Goal: Ask a question: Seek information or help from site administrators or community

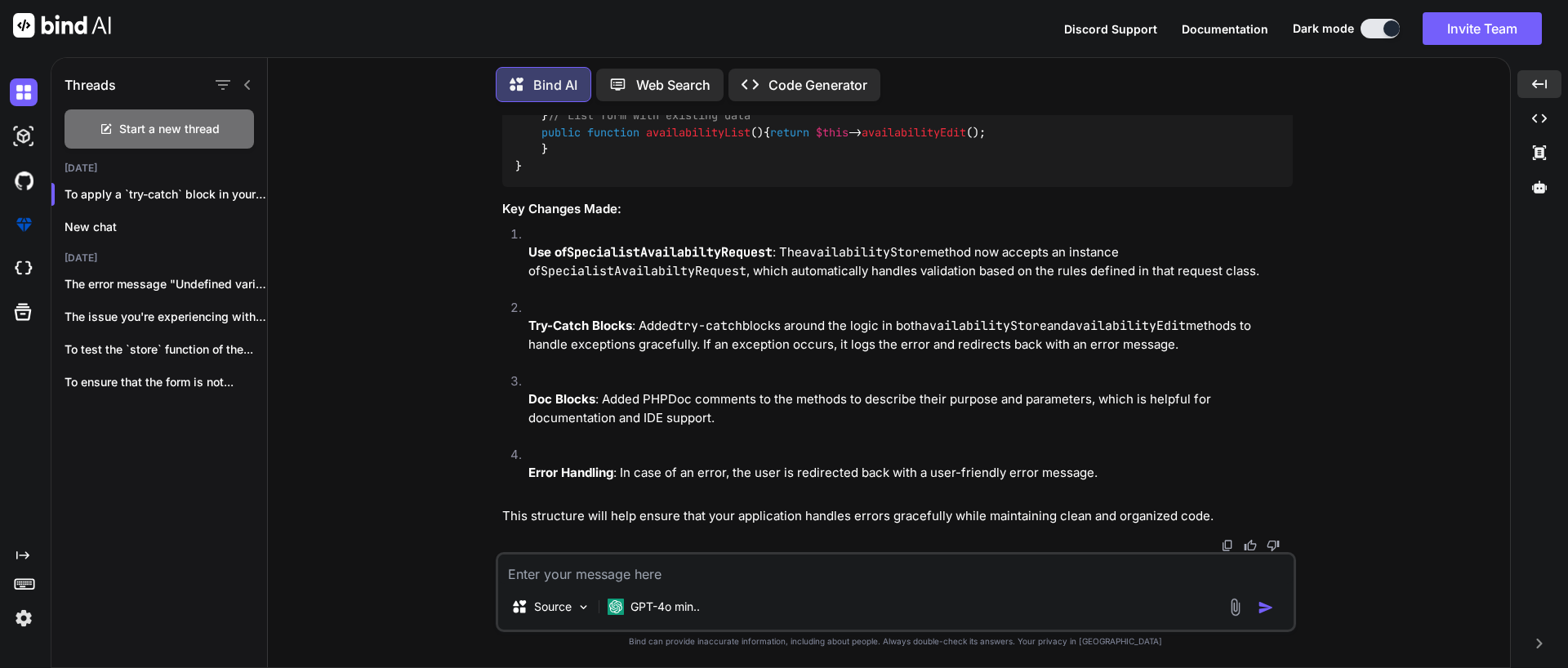
click at [675, 577] on textarea at bounding box center [896, 568] width 795 height 29
paste textarea "<form class="pt-3" method="POST" action="{{ route('register') }}"> @csrf <div c…"
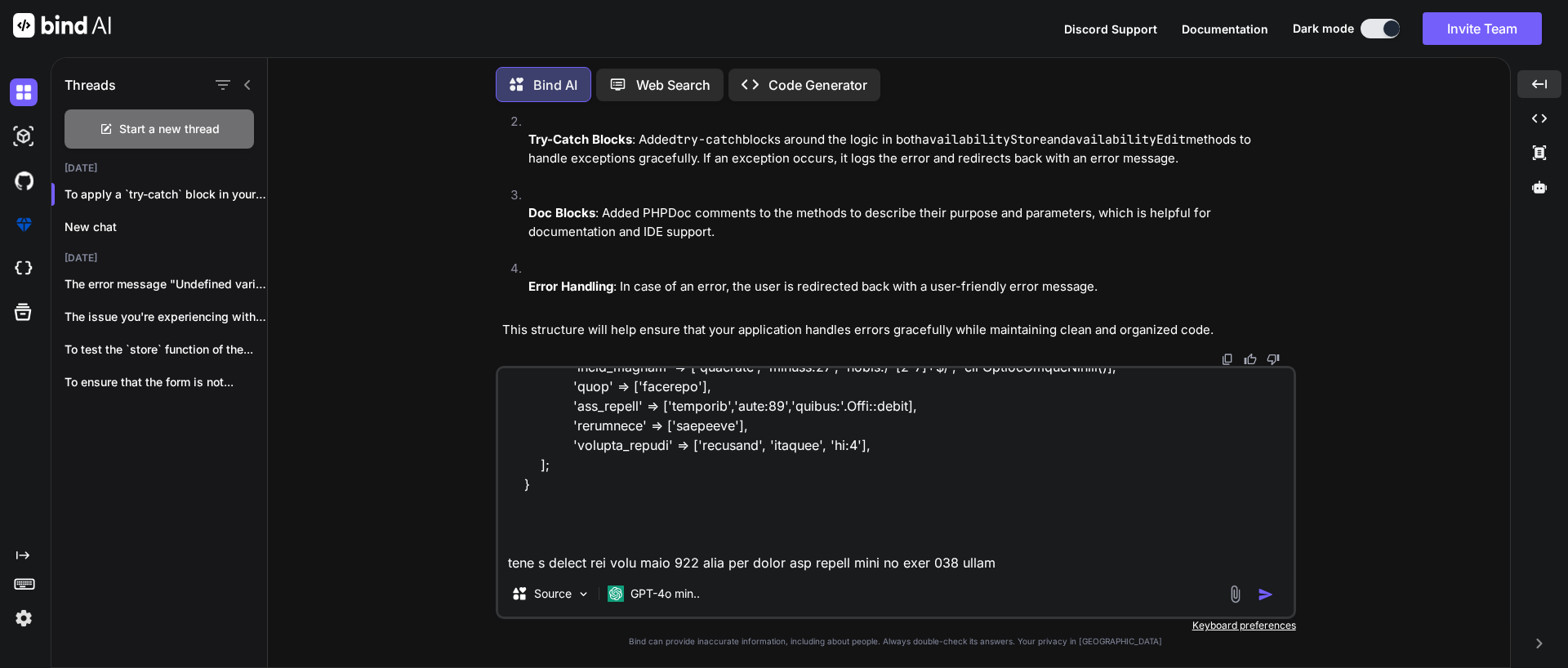
scroll to position [6295, 0]
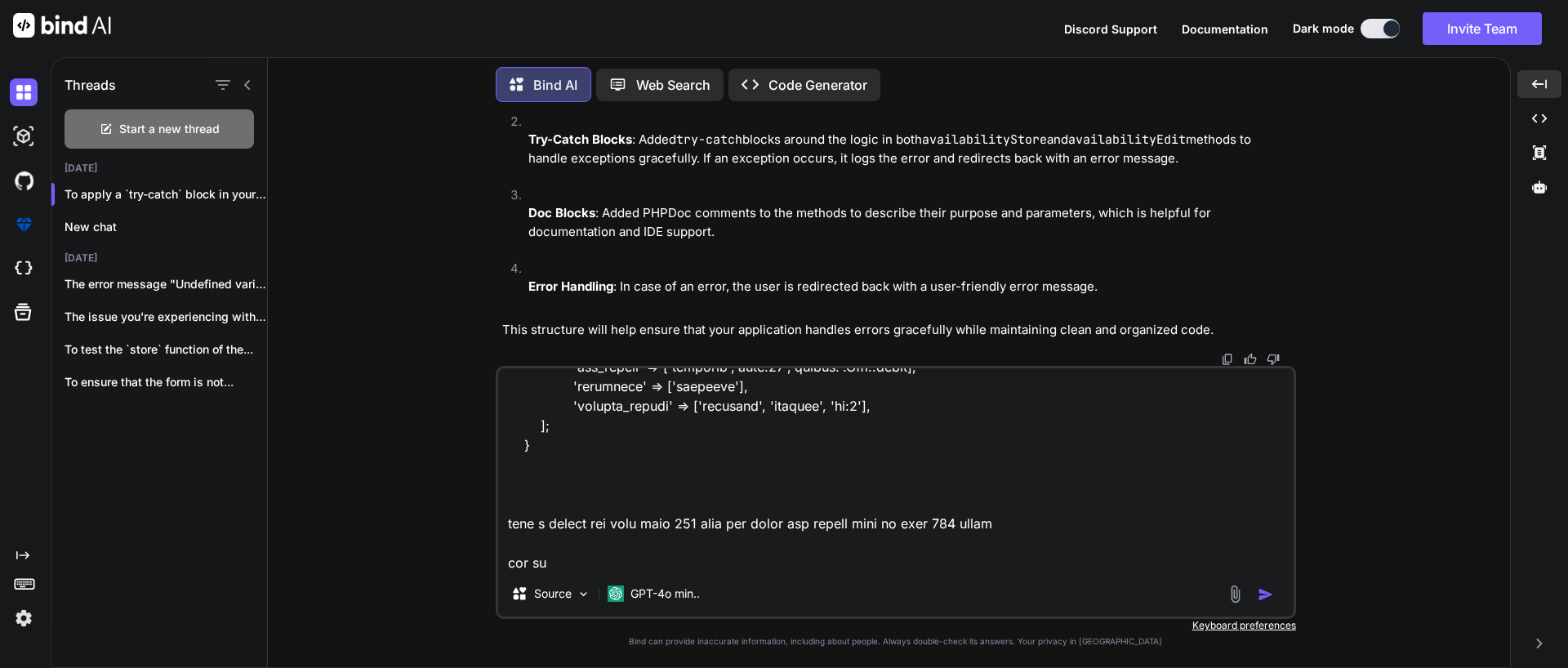
type textarea "<form class="pt-3" method="POST" action="{{ route('register') }}"> @csrf <div c…"
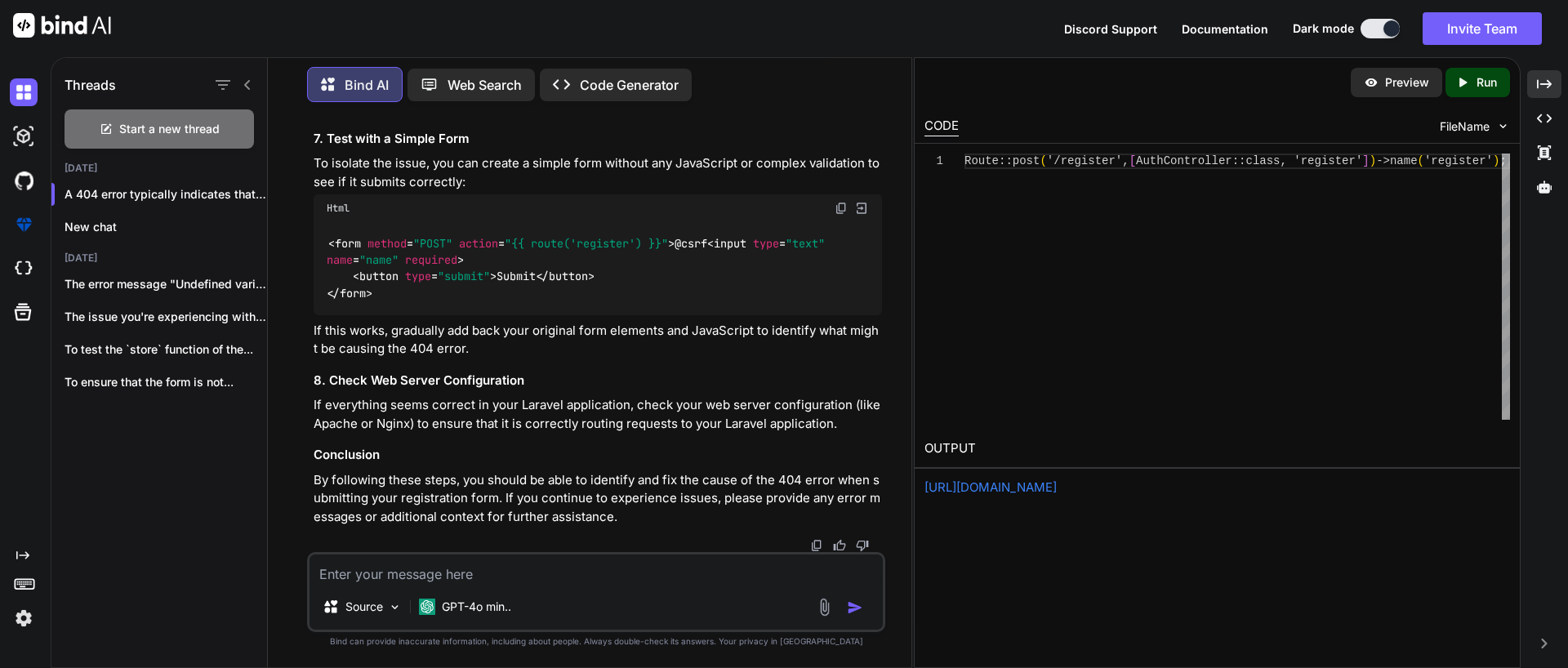
scroll to position [37393, 0]
click at [1542, 78] on icon "Created with Pixso." at bounding box center [1544, 84] width 15 height 15
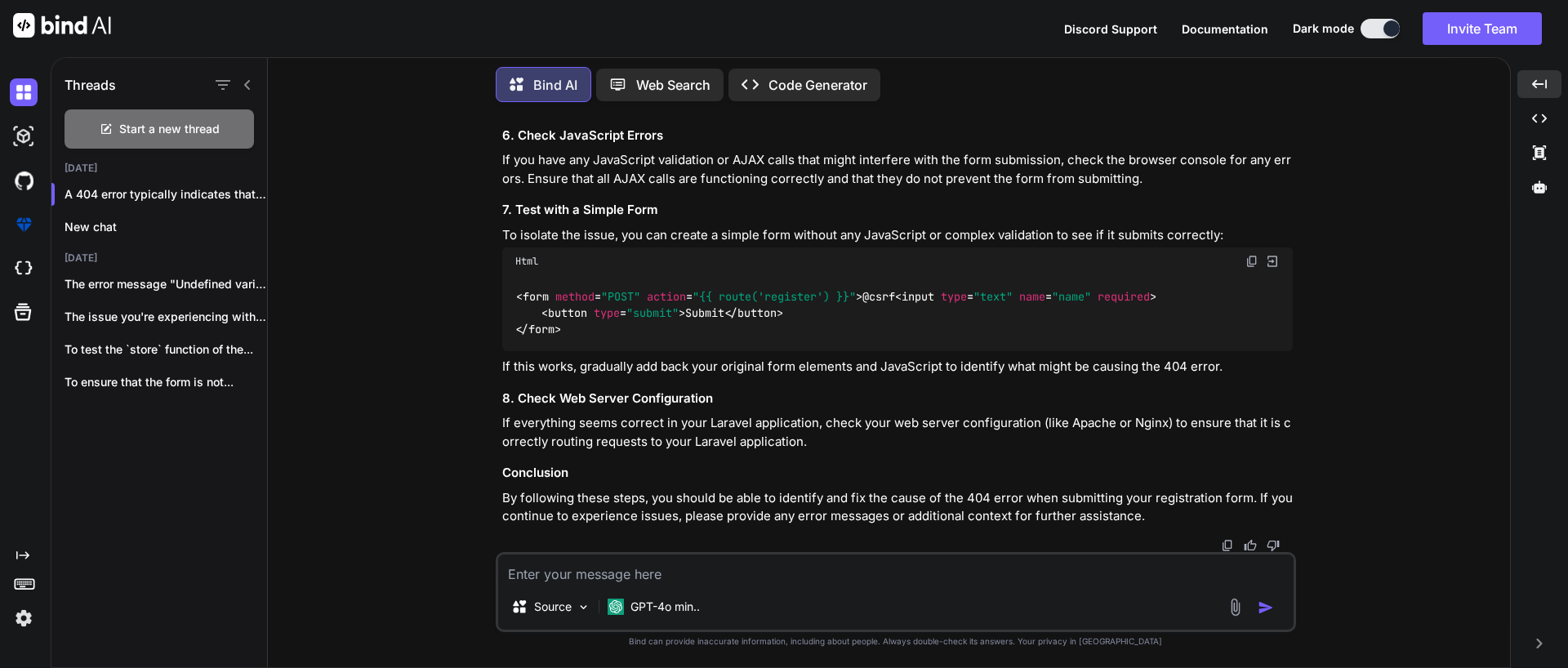
scroll to position [33349, 0]
click at [650, 574] on textarea at bounding box center [896, 568] width 795 height 29
type textarea "how i fix it"
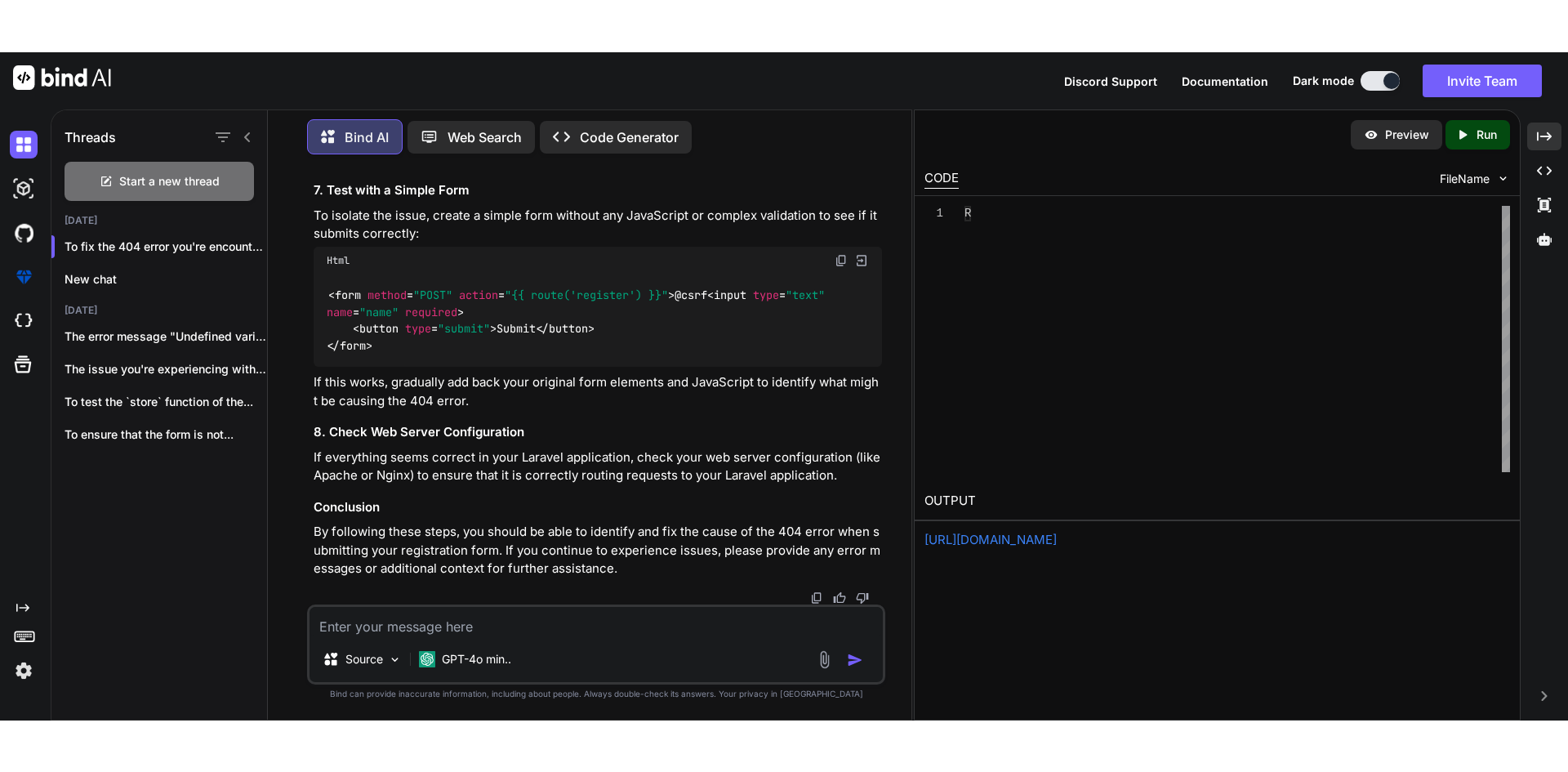
scroll to position [37759, 0]
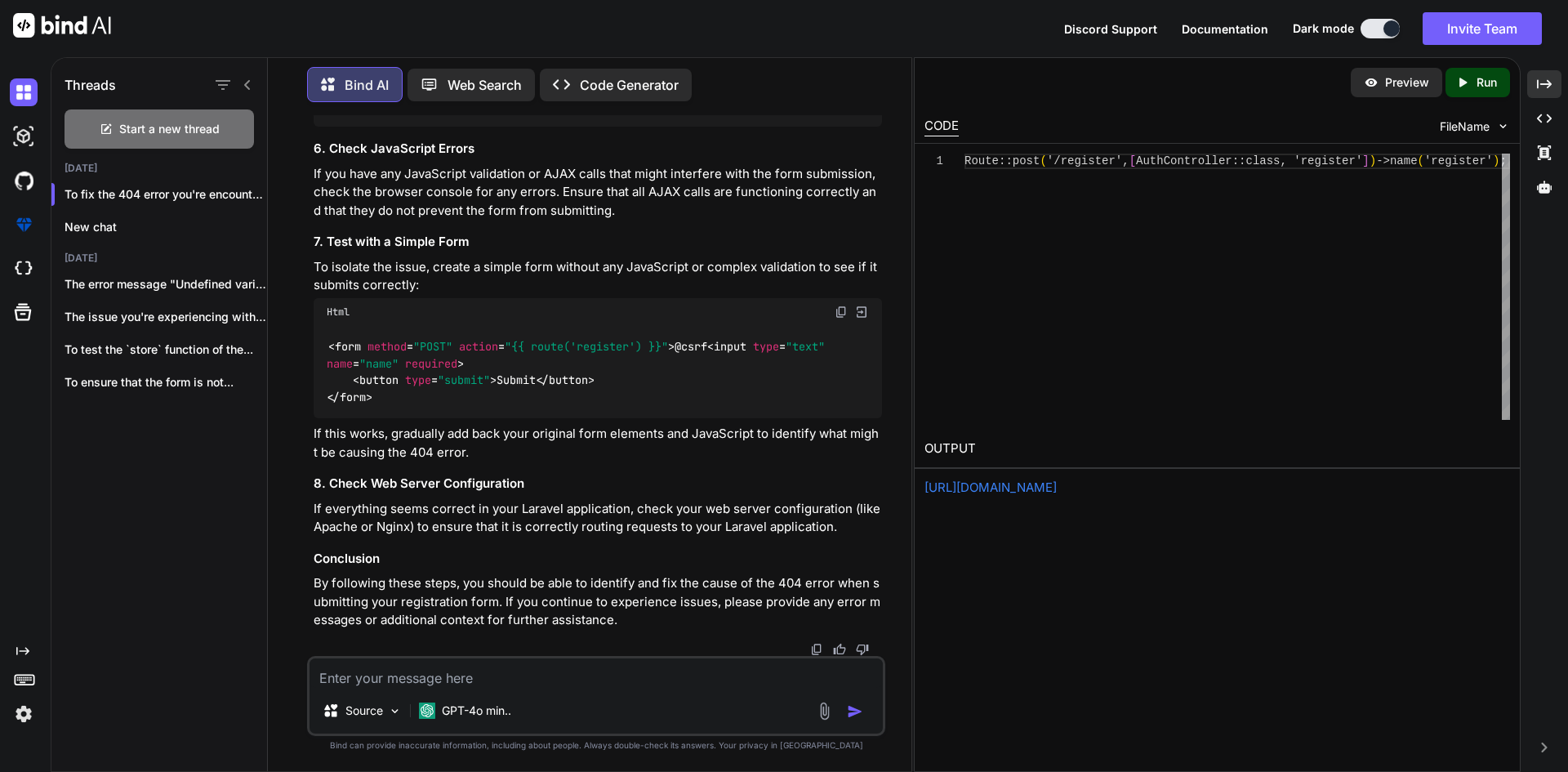
click at [582, 667] on div "Source GPT-4o min.." at bounding box center [596, 696] width 578 height 80
click at [582, 667] on textarea at bounding box center [596, 672] width 573 height 29
paste textarea "<button type="button" class="btn btn-light" onclick="window.location.href='{{ r…"
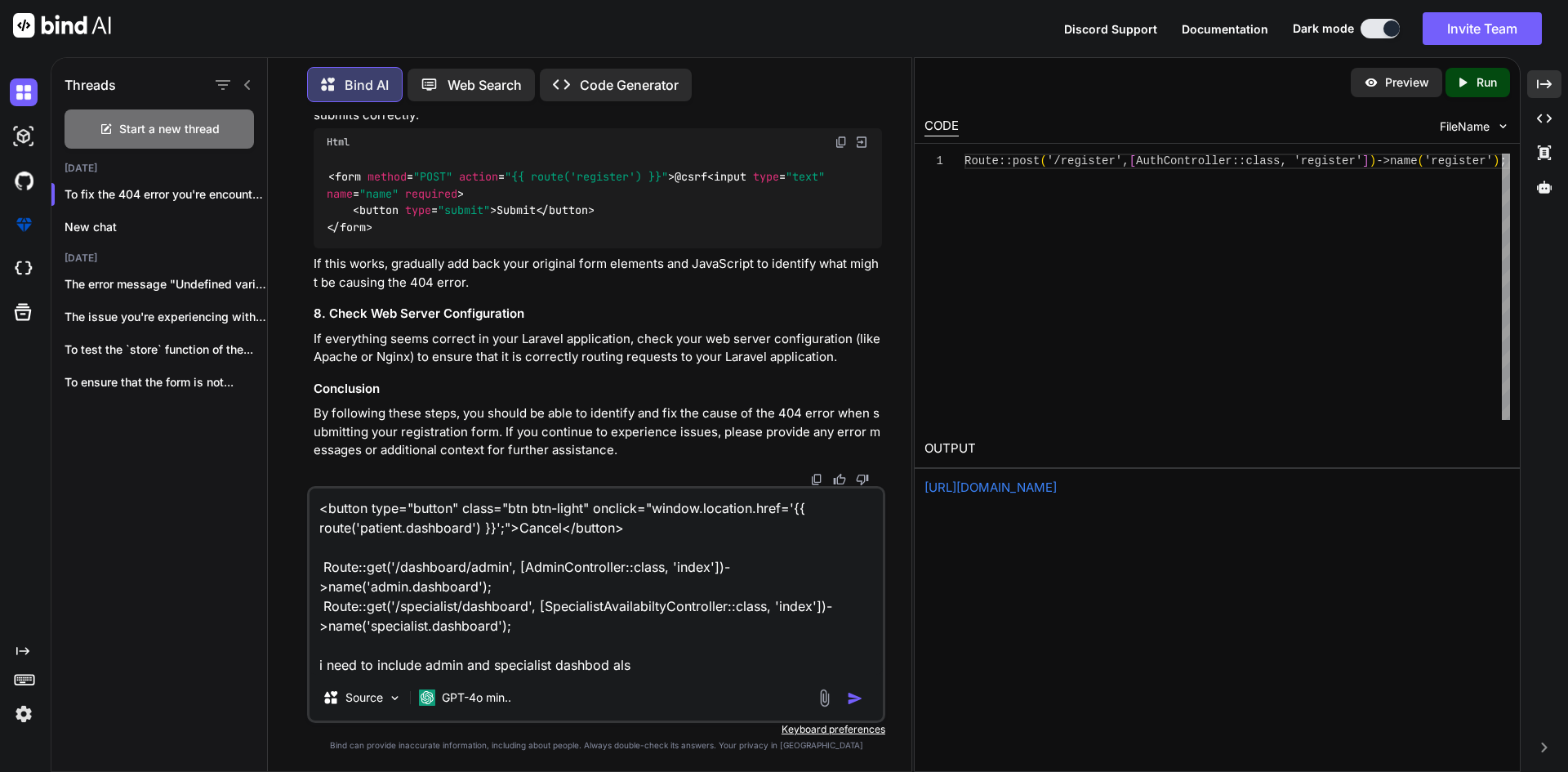
type textarea "<button type="button" class="btn btn-light" onclick="window.location.href='{{ r…"
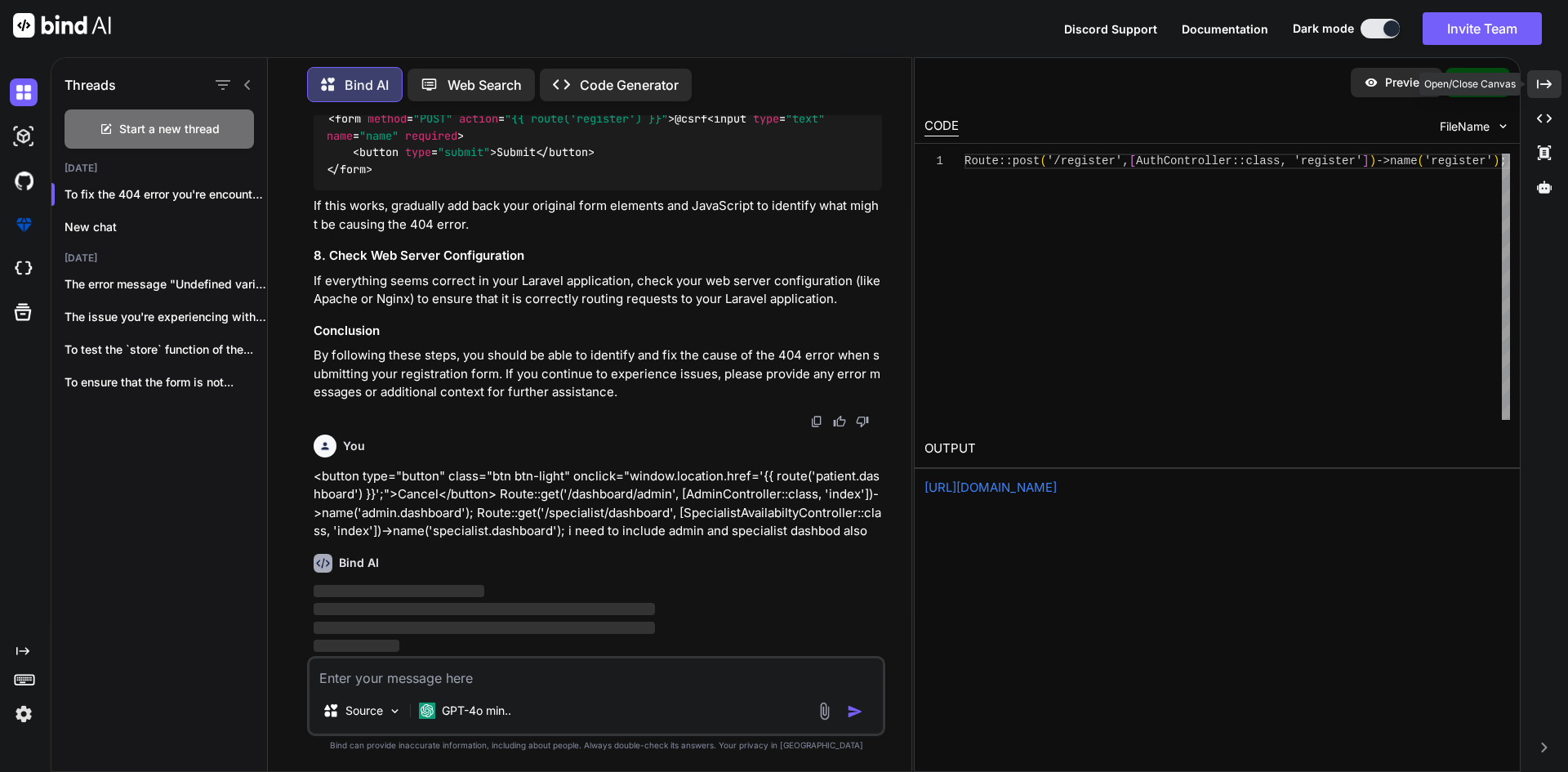
click at [1539, 79] on icon "Created with Pixso." at bounding box center [1544, 84] width 15 height 15
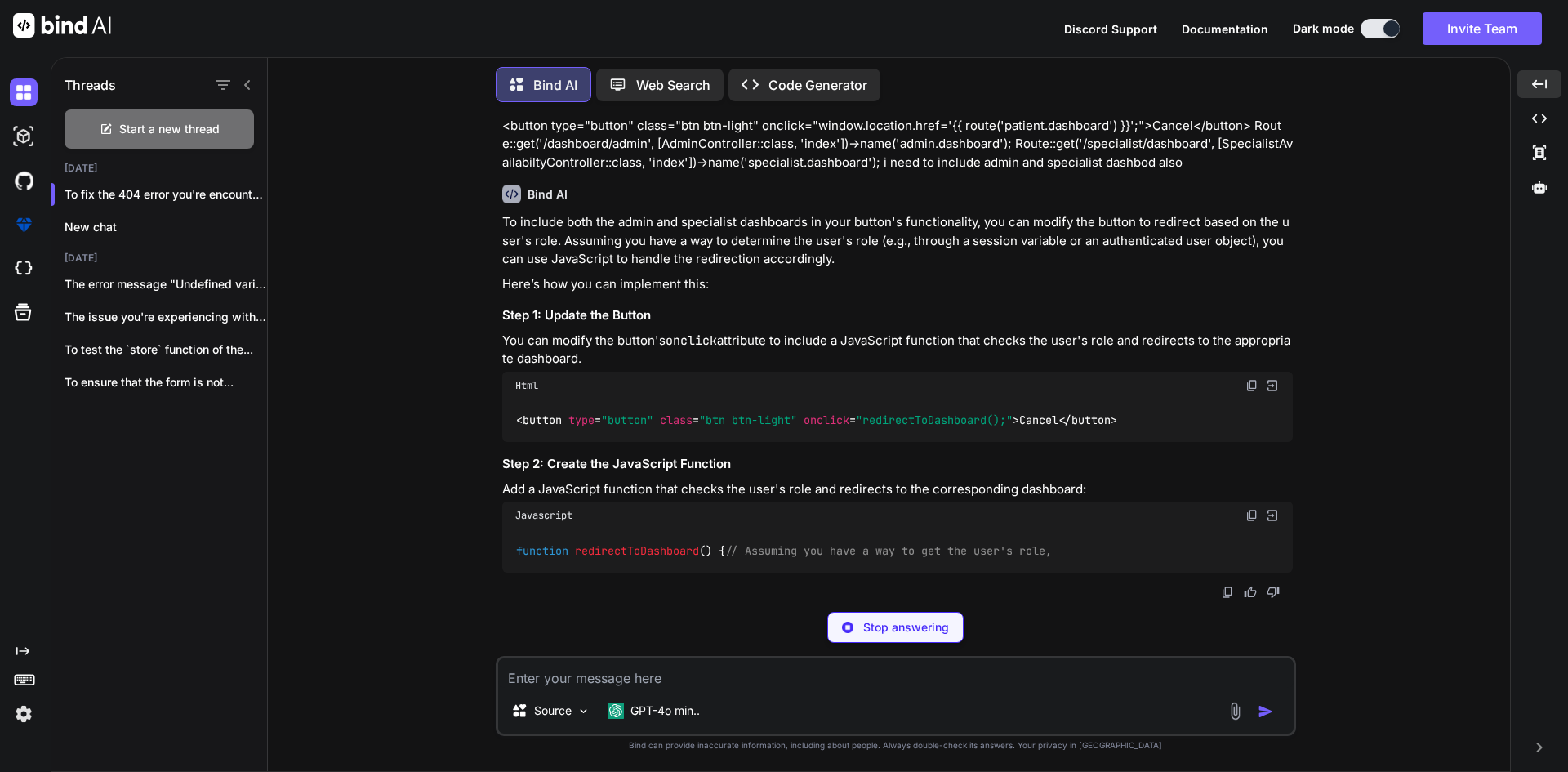
scroll to position [35311, 0]
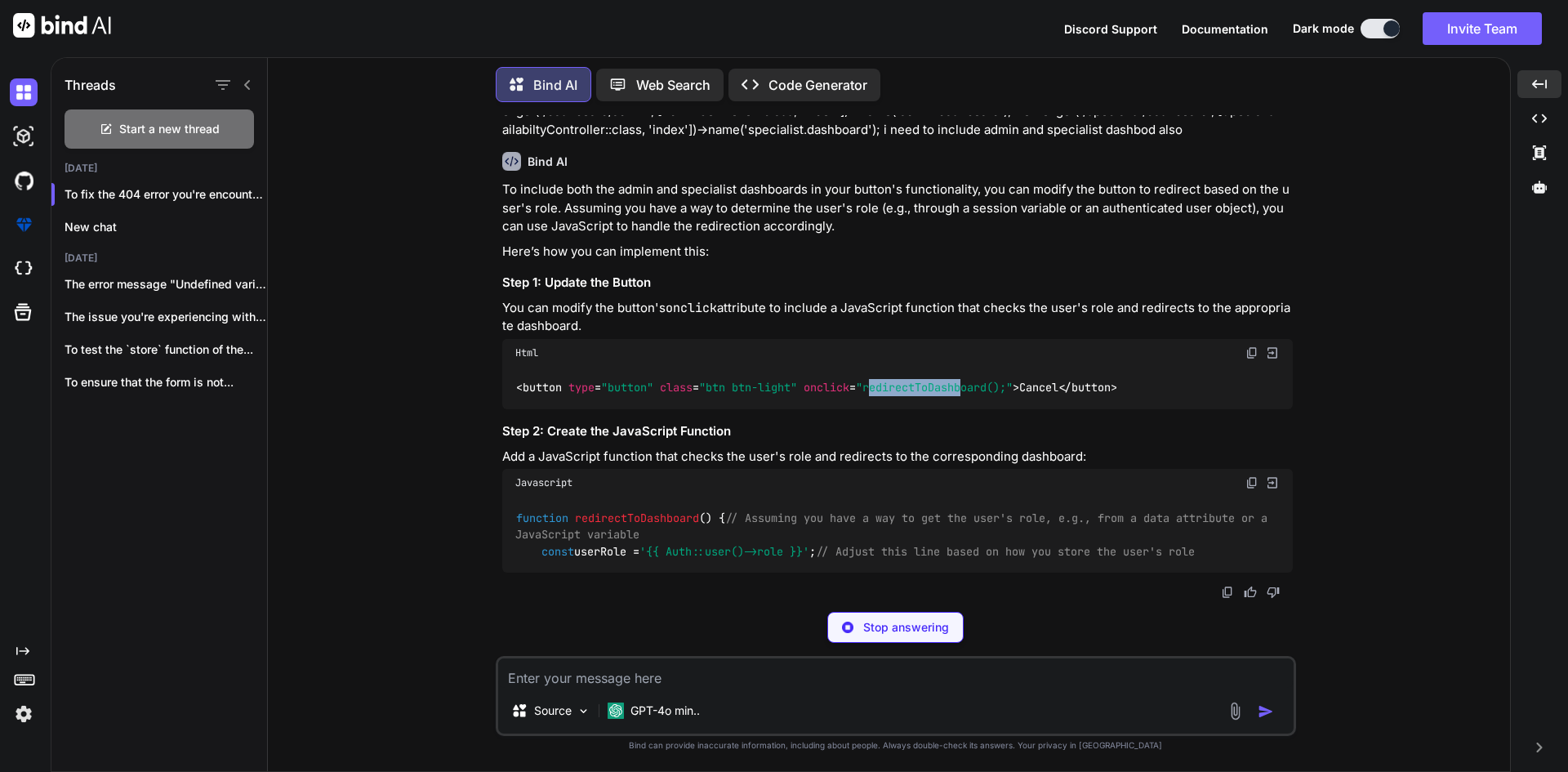
drag, startPoint x: 873, startPoint y: 399, endPoint x: 967, endPoint y: 407, distance: 94.3
click at [967, 396] on span ""redirectToDashboard();"" at bounding box center [934, 388] width 157 height 15
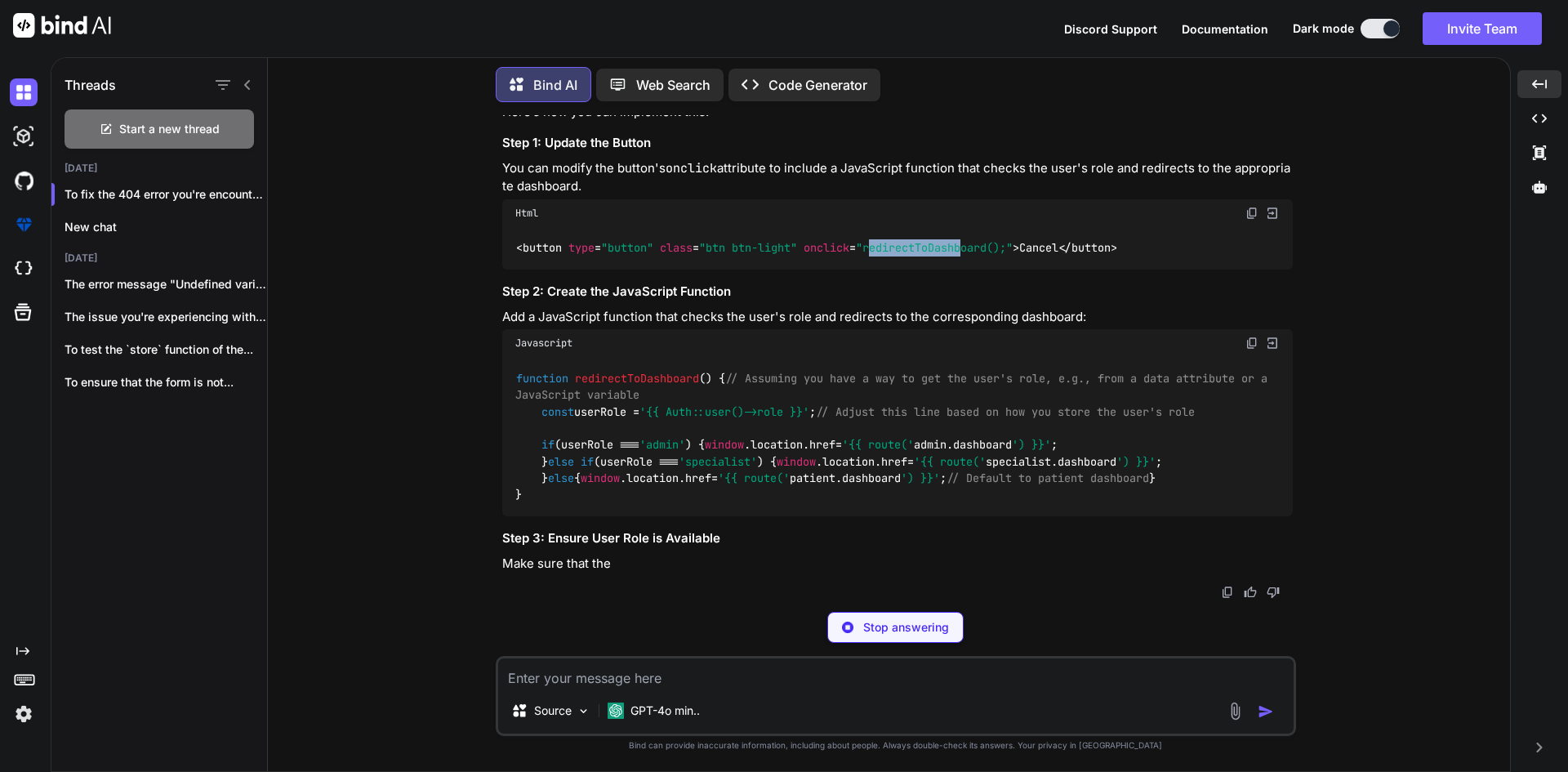
scroll to position [35534, 0]
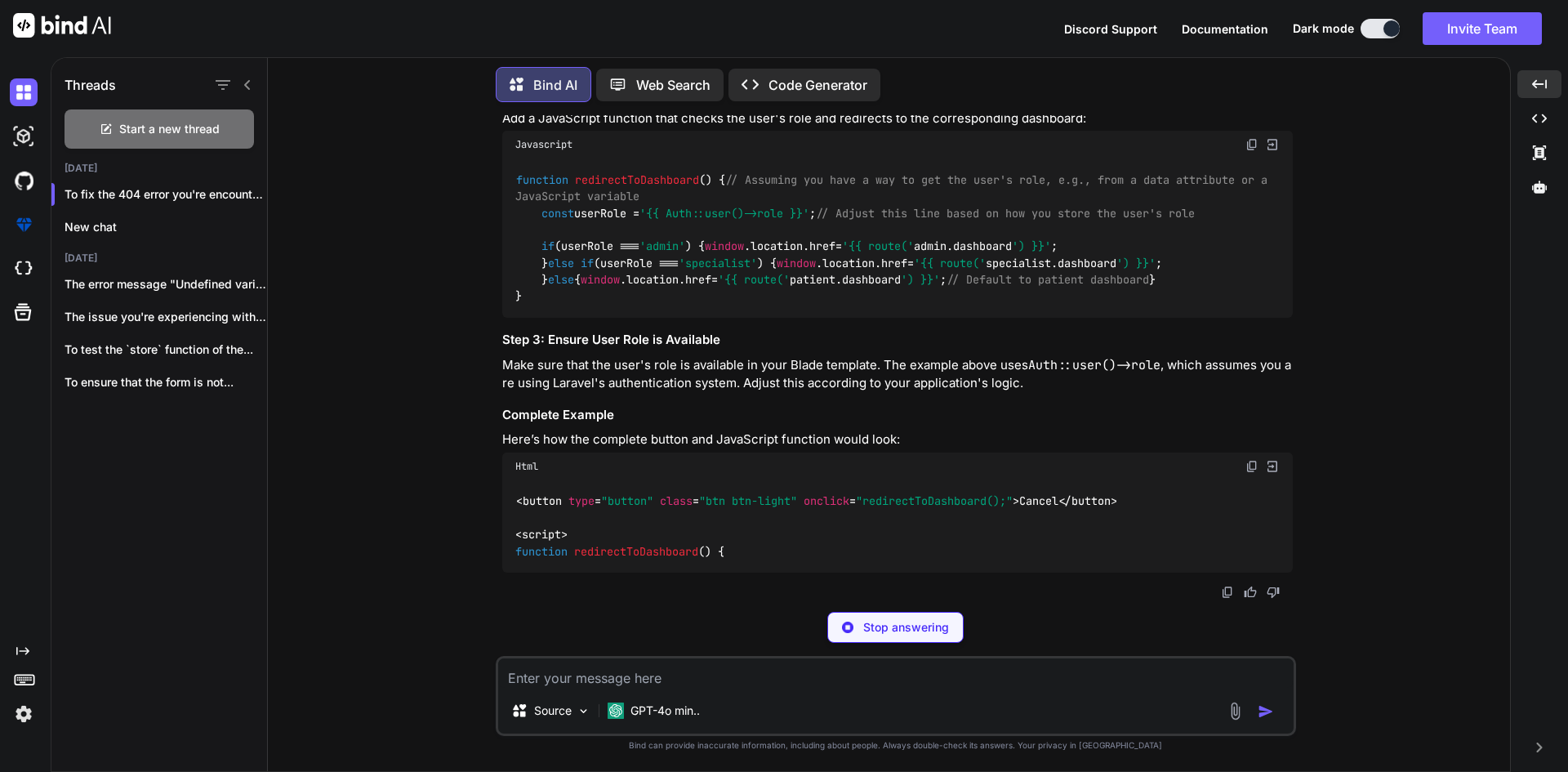
click at [1248, 21] on img at bounding box center [1252, 14] width 13 height 13
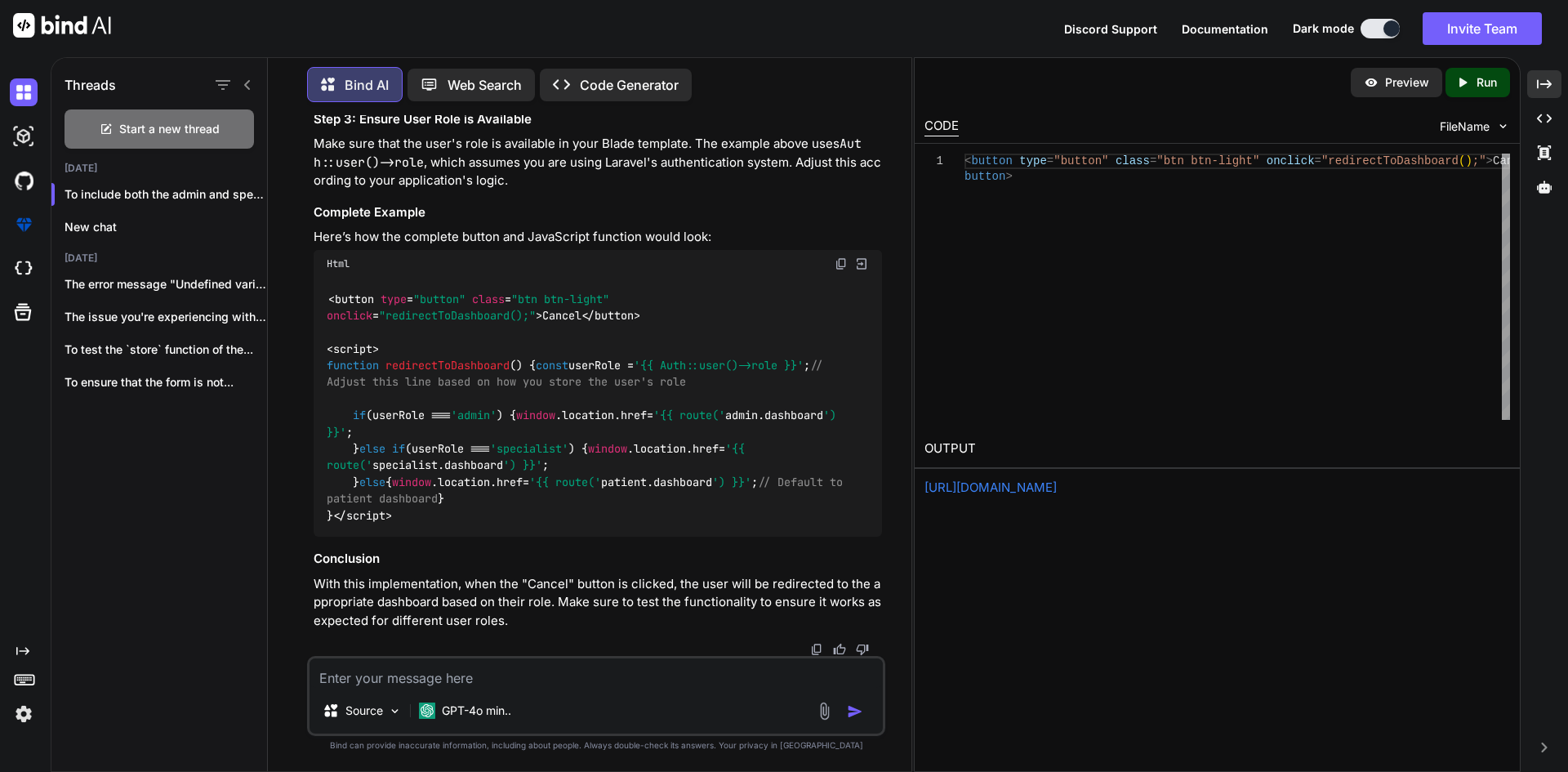
scroll to position [40270, 0]
click at [1559, 79] on div "Created with Pixso." at bounding box center [1544, 84] width 34 height 28
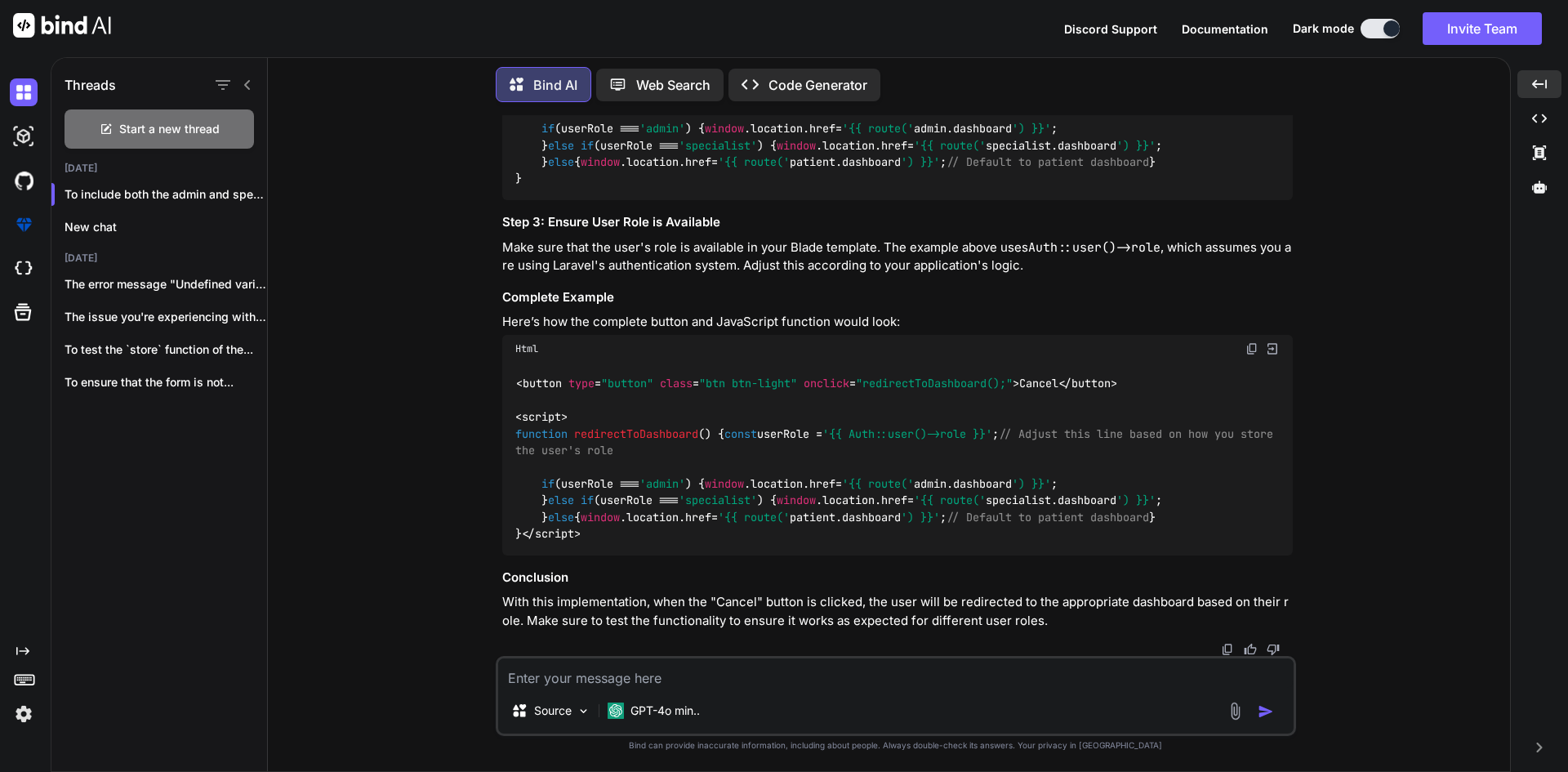
click at [1255, 342] on img at bounding box center [1252, 348] width 13 height 13
drag, startPoint x: 996, startPoint y: 464, endPoint x: 500, endPoint y: 152, distance: 586.0
click at [500, 152] on div "You <i id="togglePassword" class="mdi mdi-eye-outline text-primary"></i> make i…" at bounding box center [898, 386] width 797 height 541
copy p "<form class="pt-3" method="POST" action="{{ route('register') }}"> @csrf <div c…"
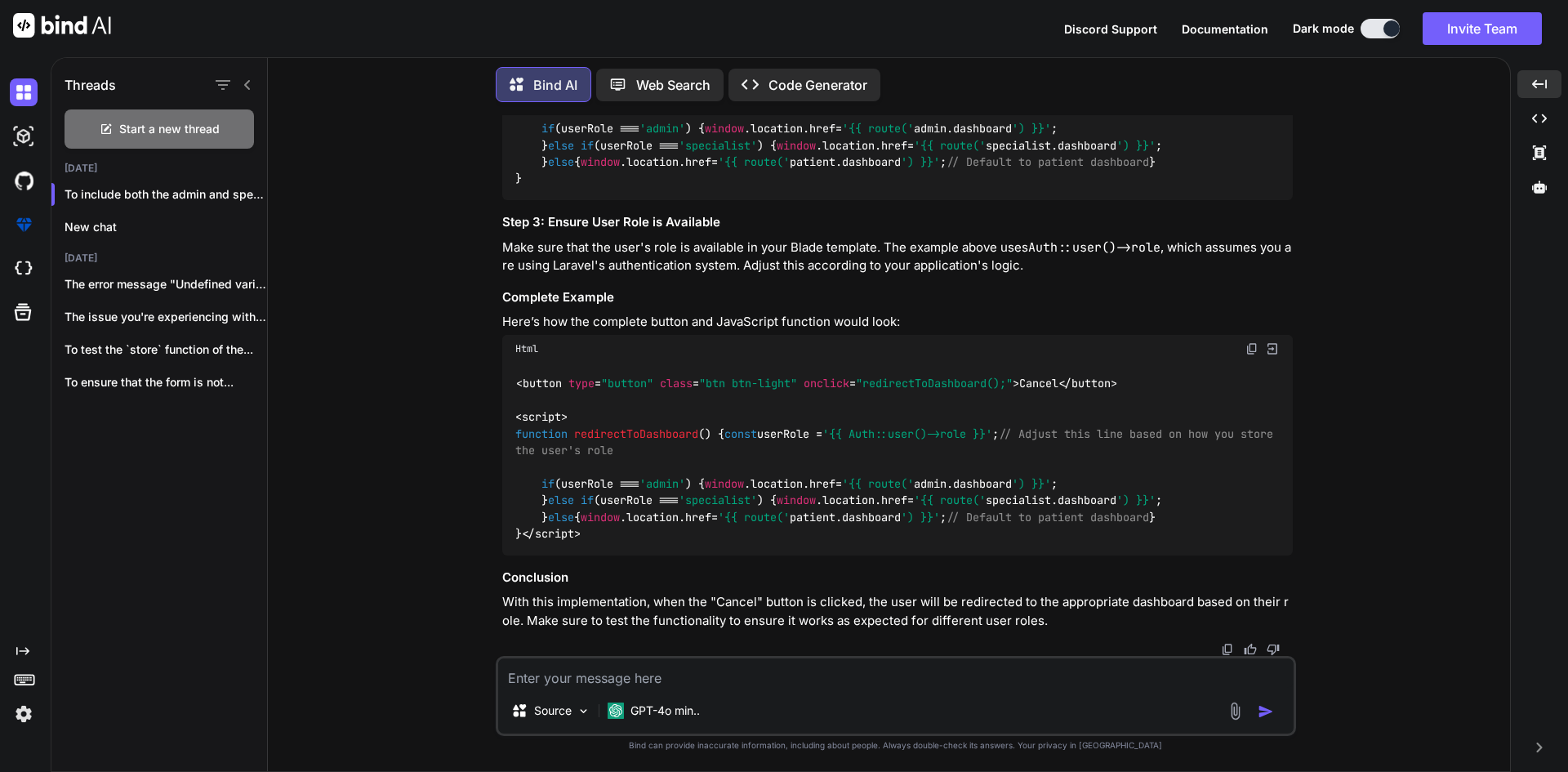
click at [754, 667] on textarea at bounding box center [896, 672] width 795 height 29
paste textarea "<form class="pt-3" method="POST" action="{{ route('register') }}"> @csrf <div c…"
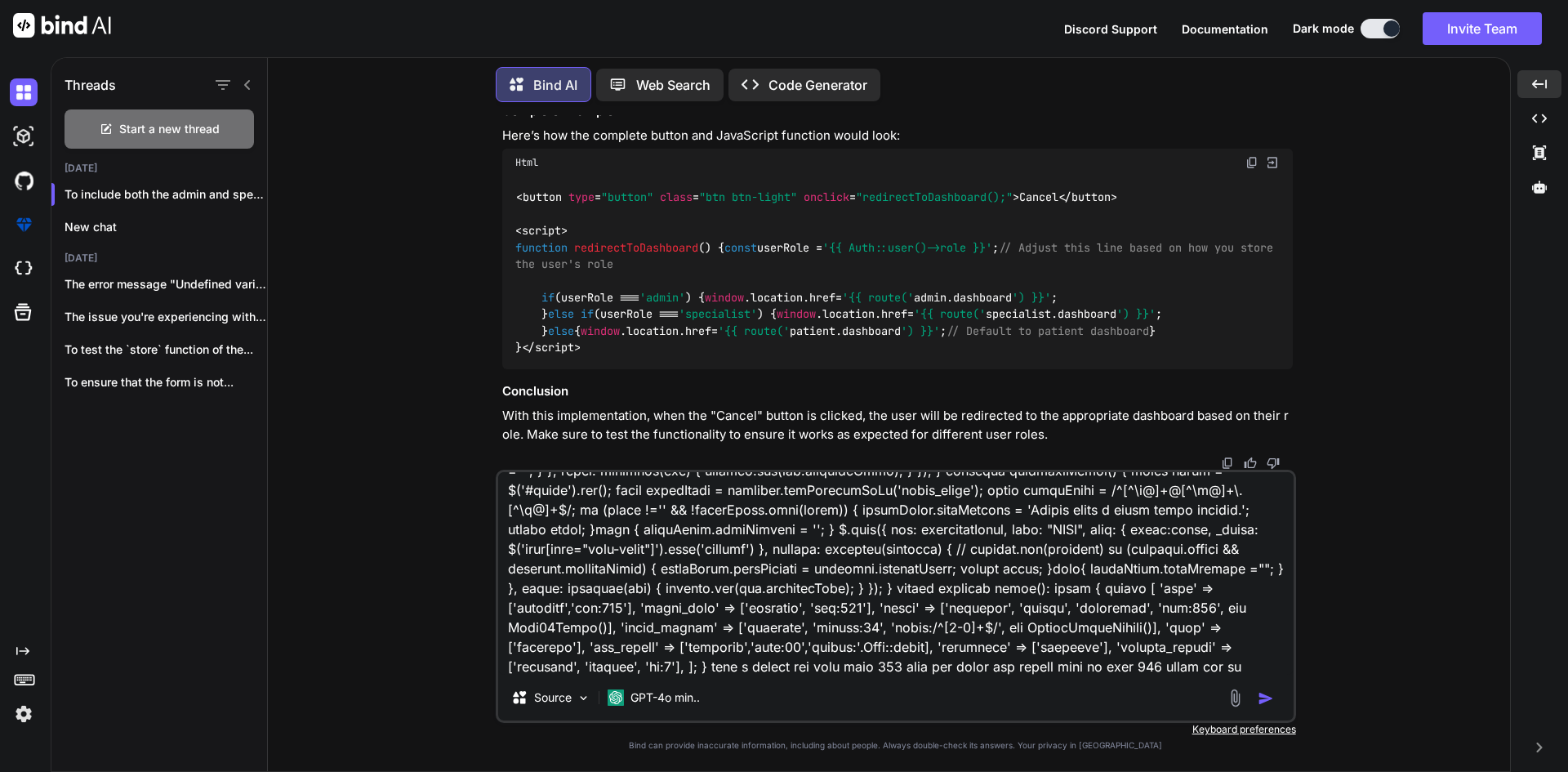
scroll to position [1415, 0]
click at [675, 635] on textarea at bounding box center [896, 574] width 795 height 202
paste textarea "SQLSTATE[22001]: String data, right truncated: 1406 Data too long for column 'n…"
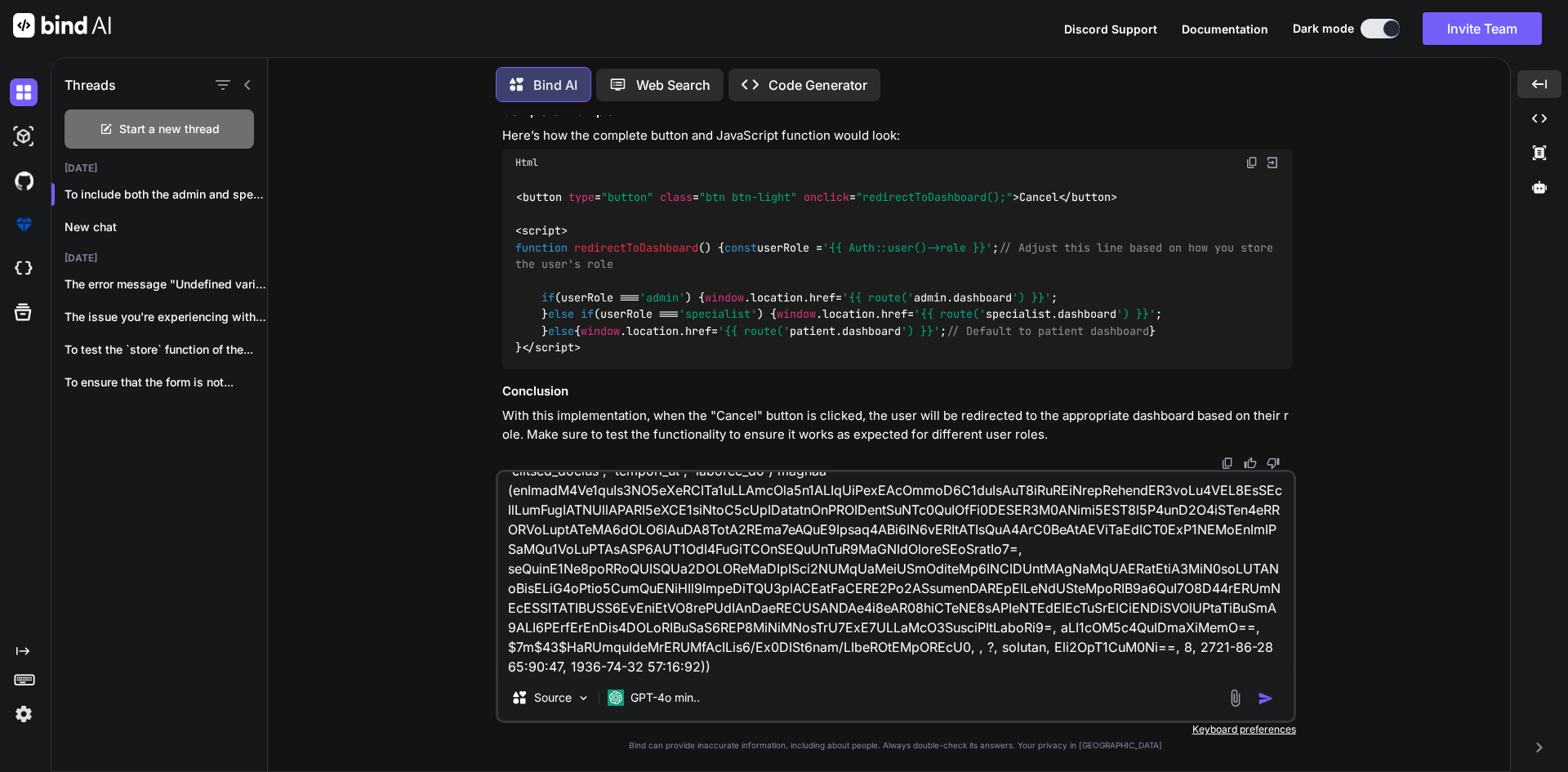
scroll to position [1649, 0]
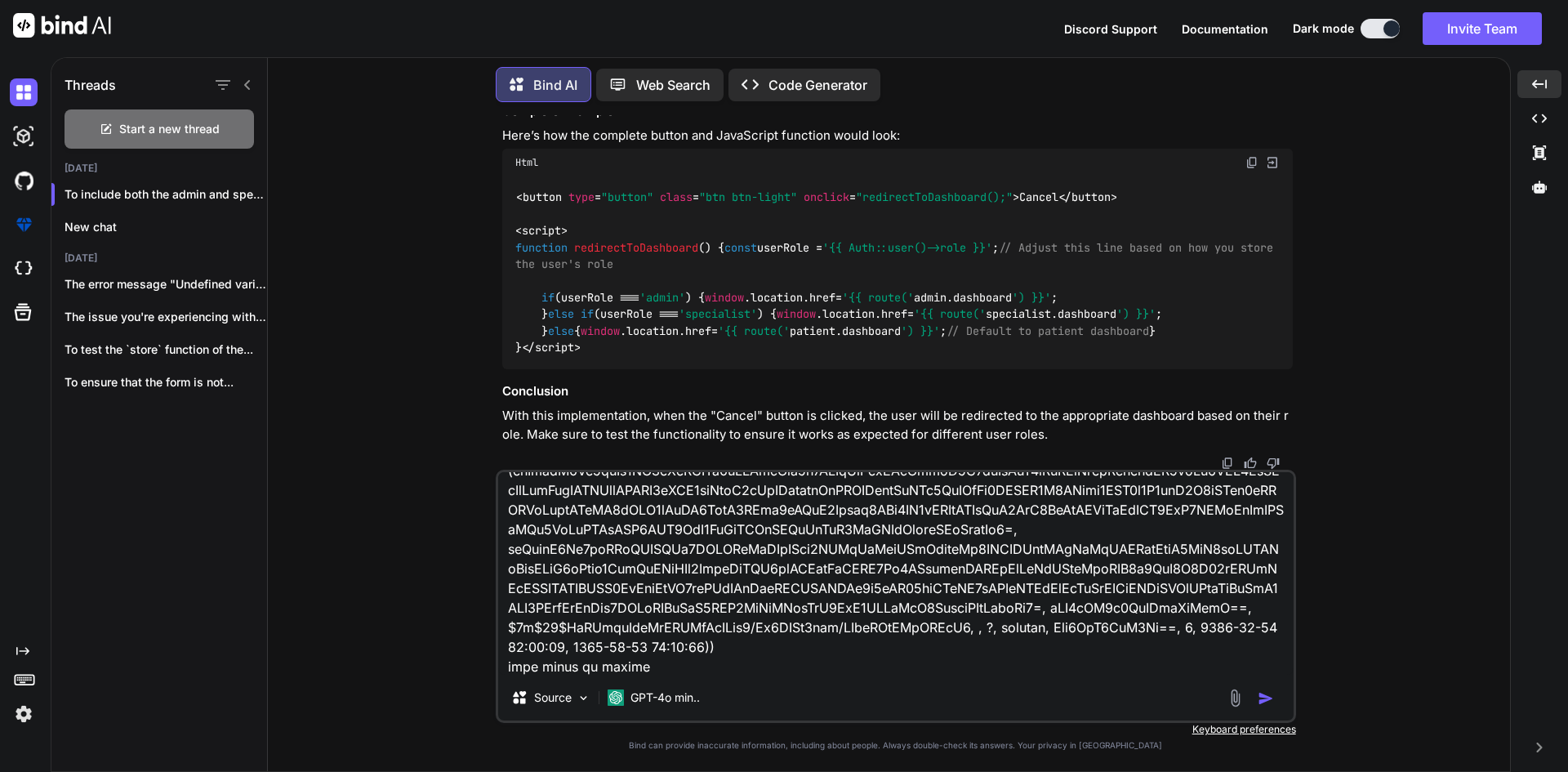
type textarea "<form class="pt-3" method="POST" action="{{ route('register') }}"> @csrf <div c…"
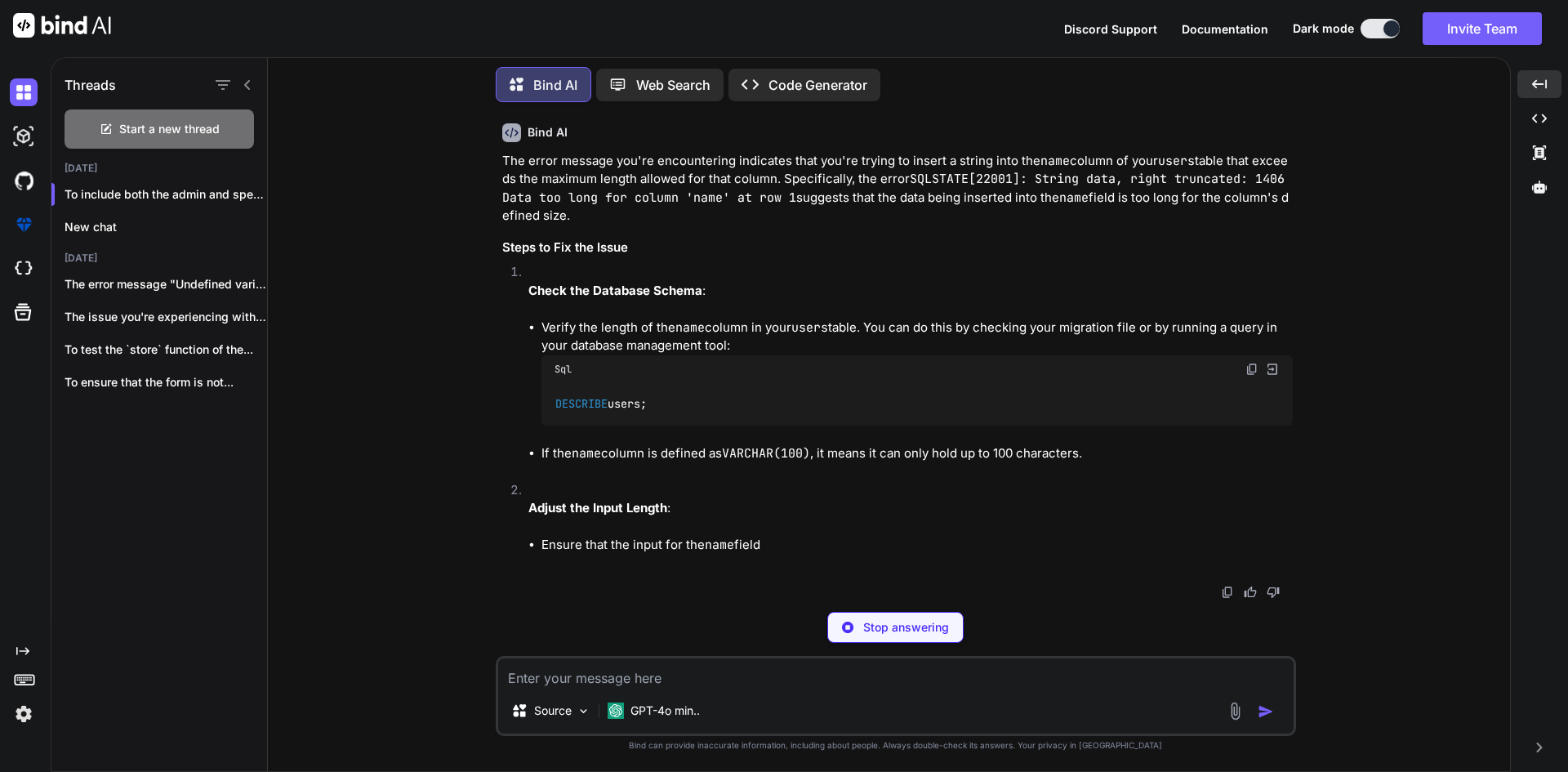
scroll to position [37924, 0]
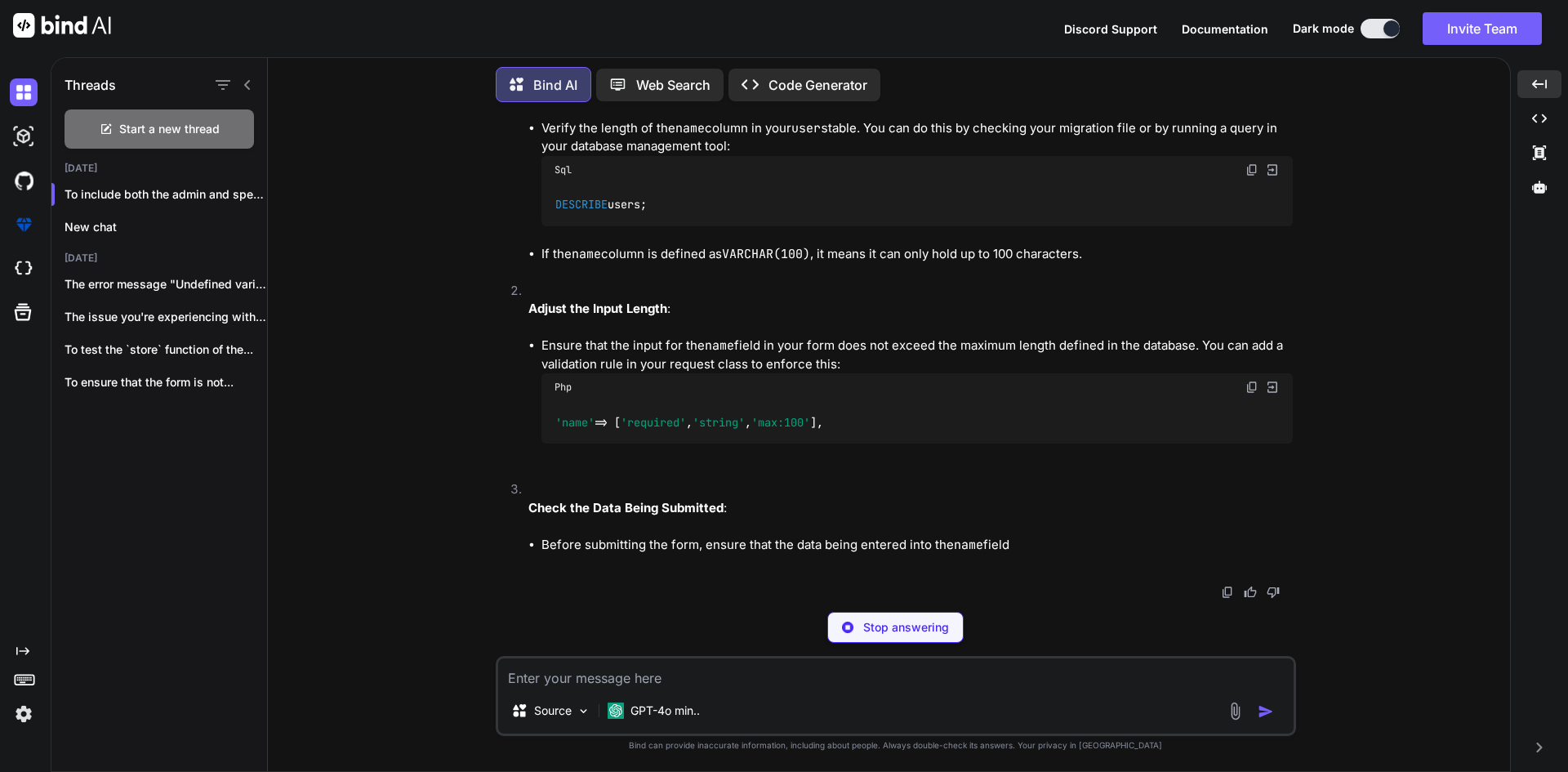
drag, startPoint x: 559, startPoint y: 454, endPoint x: 674, endPoint y: 455, distance: 115.0
click at [674, 226] on div "DESCRIBE users;" at bounding box center [917, 204] width 752 height 43
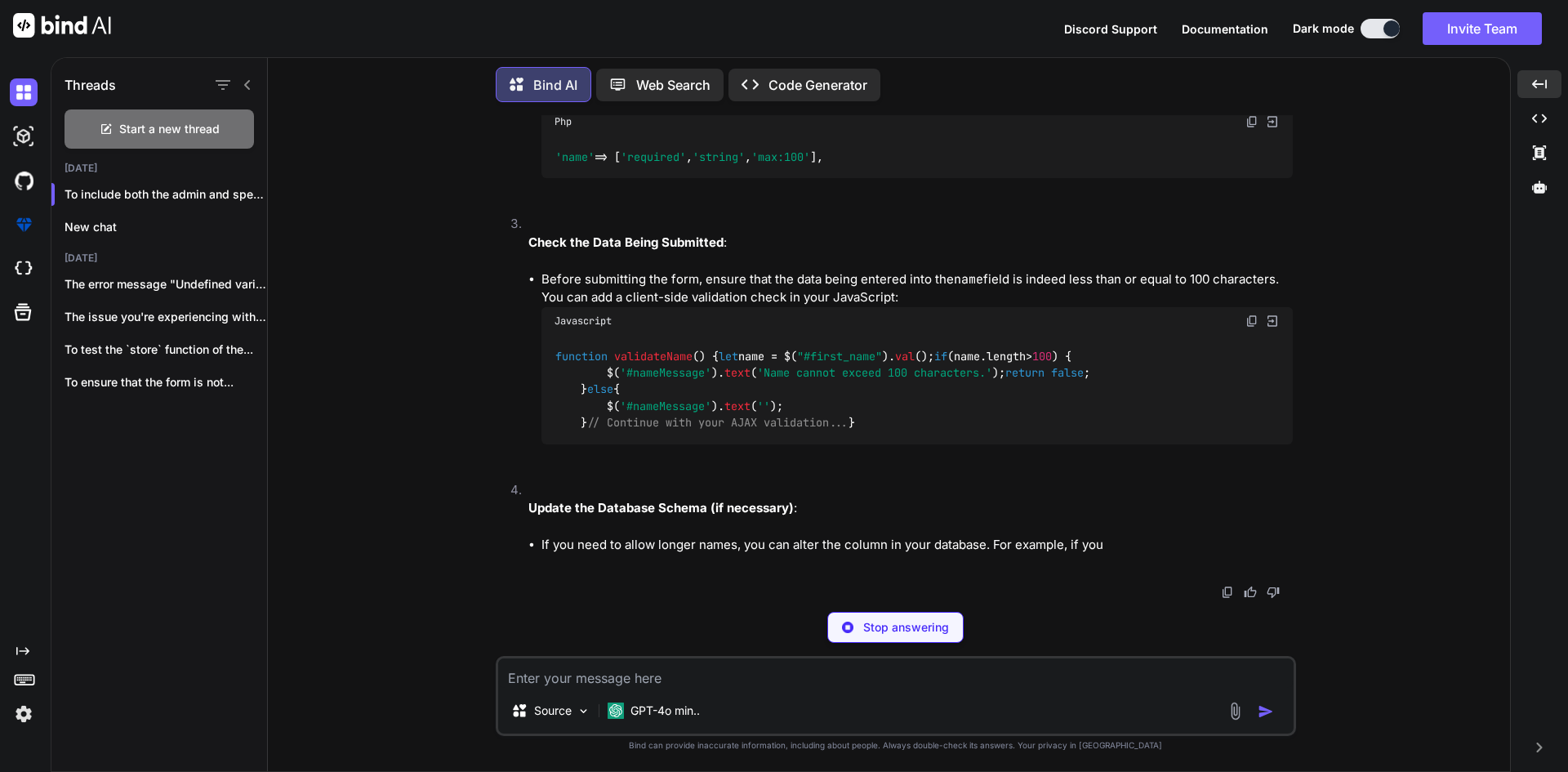
scroll to position [38519, 0]
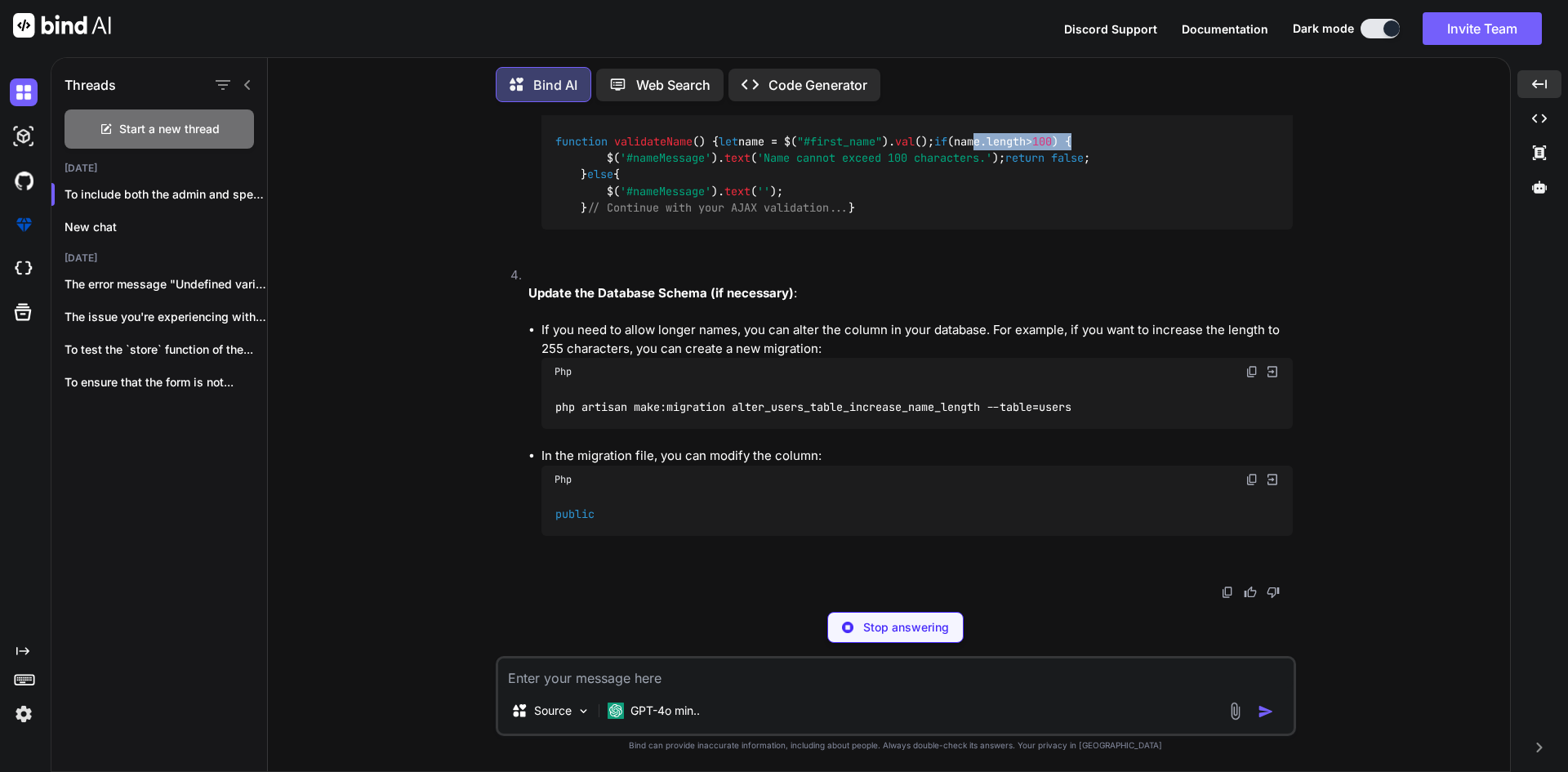
drag, startPoint x: 618, startPoint y: 309, endPoint x: 753, endPoint y: 310, distance: 135.0
click at [753, 229] on div "function validateName ( ) { let name = $( "#first_name" ). [PERSON_NAME] (); if…" at bounding box center [917, 175] width 752 height 110
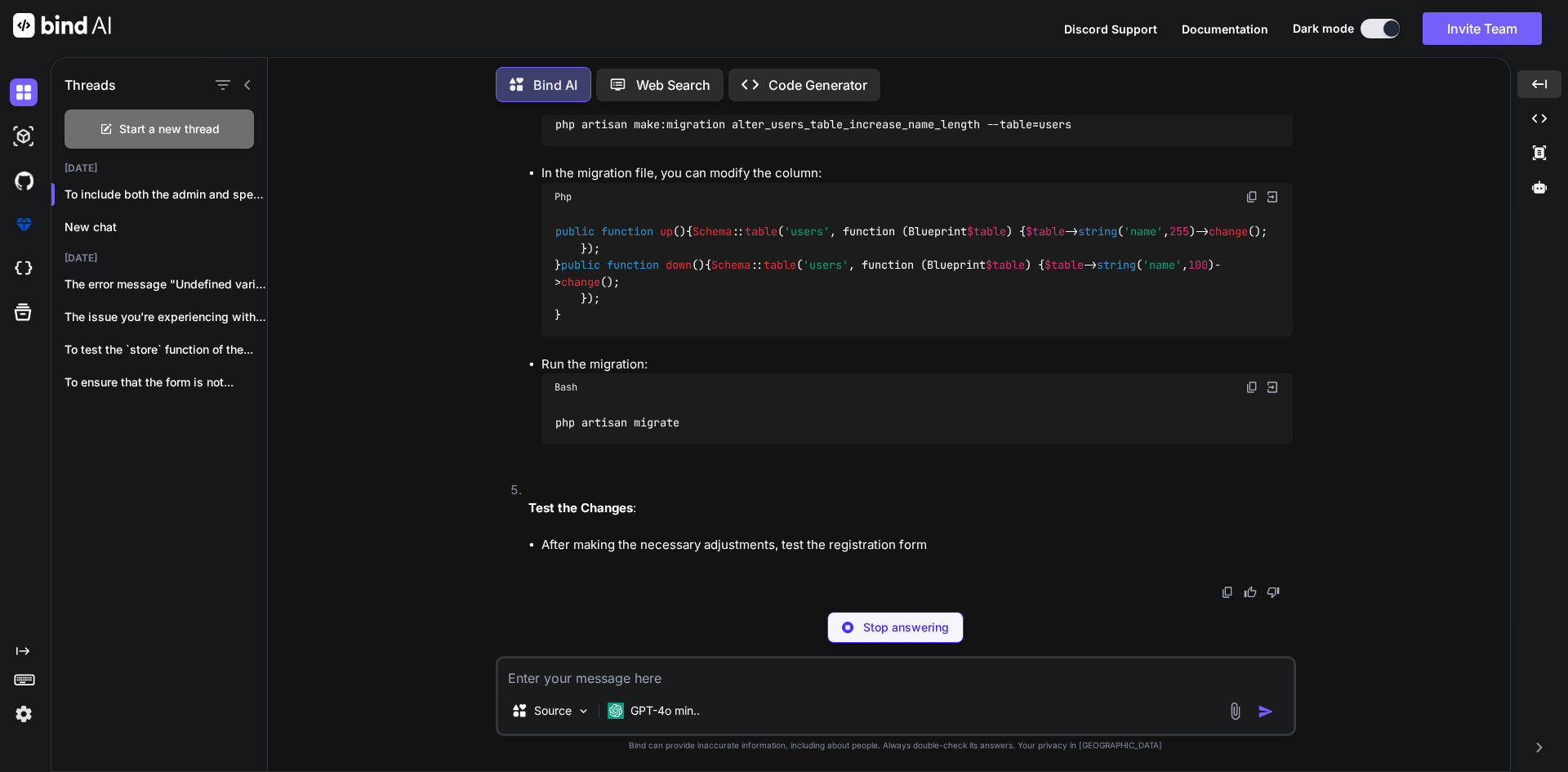
scroll to position [39092, 0]
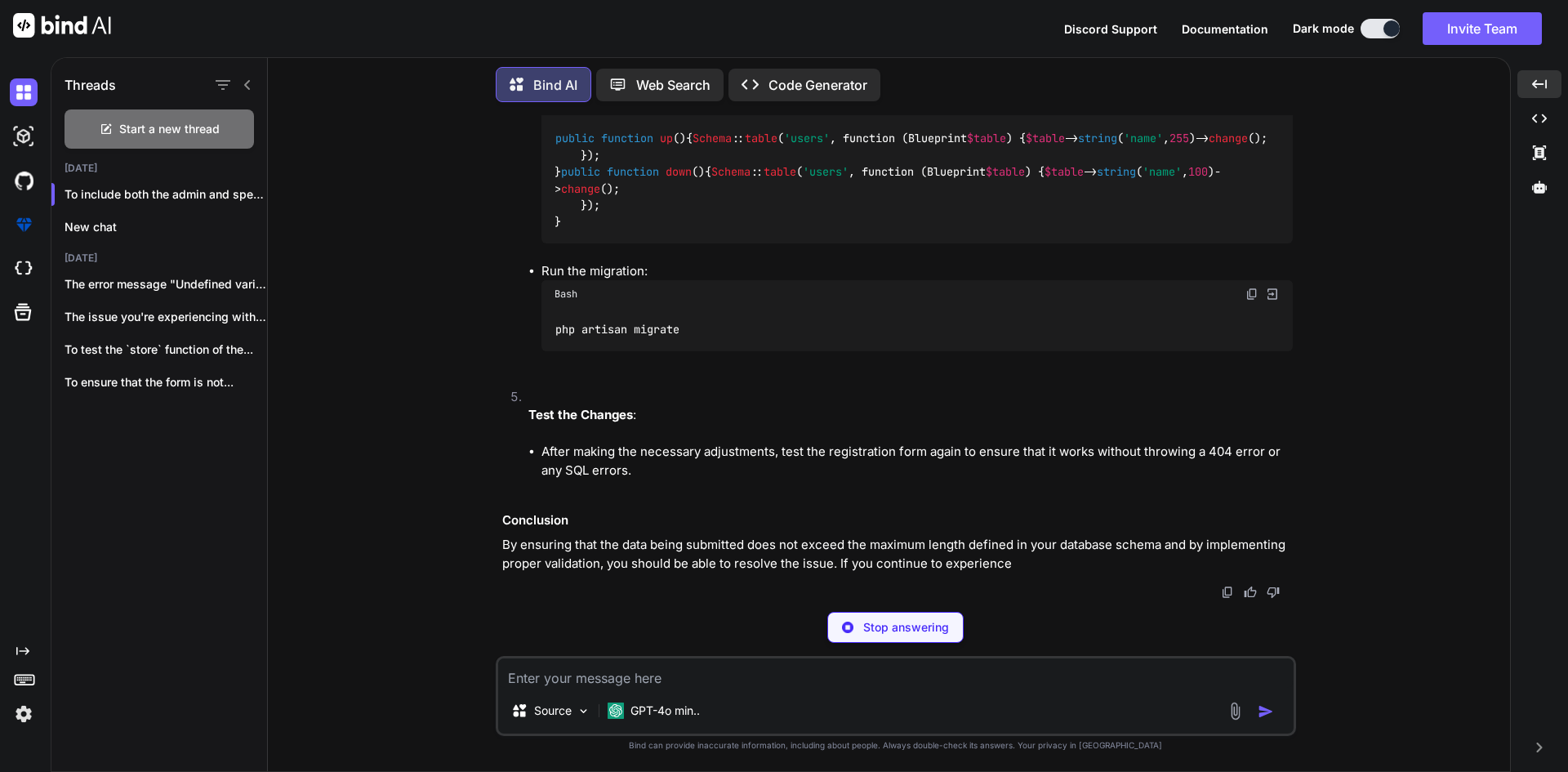
drag, startPoint x: 568, startPoint y: 206, endPoint x: 811, endPoint y: 215, distance: 243.2
click at [811, 215] on div "public function up ( ) { Schema :: table ( 'users' , function (Blueprint $table…" at bounding box center [917, 181] width 752 height 126
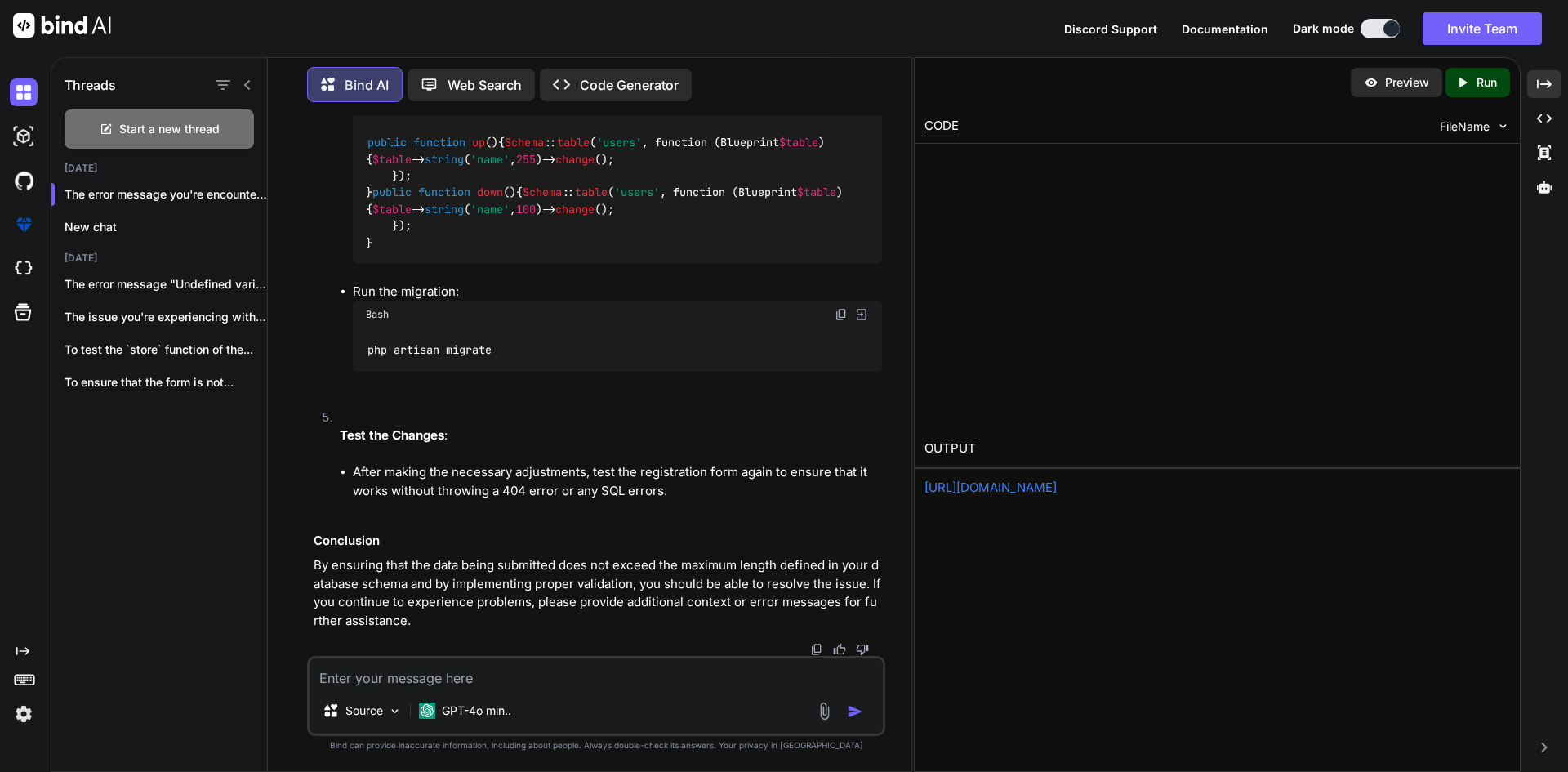
scroll to position [44053, 0]
click at [1557, 88] on div "Created with Pixso." at bounding box center [1544, 84] width 34 height 28
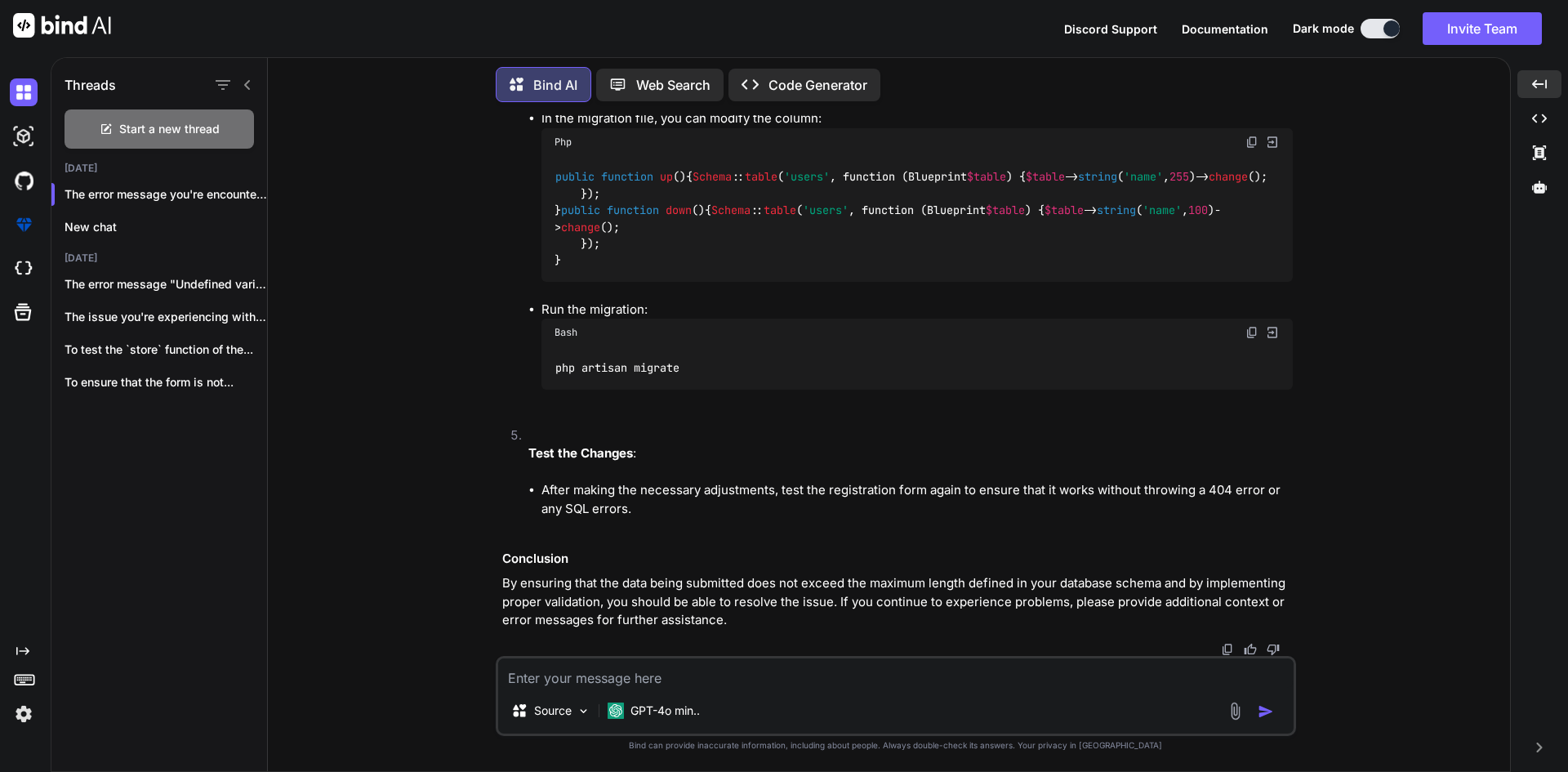
scroll to position [39188, 0]
click at [611, 667] on textarea at bounding box center [896, 672] width 795 height 29
type textarea "in table name is varchar(255)"
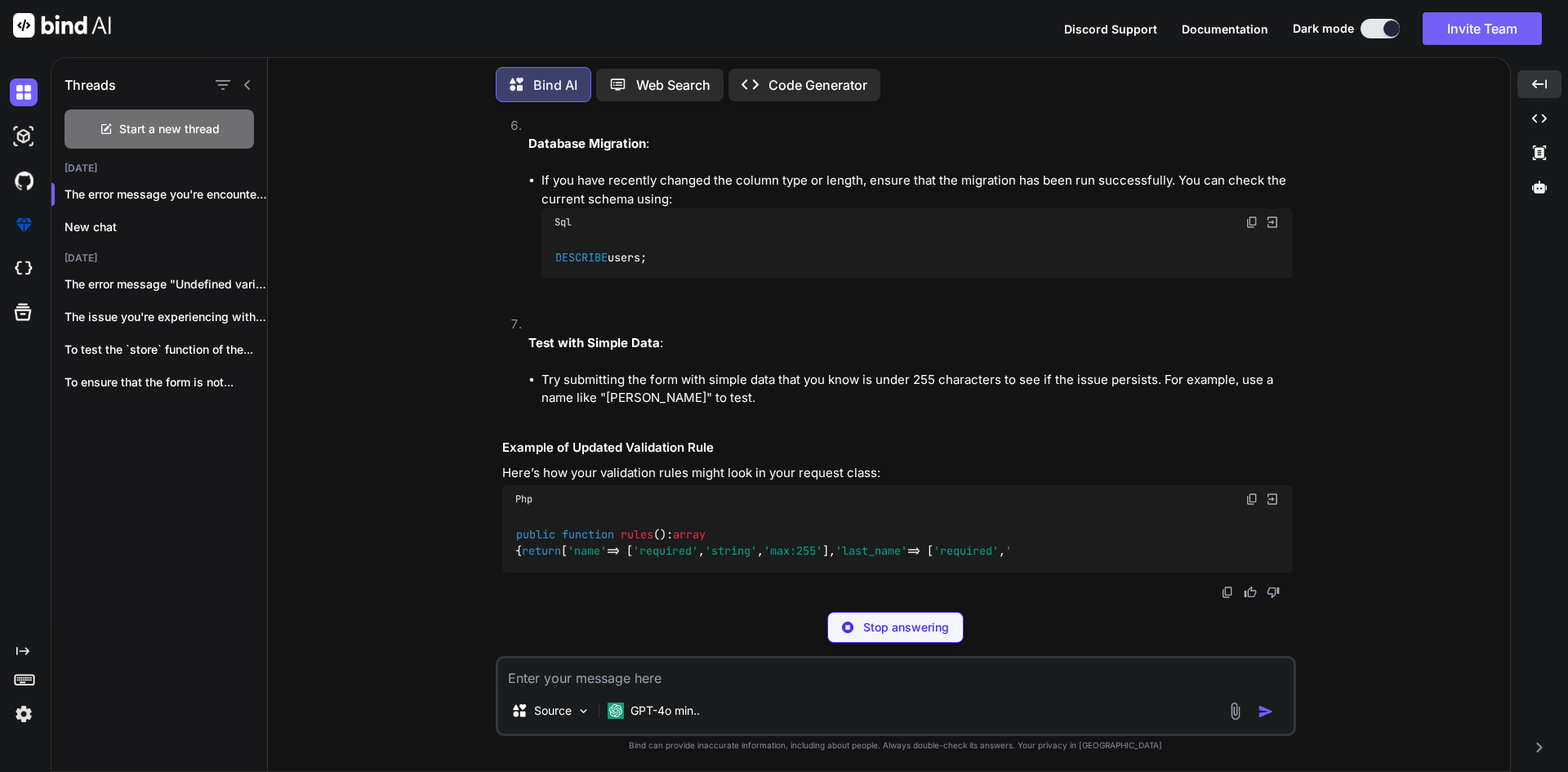
scroll to position [40058, 0]
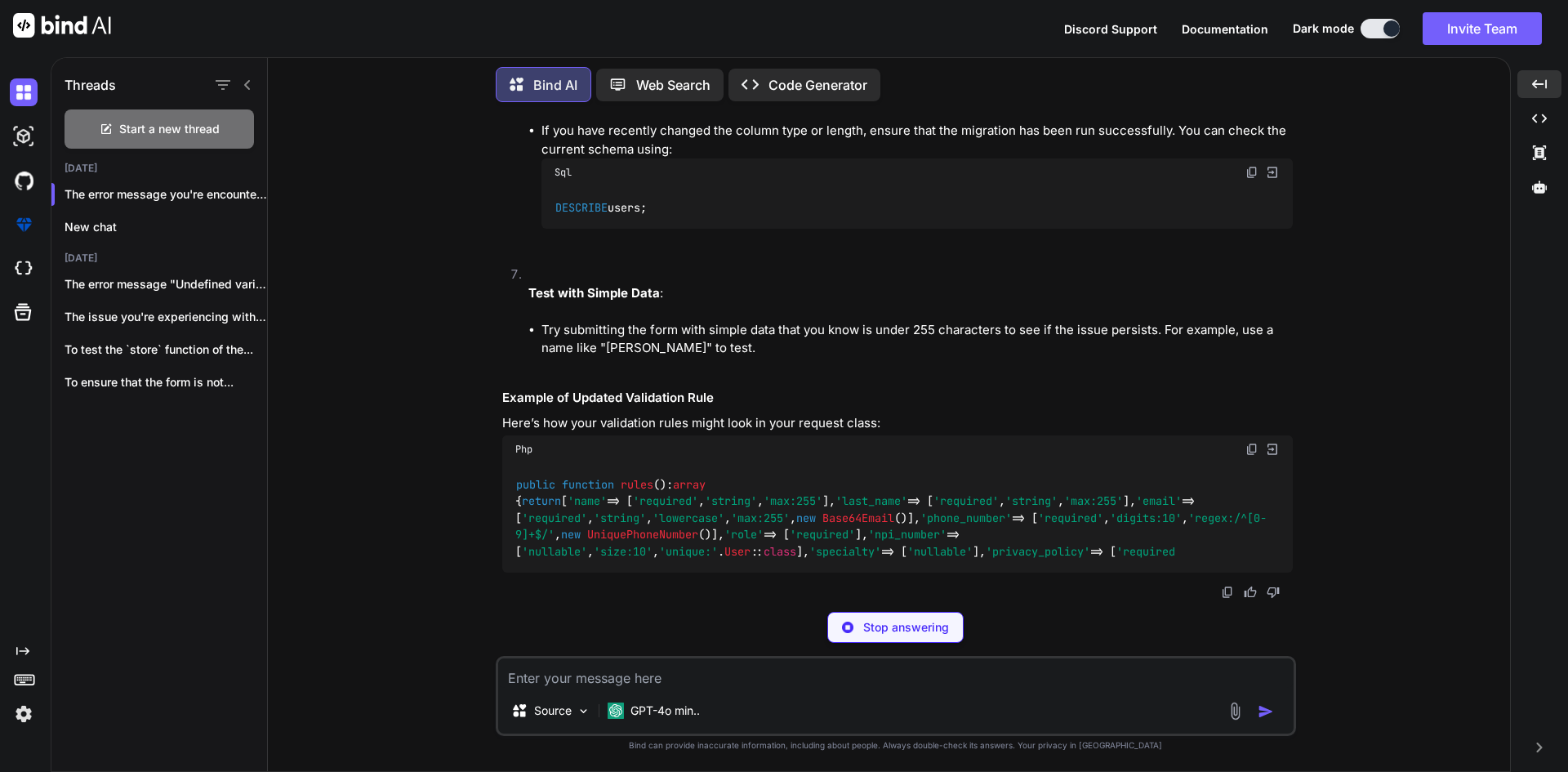
drag, startPoint x: 782, startPoint y: 317, endPoint x: 832, endPoint y: 317, distance: 50.0
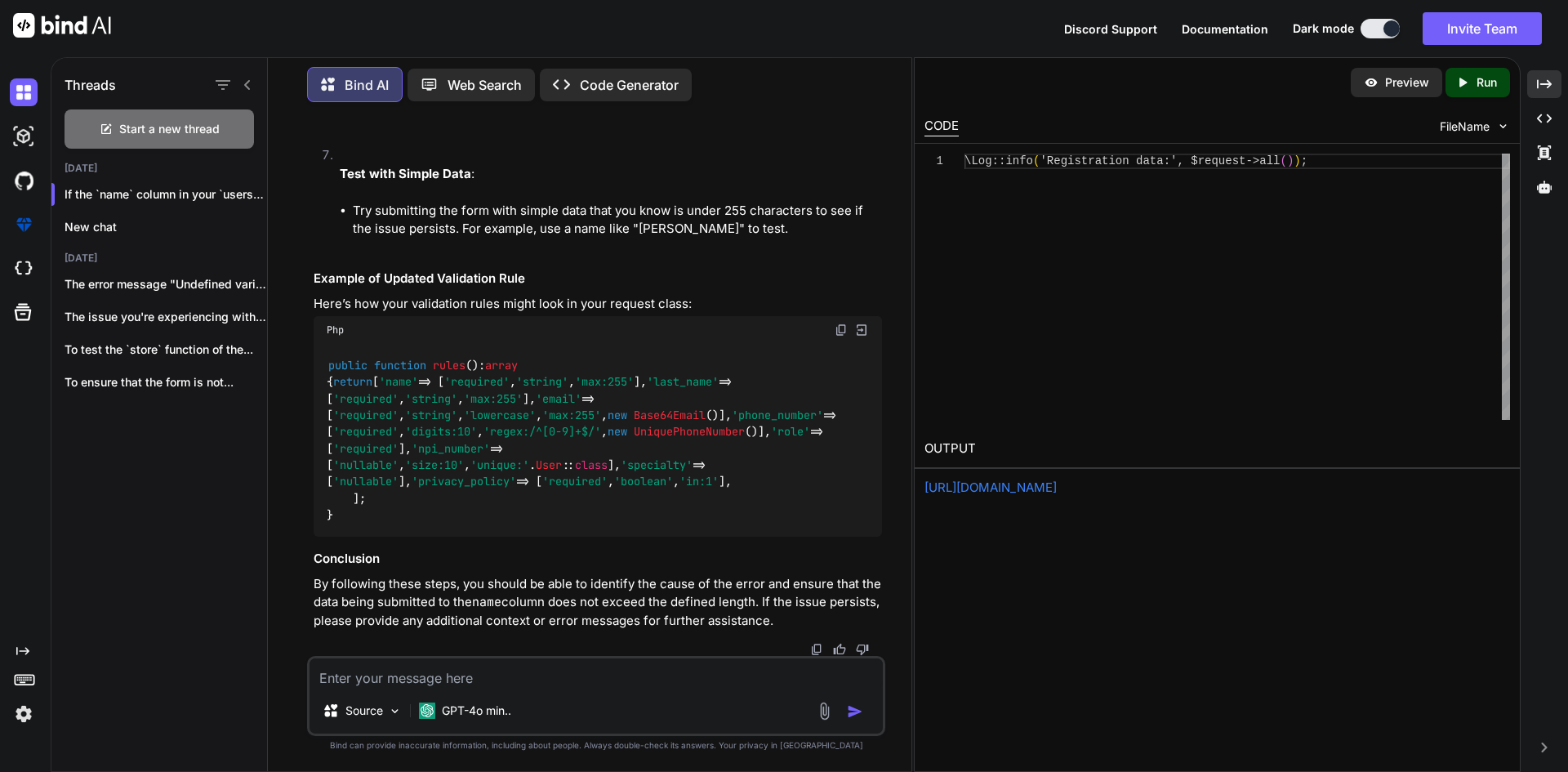
scroll to position [44628, 0]
click at [1539, 79] on icon "Created with Pixso." at bounding box center [1544, 84] width 15 height 15
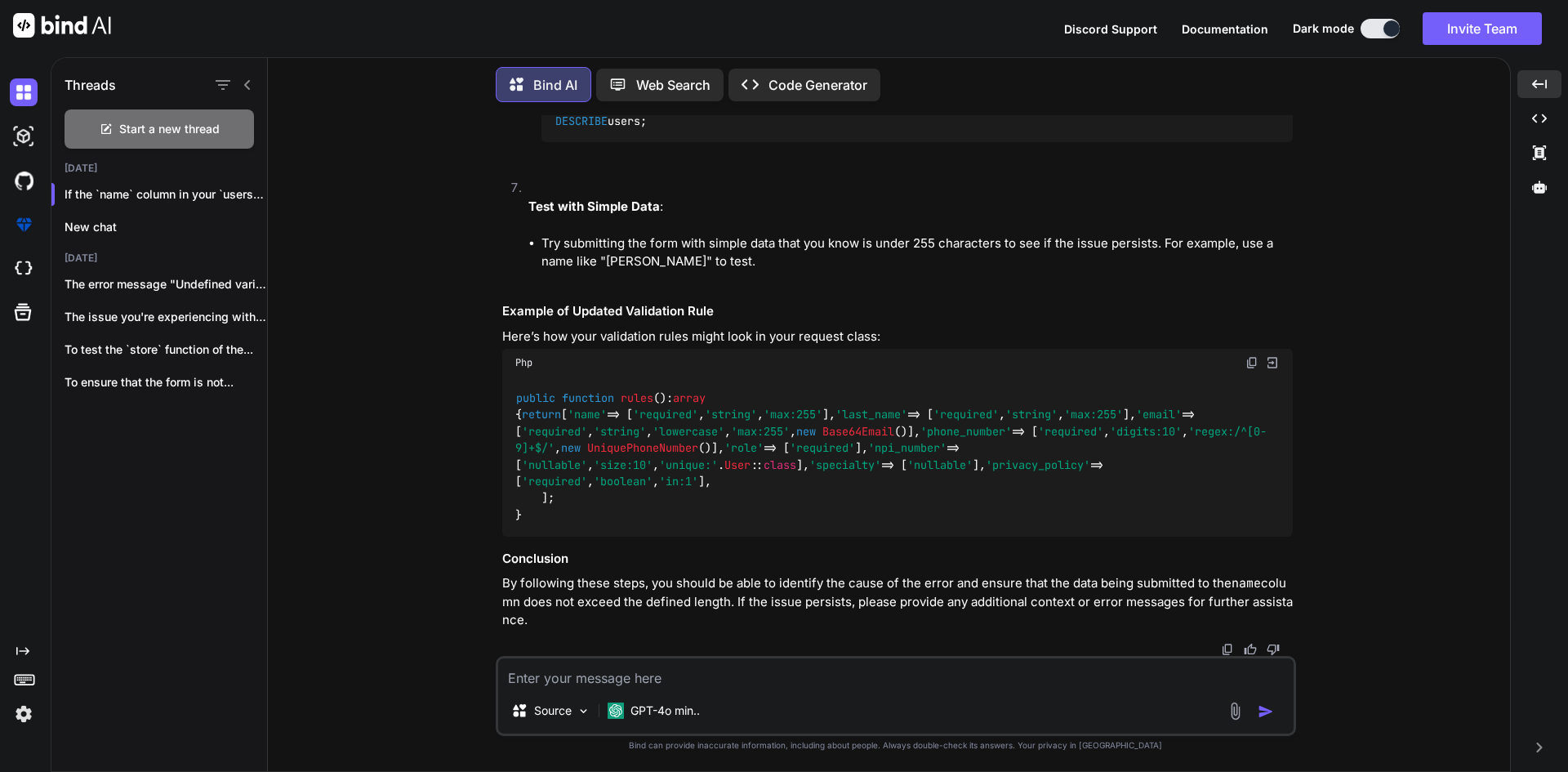
scroll to position [39913, 0]
click at [703, 667] on textarea at bounding box center [896, 672] width 795 height 29
type textarea "how i fix htis isse"
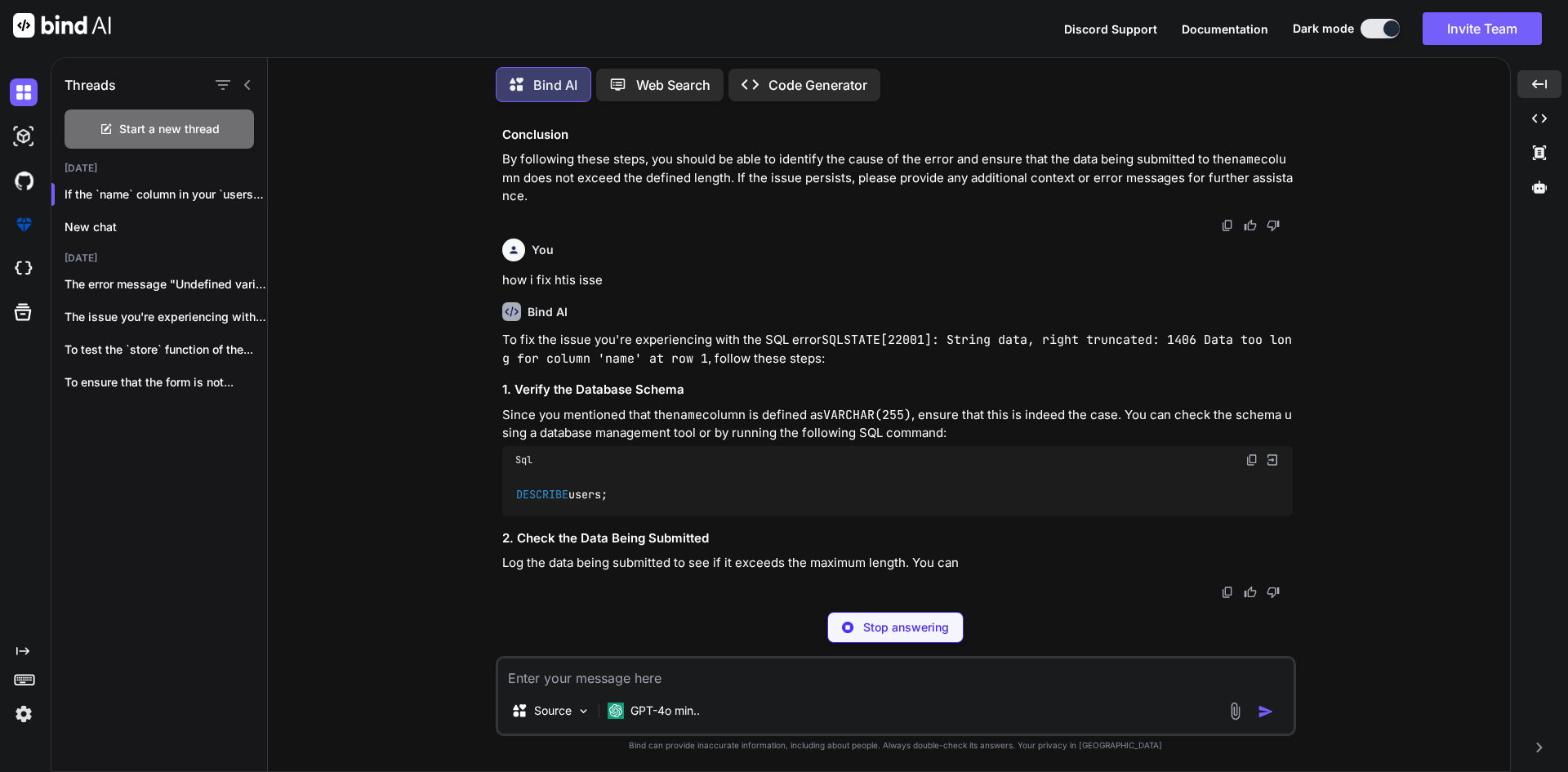
scroll to position [41538, 0]
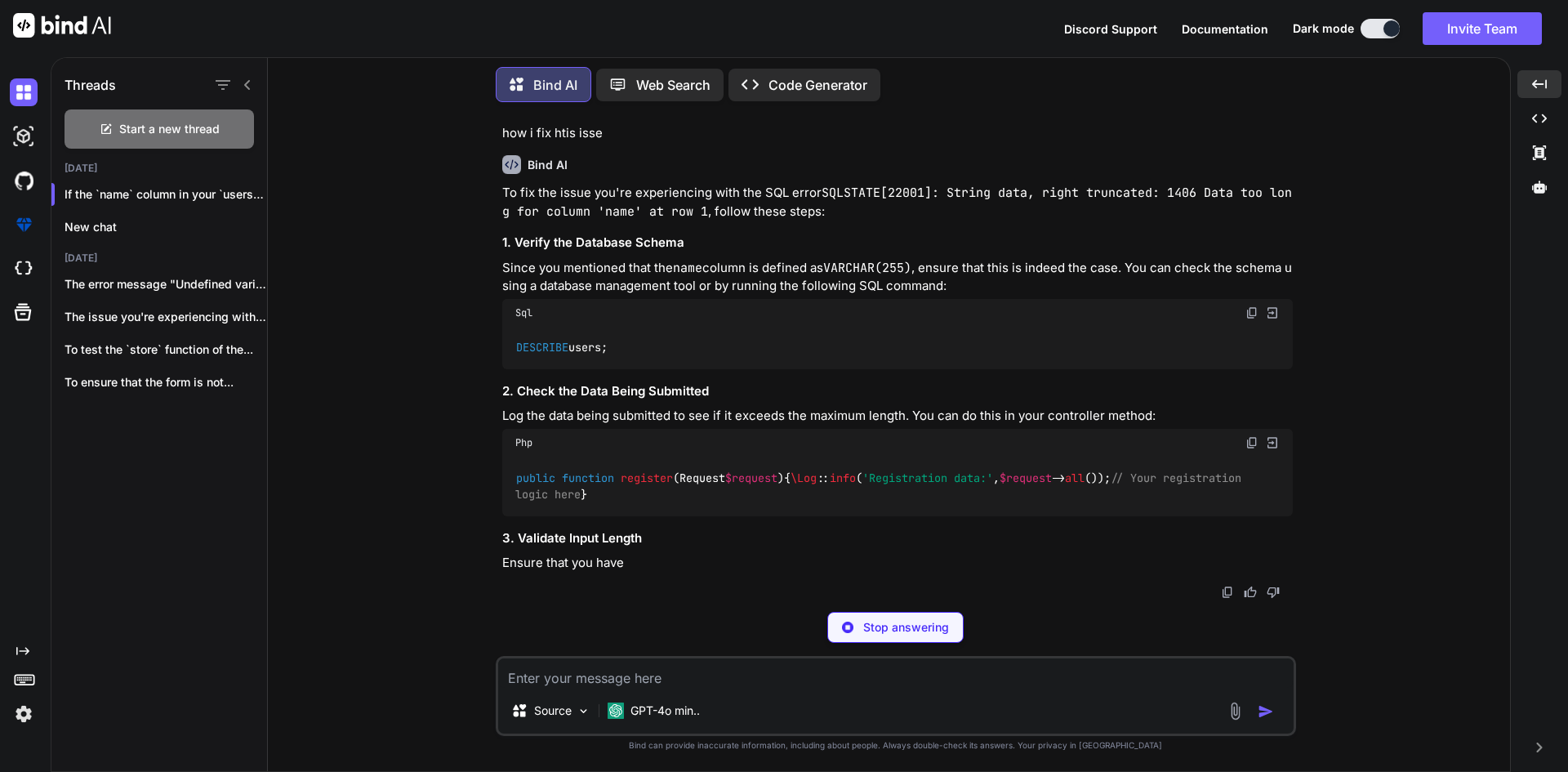
drag, startPoint x: 504, startPoint y: 494, endPoint x: 626, endPoint y: 496, distance: 122.0
click at [626, 369] on div "DESCRIBE users;" at bounding box center [897, 348] width 790 height 43
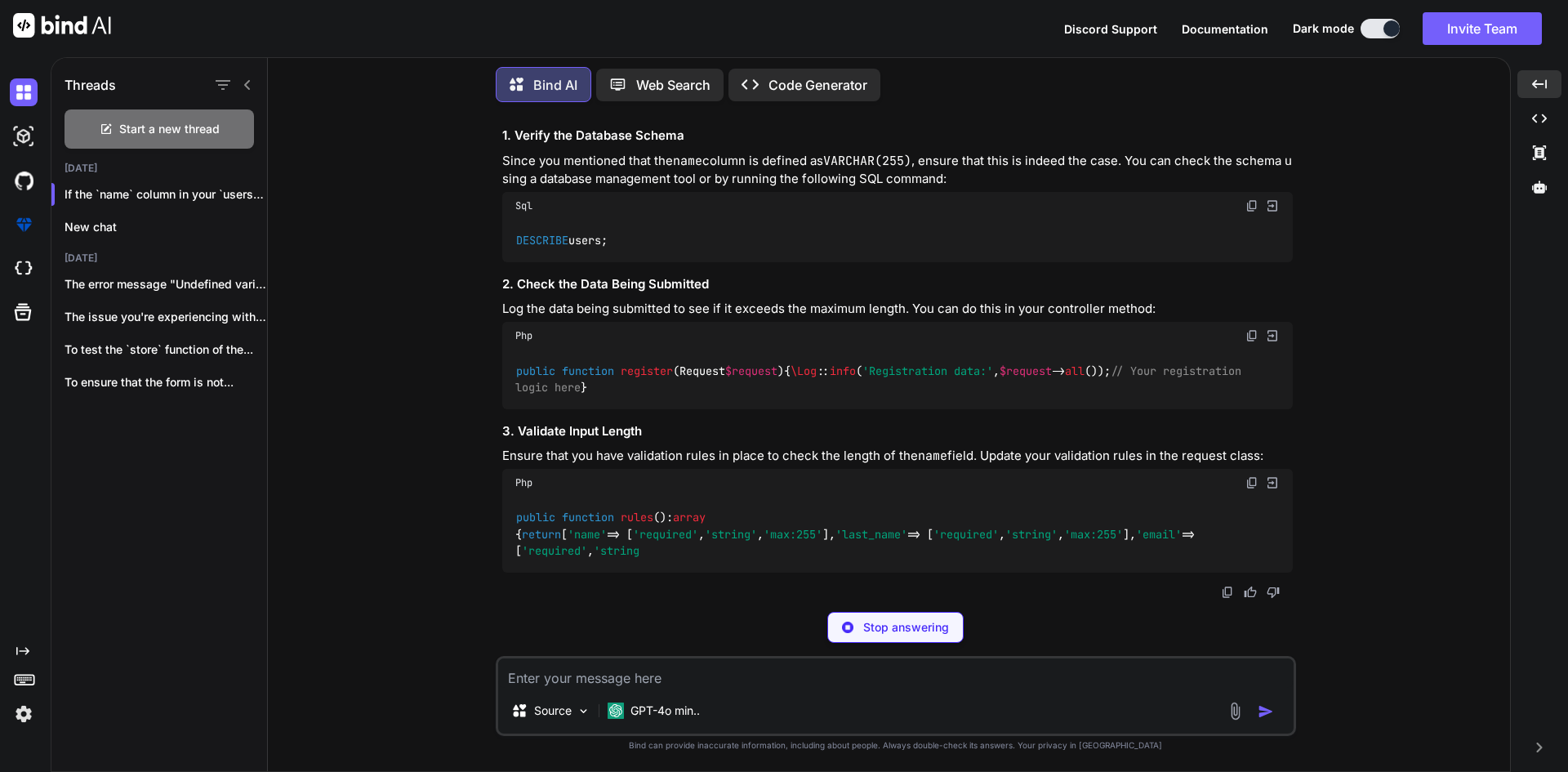
click at [1252, 212] on img at bounding box center [1252, 205] width 13 height 13
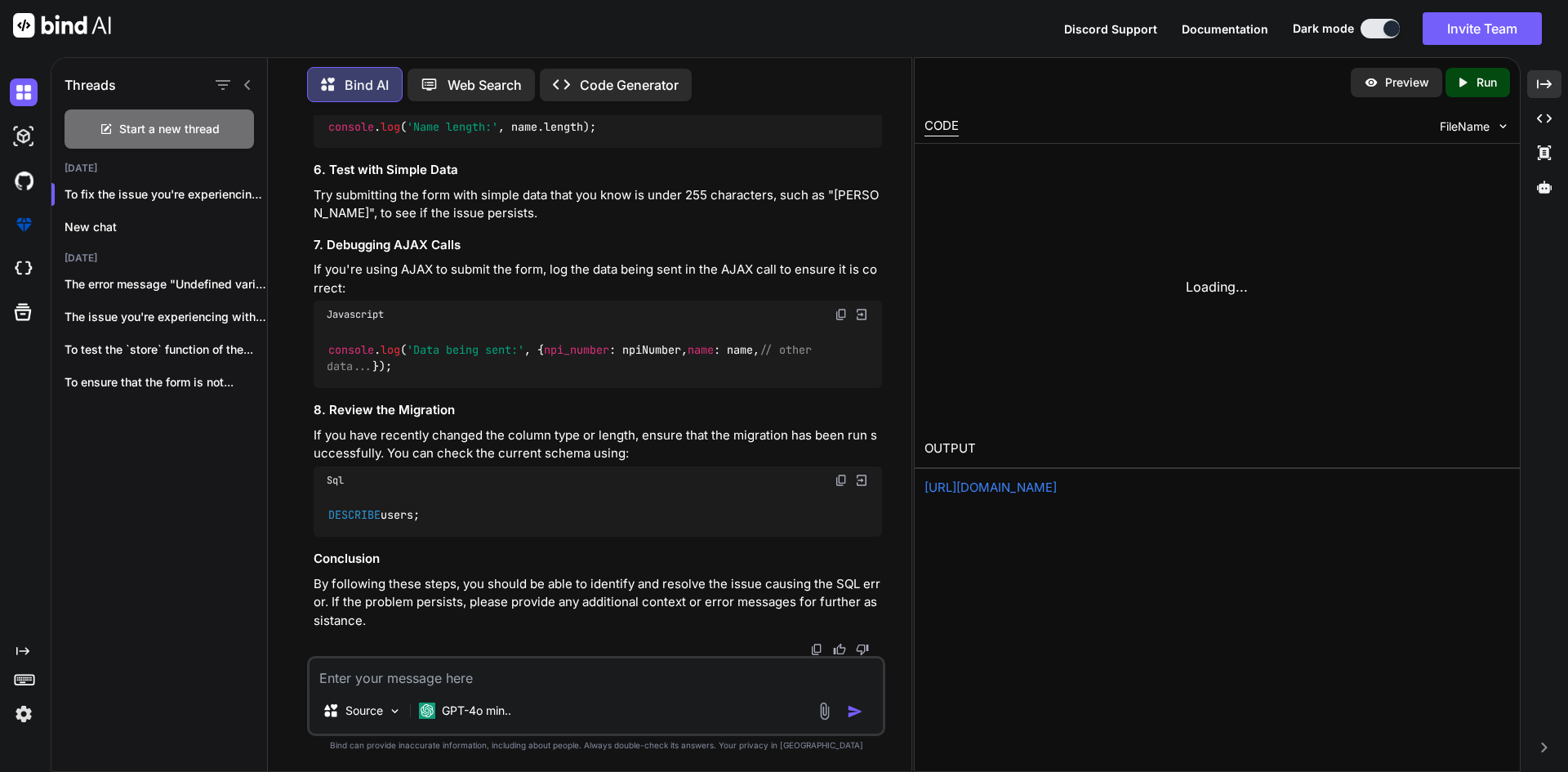
scroll to position [47937, 0]
click at [1563, 78] on div "Threads Start a new thread [DATE] To fix the issue you're experiencing wit... N…" at bounding box center [809, 414] width 1517 height 715
click at [1558, 80] on div "Created with Pixso." at bounding box center [1544, 84] width 34 height 28
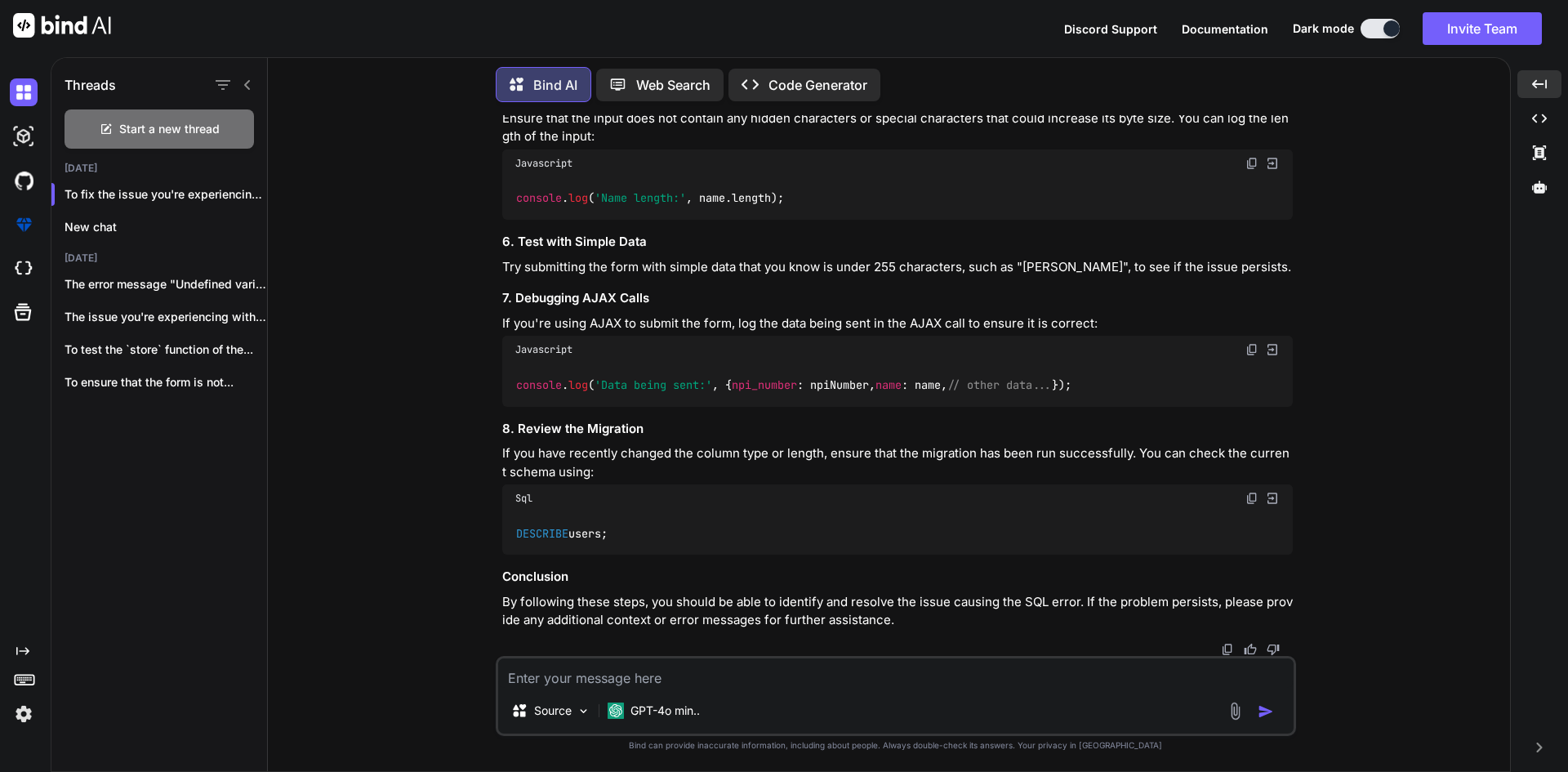
click at [660, 667] on textarea at bounding box center [896, 672] width 795 height 29
paste textarea "Field Type Null Key Default Extra id bigint(20) unsigned NO PRI NULL auto_incre…"
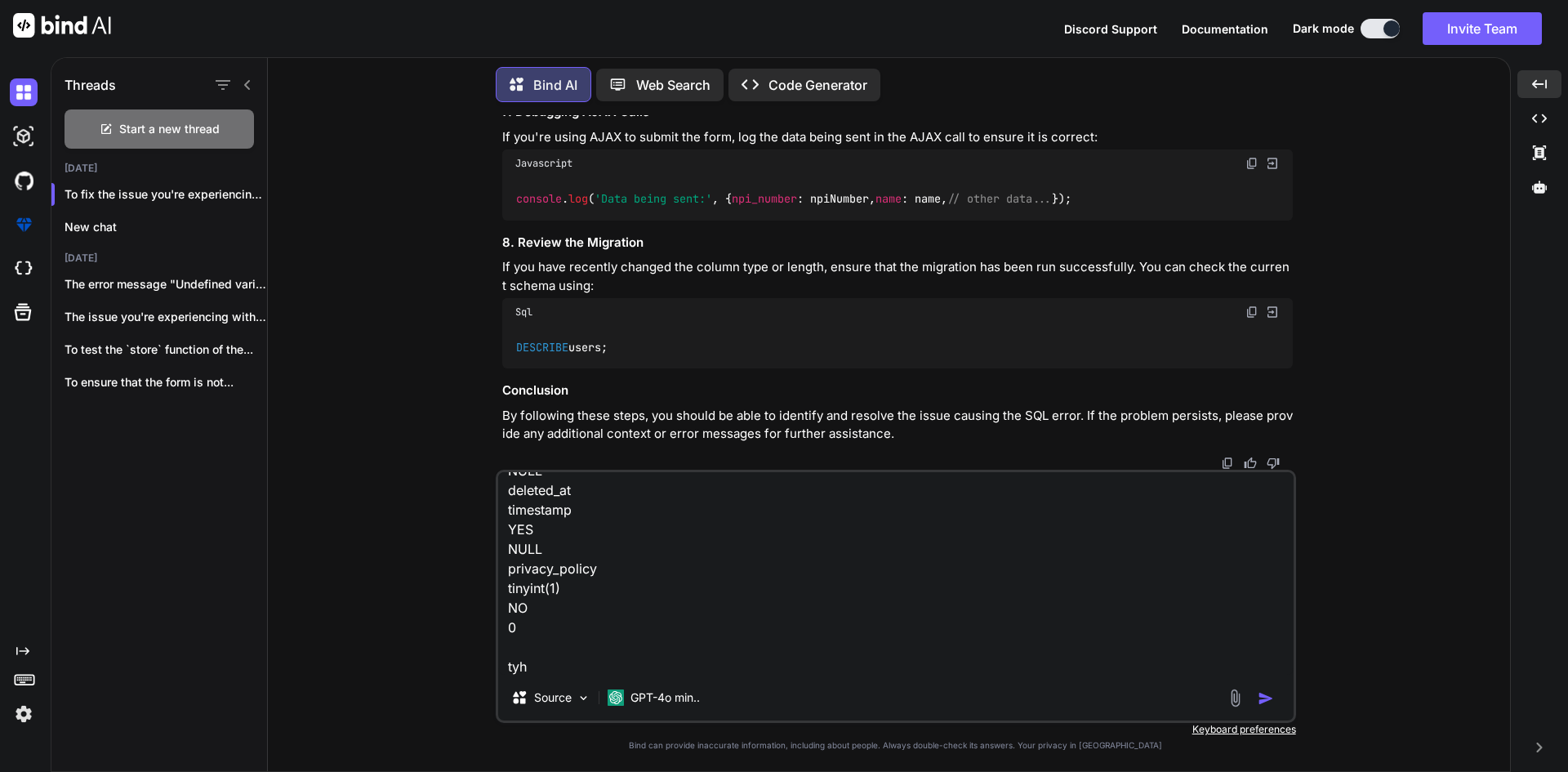
scroll to position [1766, 0]
type textarea "Field Type Null Key Default Extra id bigint(20) unsigned NO PRI NULL auto_incre…"
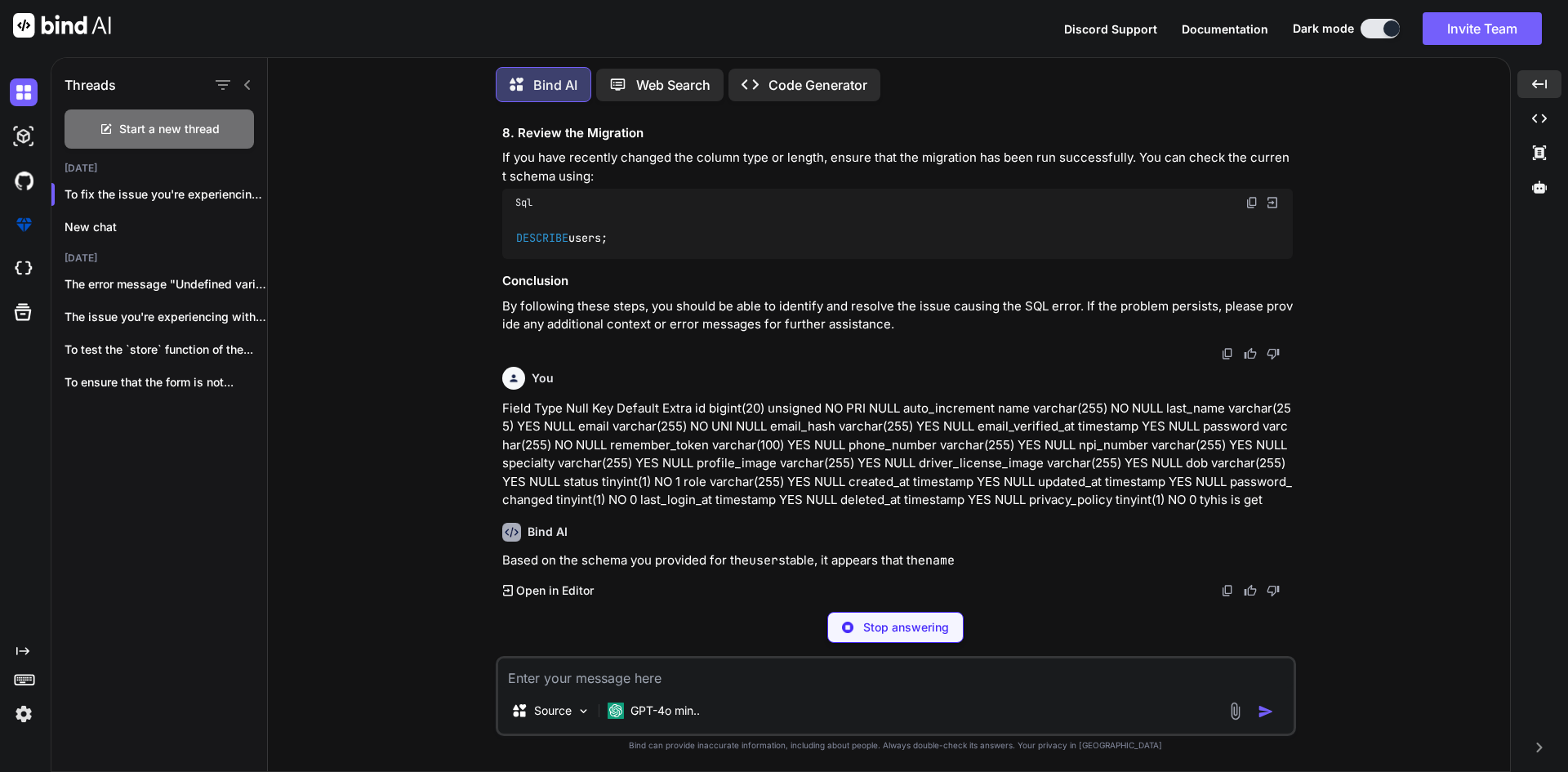
scroll to position [43023, 0]
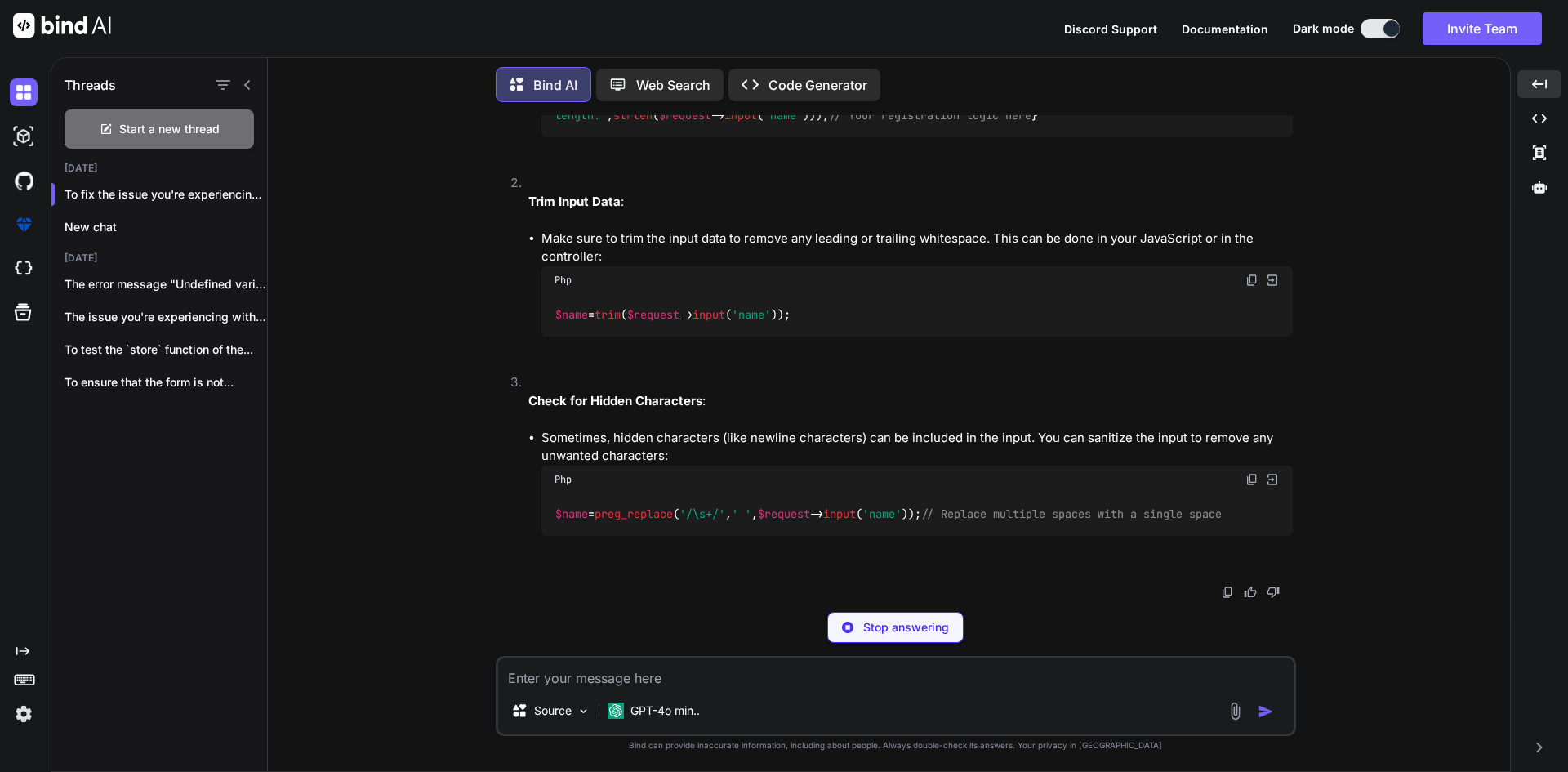
drag, startPoint x: 638, startPoint y: 578, endPoint x: 744, endPoint y: 575, distance: 106.0
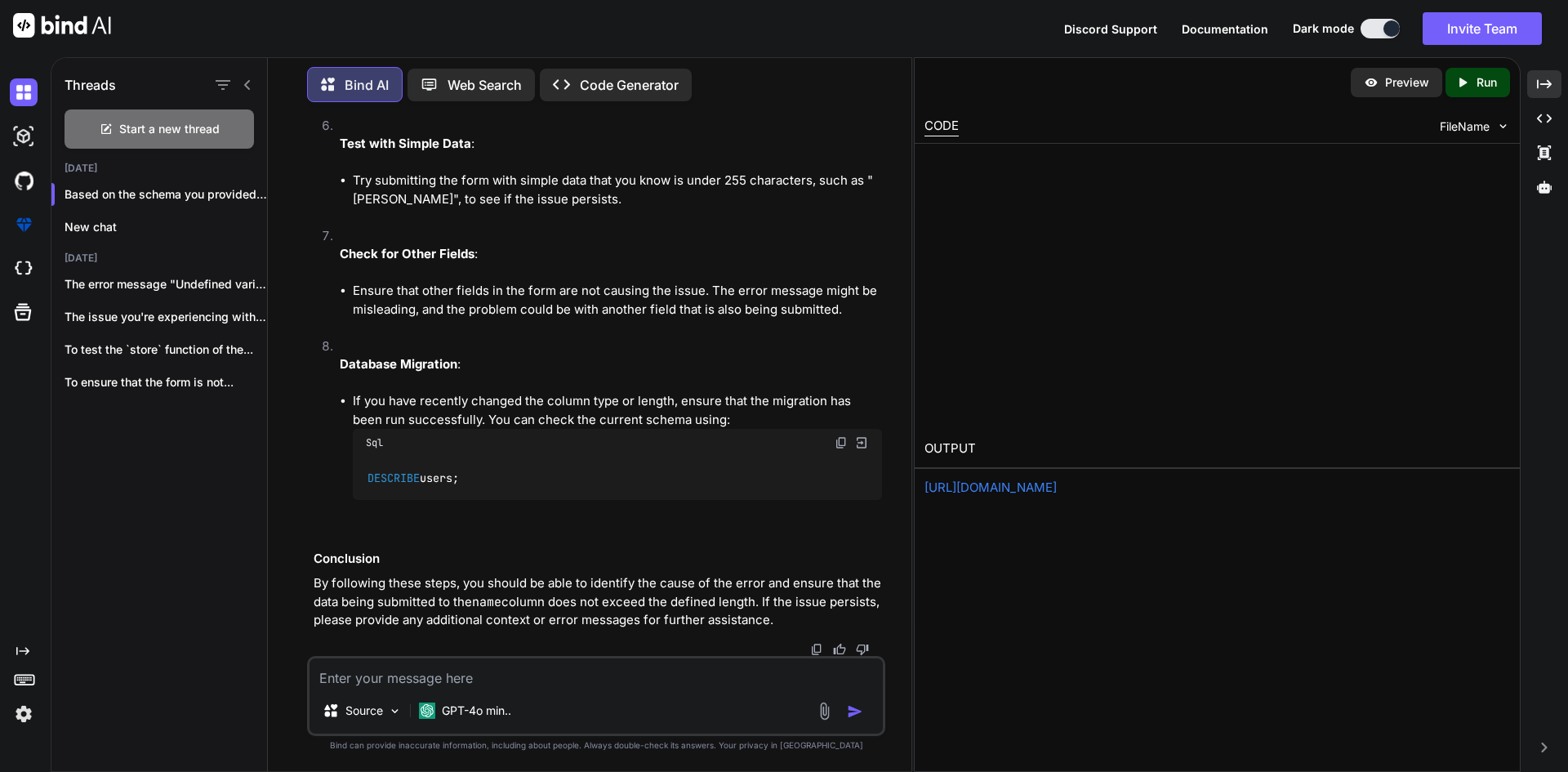
scroll to position [48697, 0]
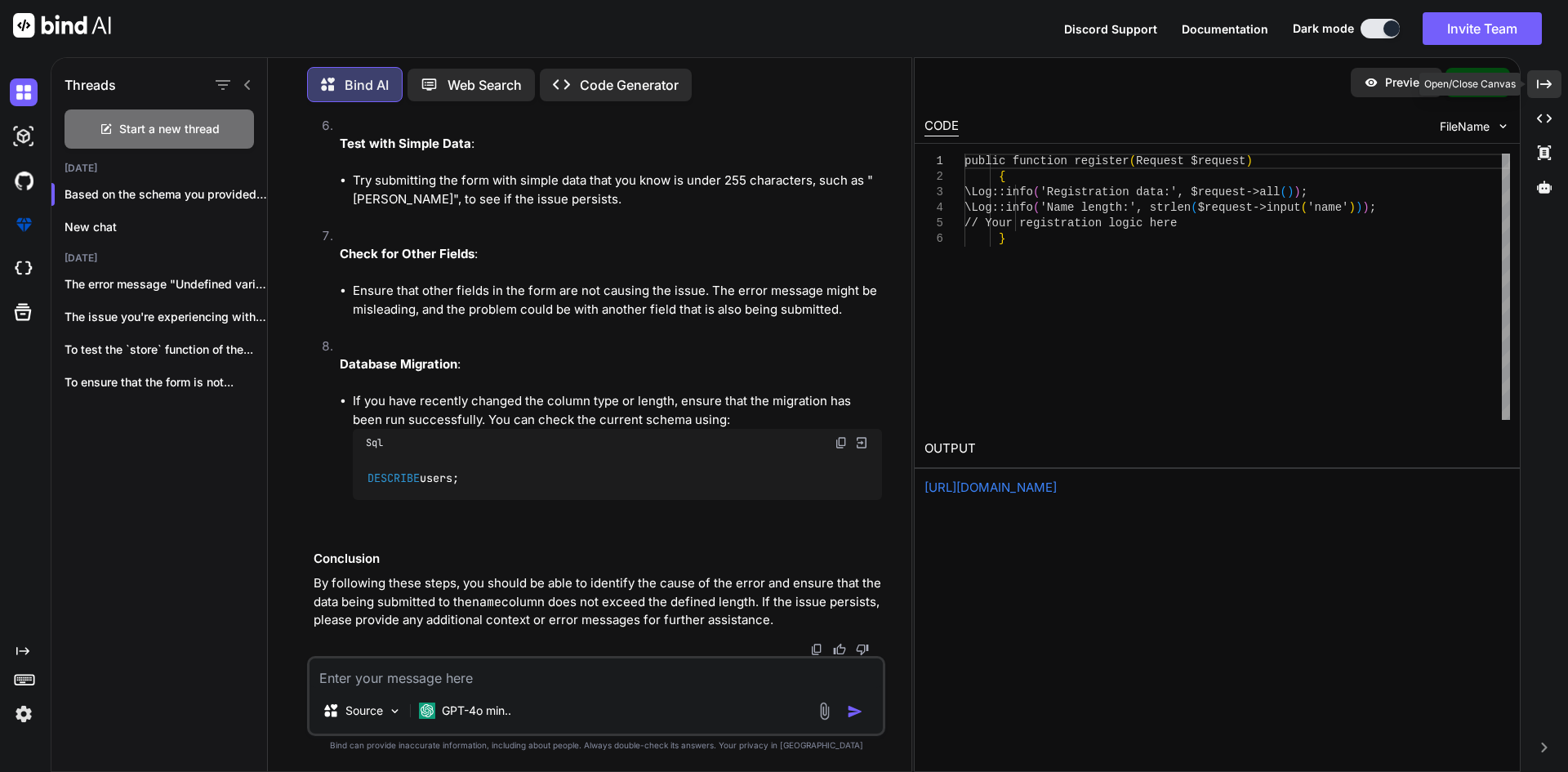
click at [1558, 78] on div "Created with Pixso." at bounding box center [1544, 84] width 34 height 28
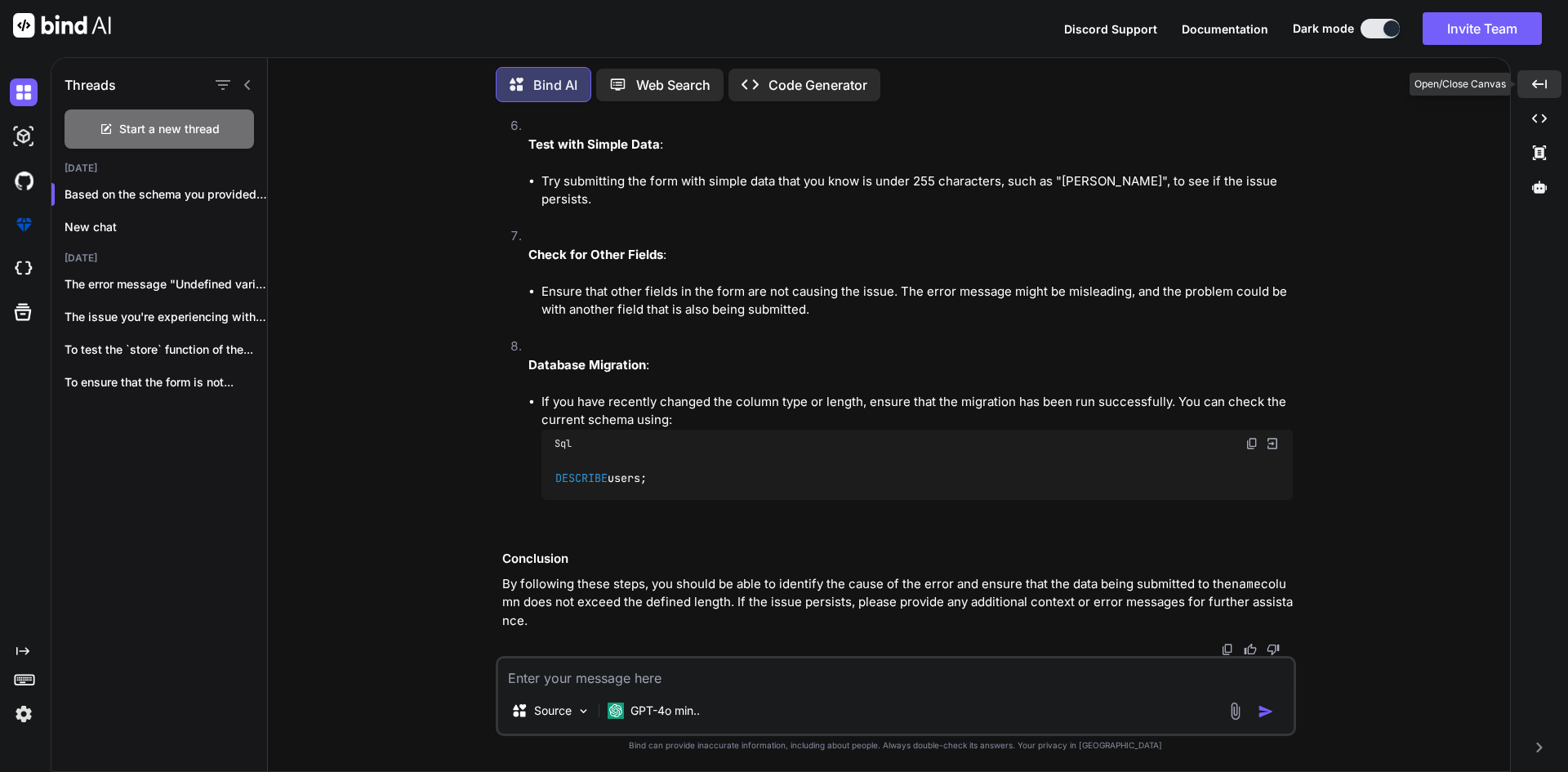
scroll to position [43431, 0]
drag, startPoint x: 574, startPoint y: 401, endPoint x: 988, endPoint y: 421, distance: 414.5
copy code "\Log :: info ( 'Registration data:' , $request -> all ()); \Log :: info ( 'Name…"
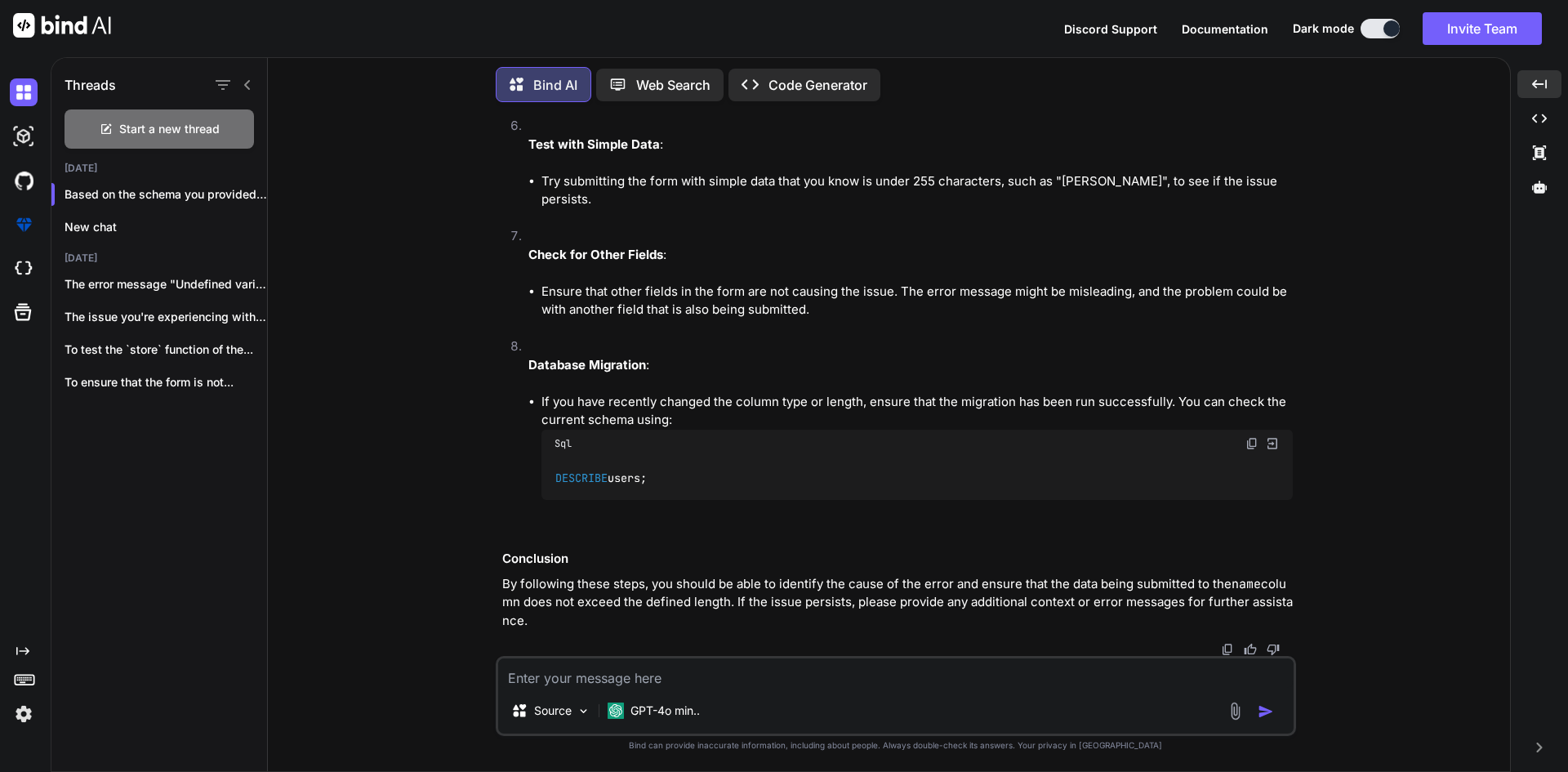
click at [833, 667] on div "Source GPT-4o min.." at bounding box center [895, 696] width 800 height 80
drag, startPoint x: 777, startPoint y: 659, endPoint x: 771, endPoint y: 671, distance: 13.4
click at [776, 659] on textarea at bounding box center [896, 672] width 795 height 29
paste textarea "public function store(RegisterUserRequest $request): RedirectResponse { // try …"
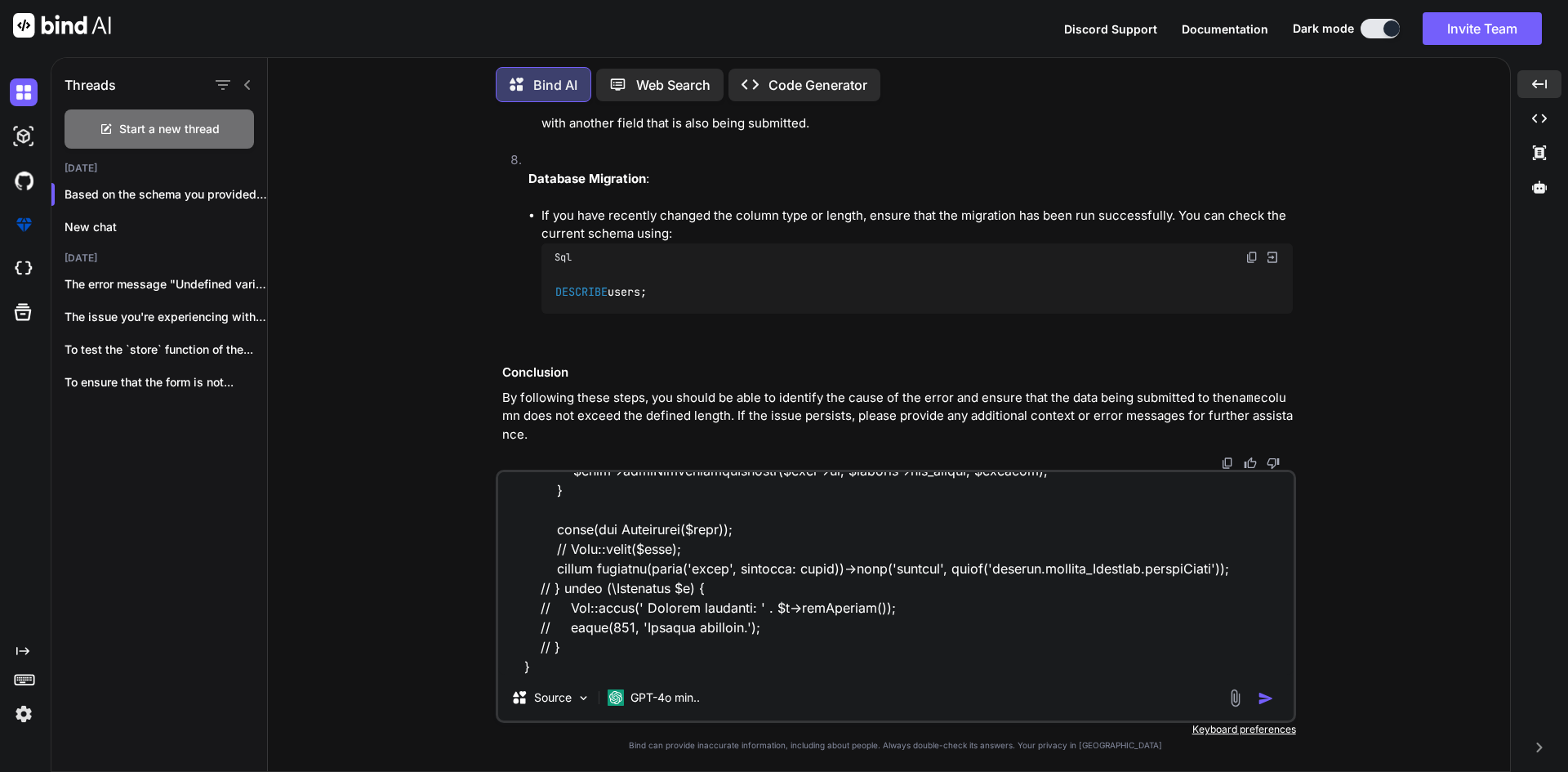
scroll to position [826, 0]
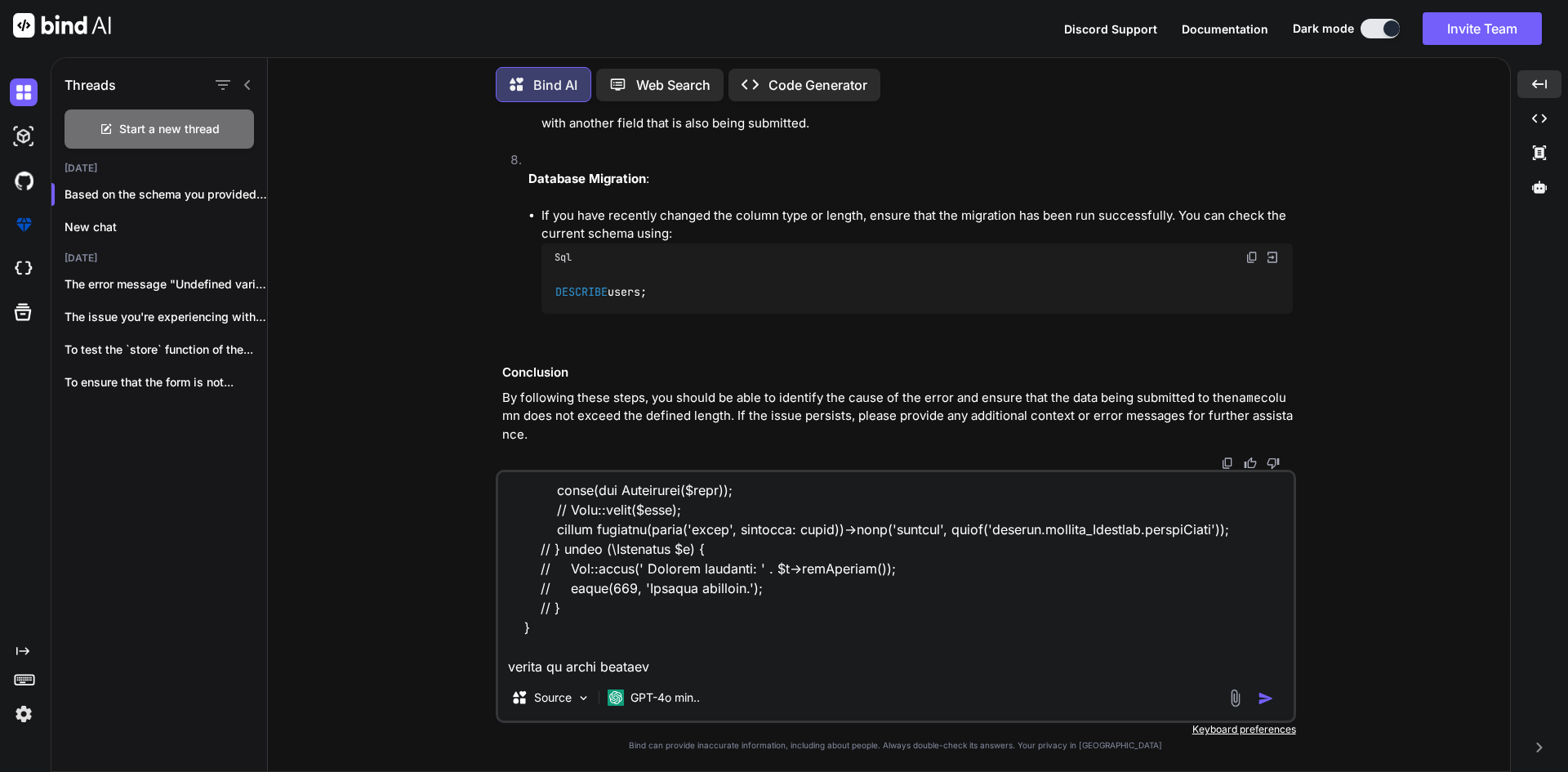
type textarea "public function store(RegisterUserRequest $request): RedirectResponse { // try …"
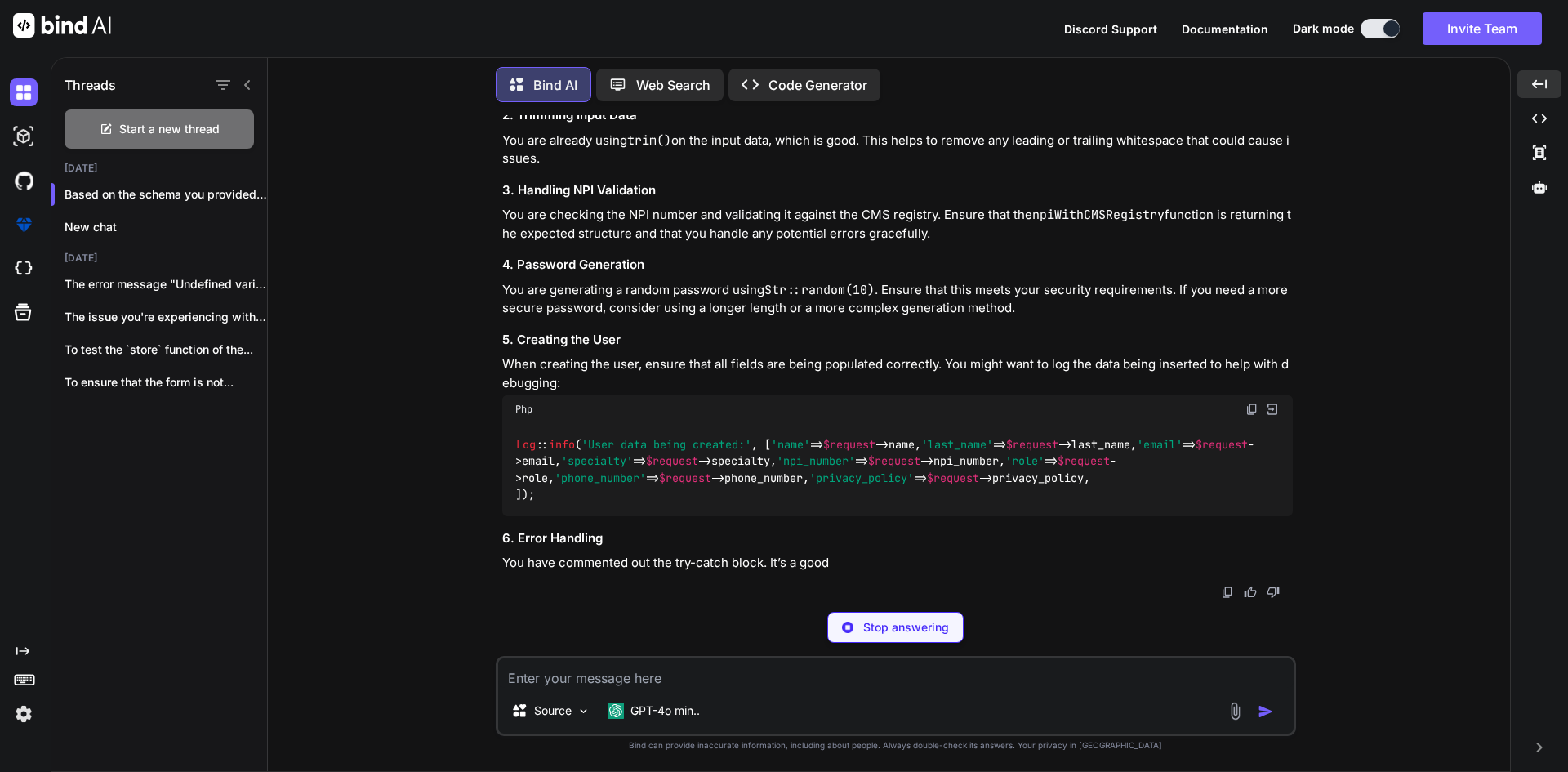
scroll to position [45790, 0]
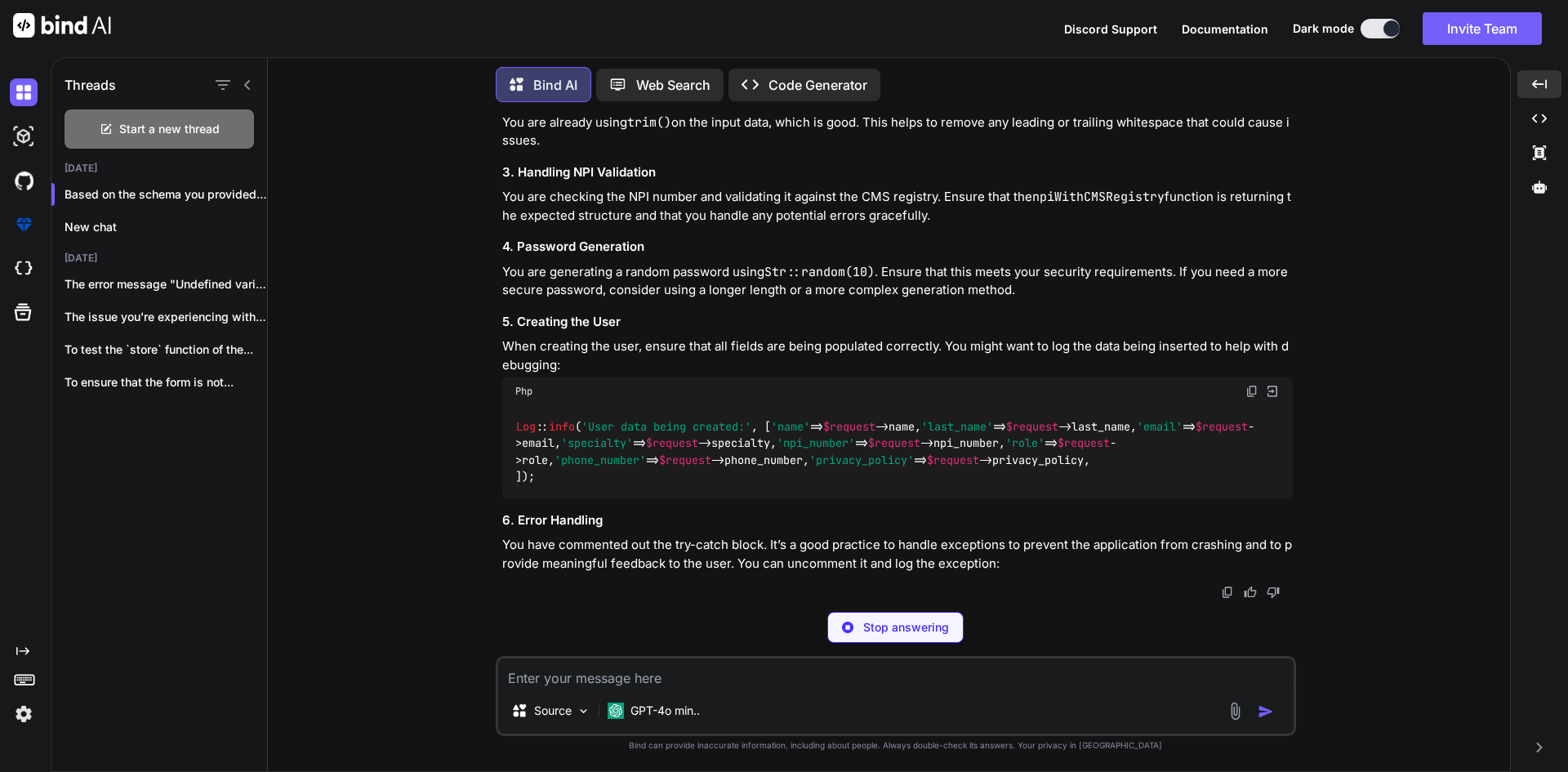
click at [1249, 385] on img at bounding box center [1252, 391] width 13 height 13
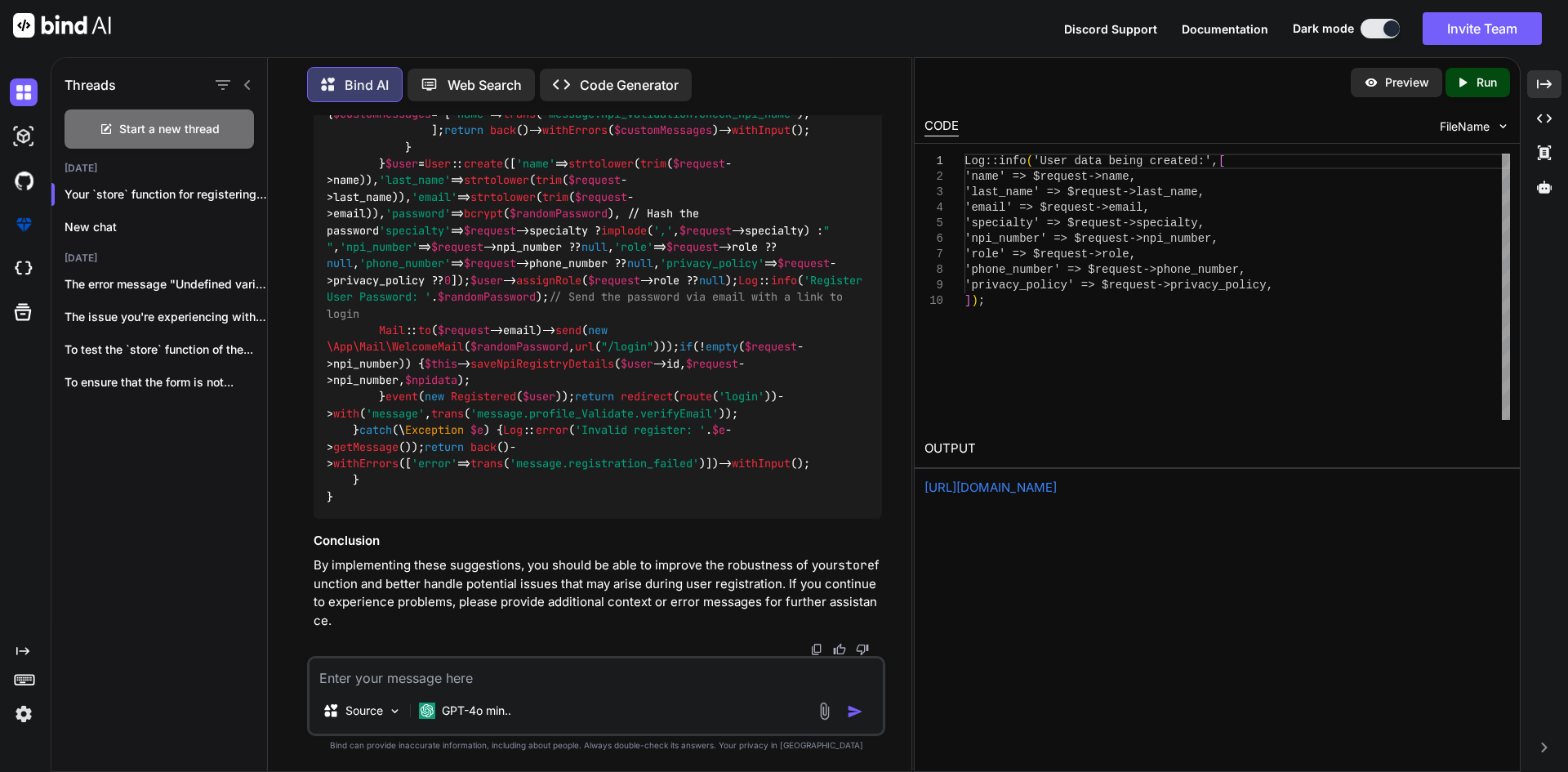
scroll to position [52687, 0]
click at [1541, 88] on icon "Created with Pixso." at bounding box center [1544, 84] width 15 height 15
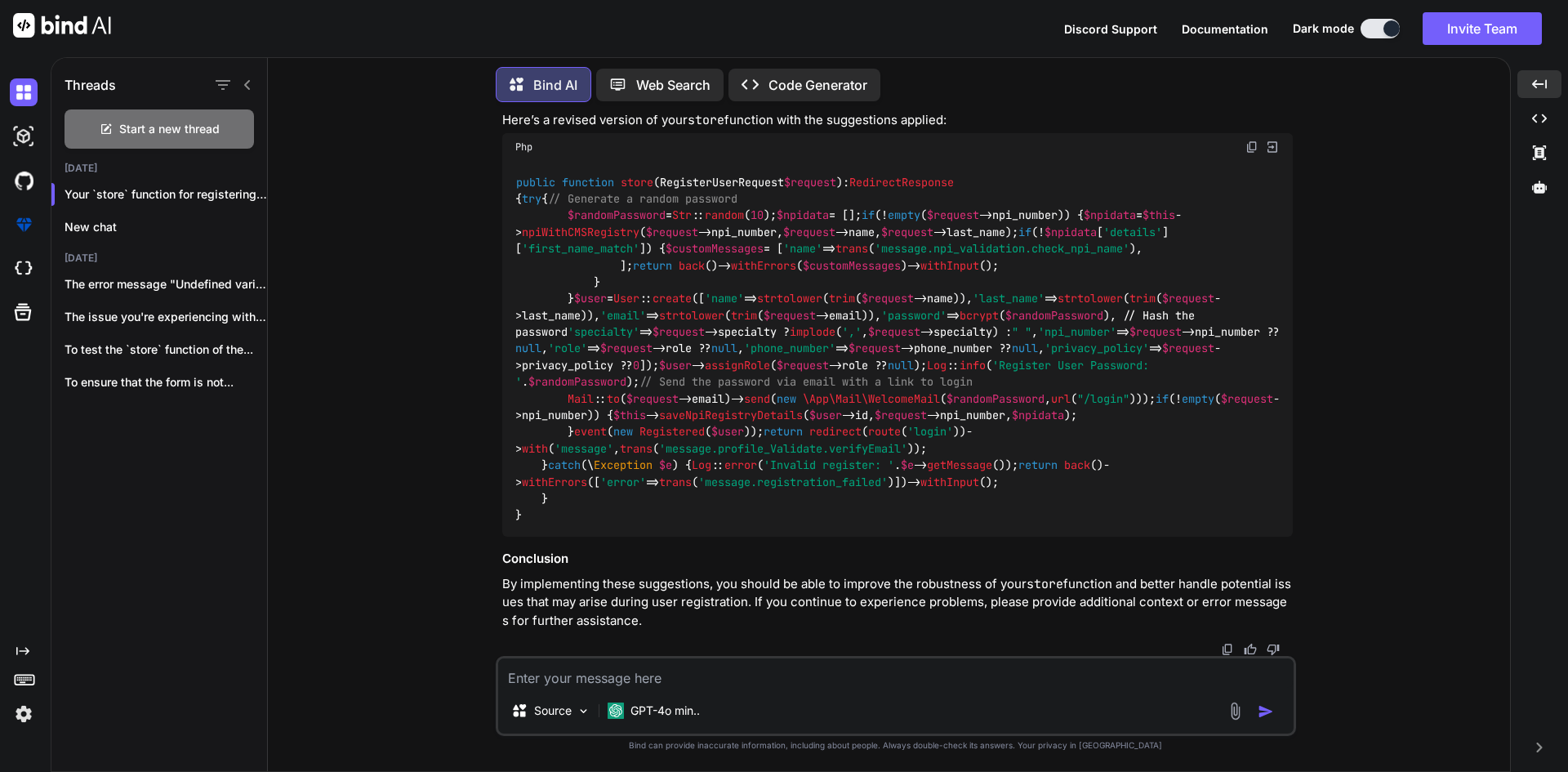
scroll to position [47030, 0]
click at [649, 667] on textarea at bounding box center [896, 672] width 795 height 29
type textarea "if i enterr 30 char then it alos give data is too long how i fix htis"
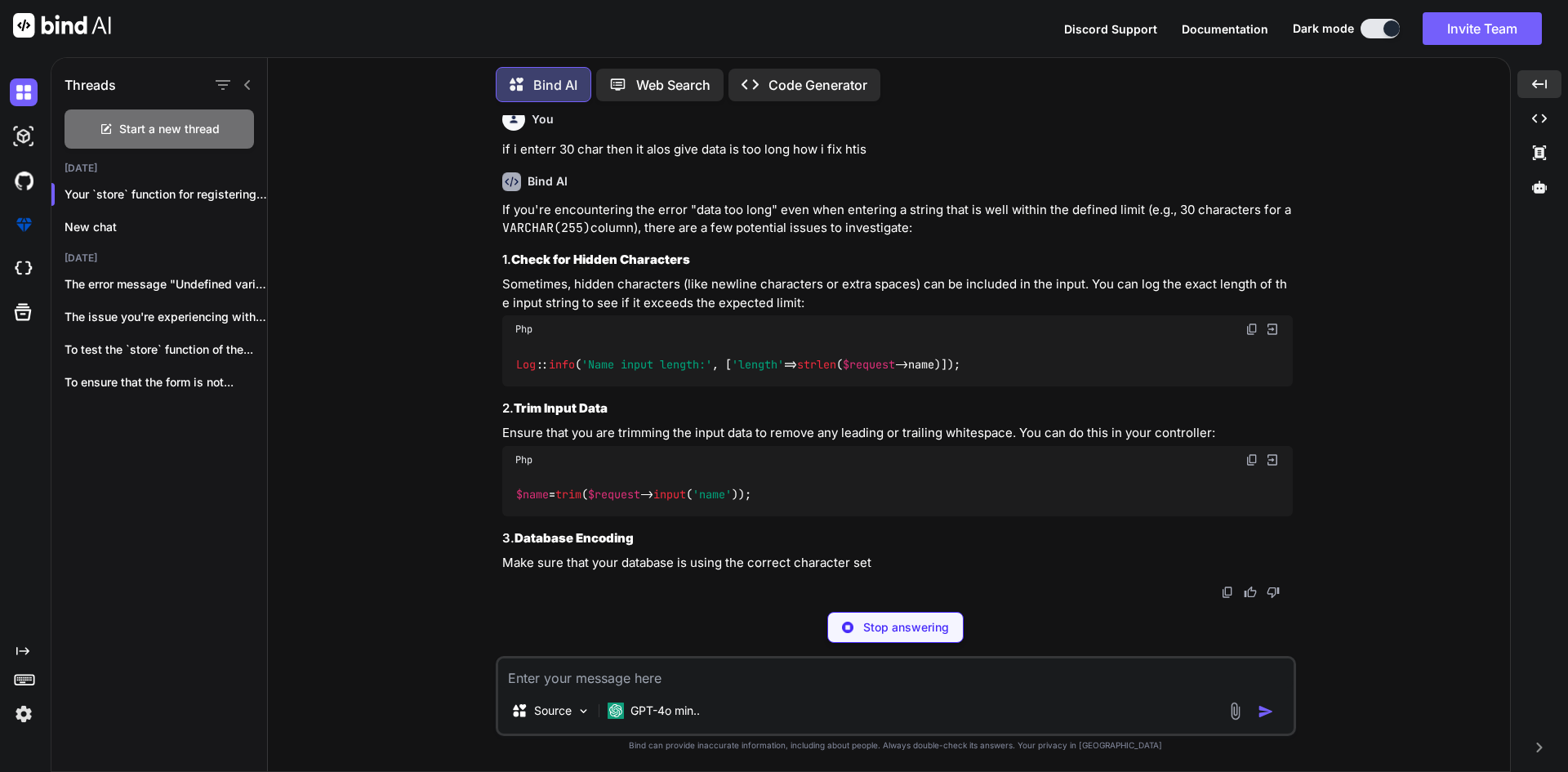
scroll to position [47573, 0]
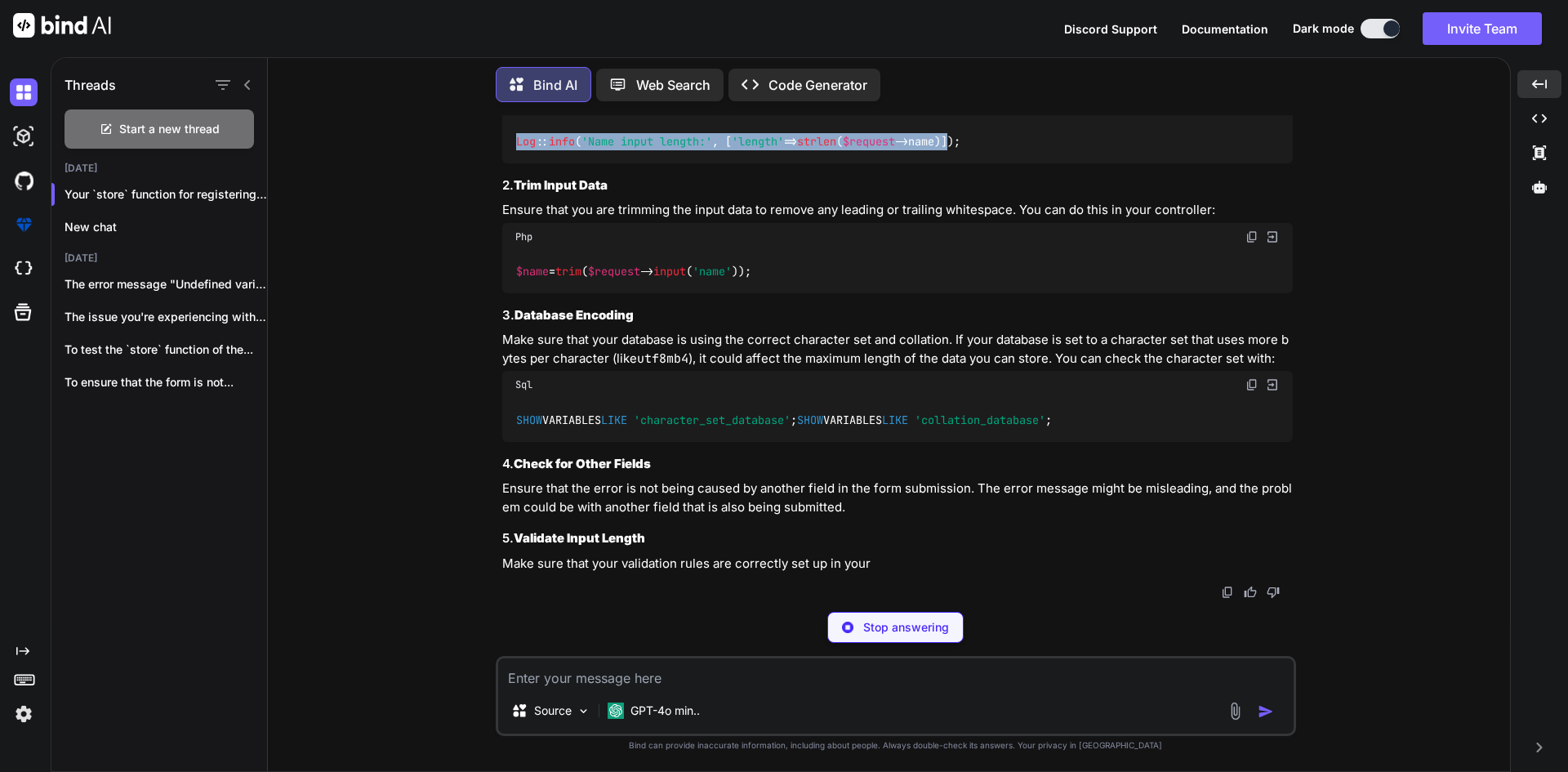
drag, startPoint x: 517, startPoint y: 374, endPoint x: 970, endPoint y: 383, distance: 453.1
click at [962, 151] on code "Log :: info ( 'Name input length:' , [ 'length' => strlen ( $request ->name)]);" at bounding box center [739, 142] width 447 height 17
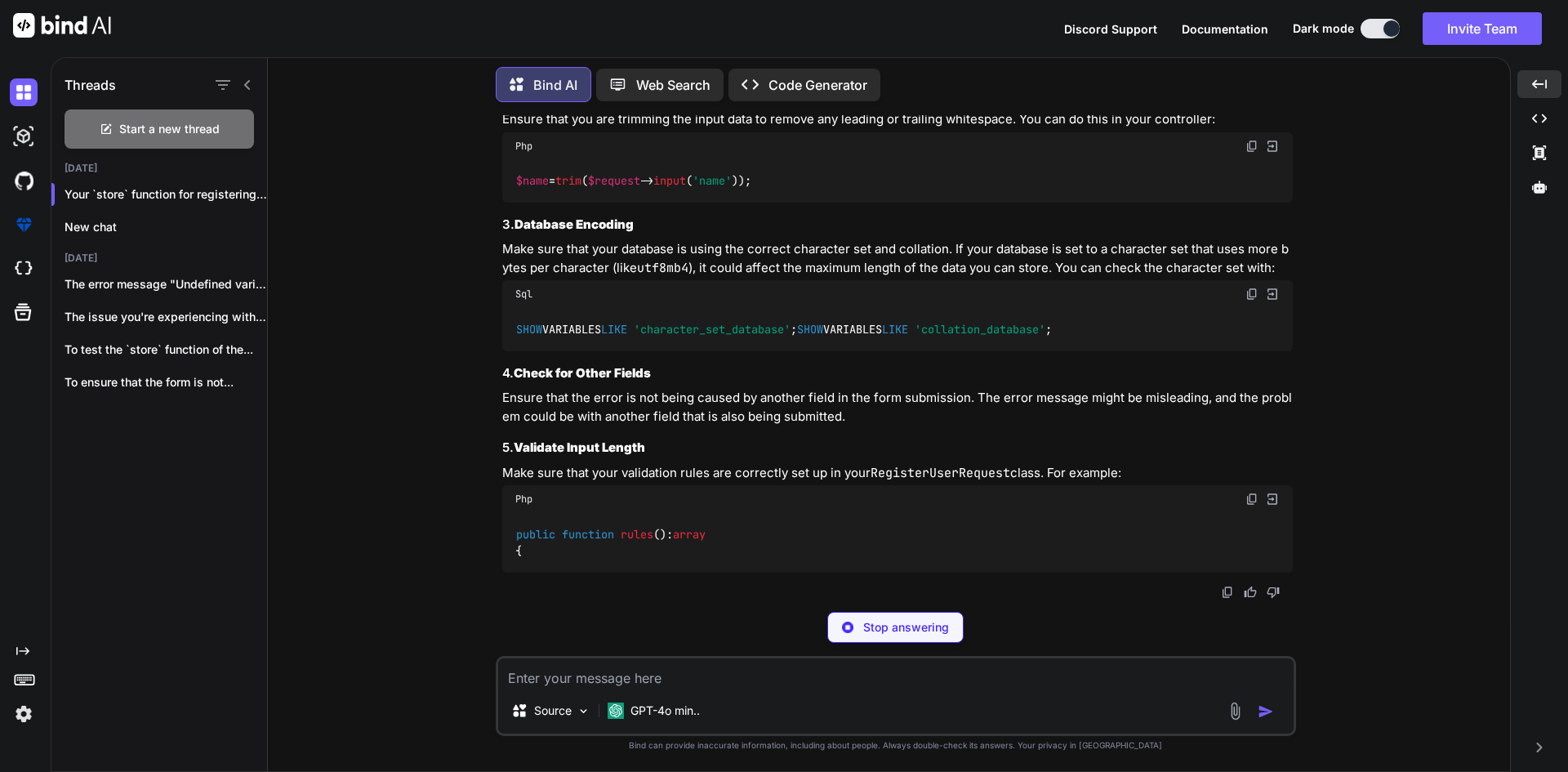
click at [984, 72] on div "Log :: info ( 'Name input length:' , [ 'length' => strlen ( $request ->name)]);" at bounding box center [897, 50] width 790 height 43
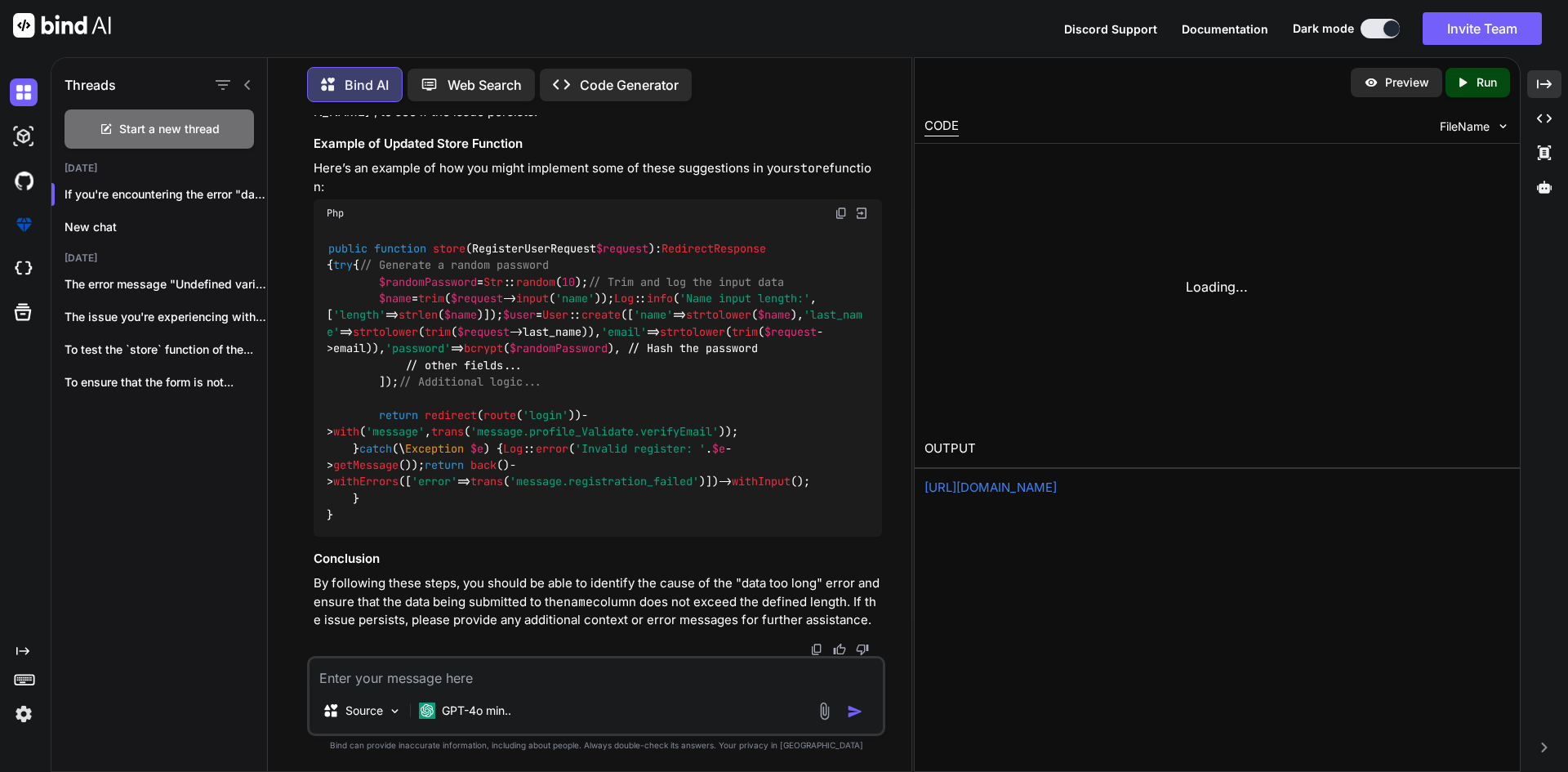
scroll to position [54120, 0]
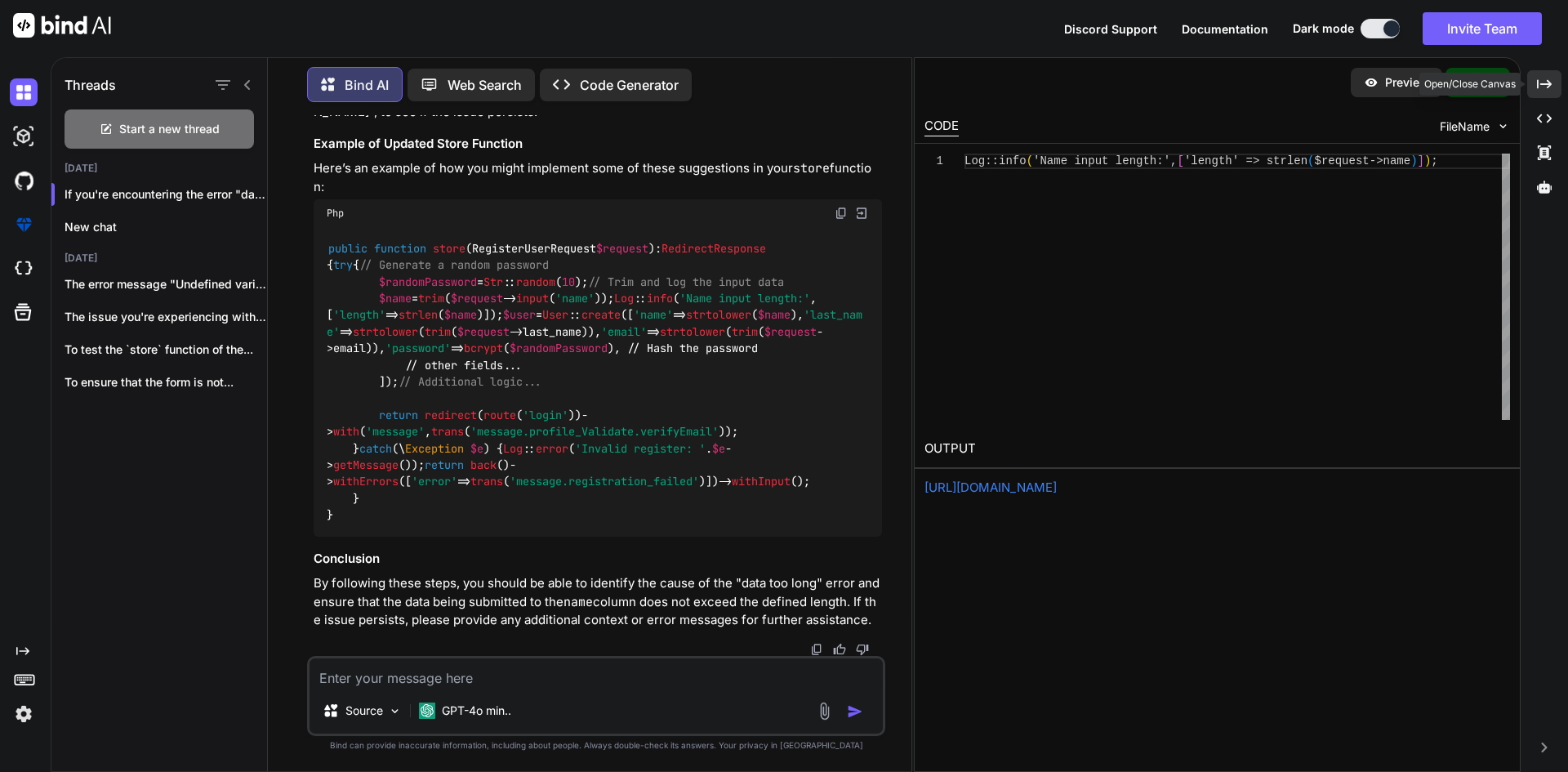
click at [1535, 73] on div "Created with Pixso." at bounding box center [1544, 84] width 34 height 28
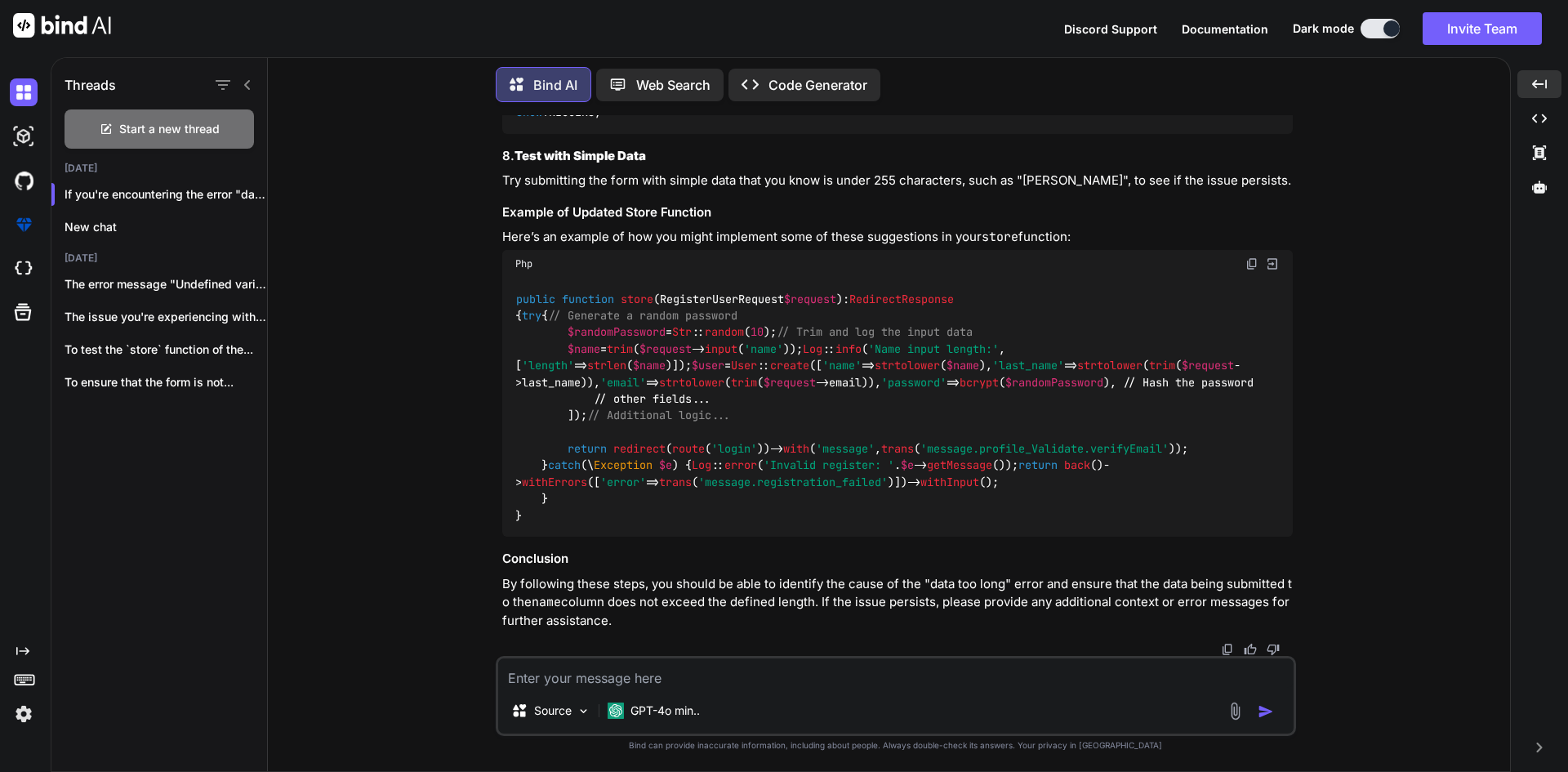
scroll to position [47655, 0]
drag, startPoint x: 513, startPoint y: 297, endPoint x: 997, endPoint y: 286, distance: 484.1
copy code "Log :: info ( 'Name input length:' , [ 'length' => strlen ( $request ->name)]);"
click at [646, 667] on textarea at bounding box center [896, 672] width 795 height 29
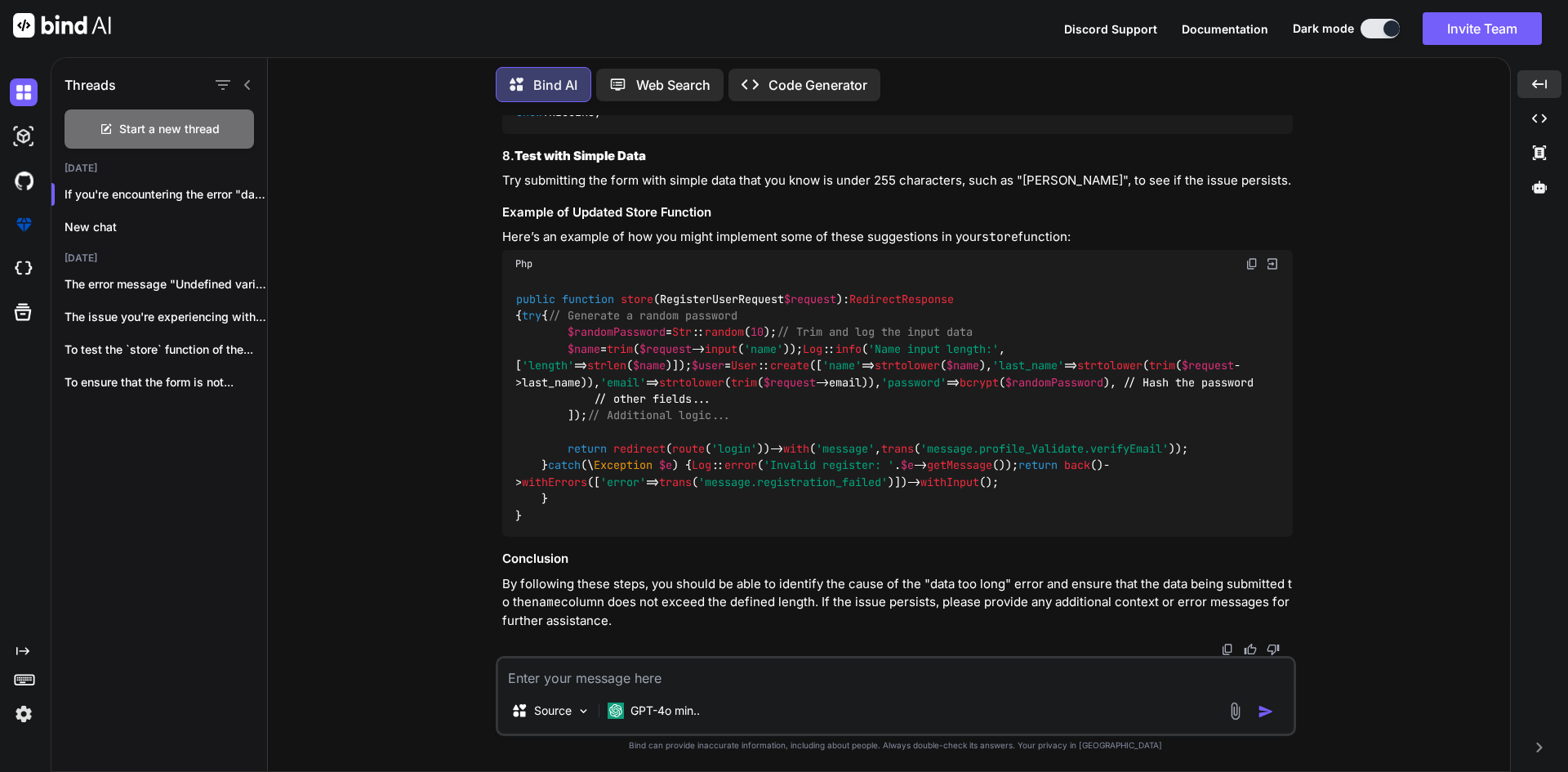
paste textarea "[[DATE] 16:55:22] [DOMAIN_NAME]: Name input length: {"length":38}"
type textarea "[[DATE] 16:55:22] [DOMAIN_NAME]: Name input length: {"length":38}"
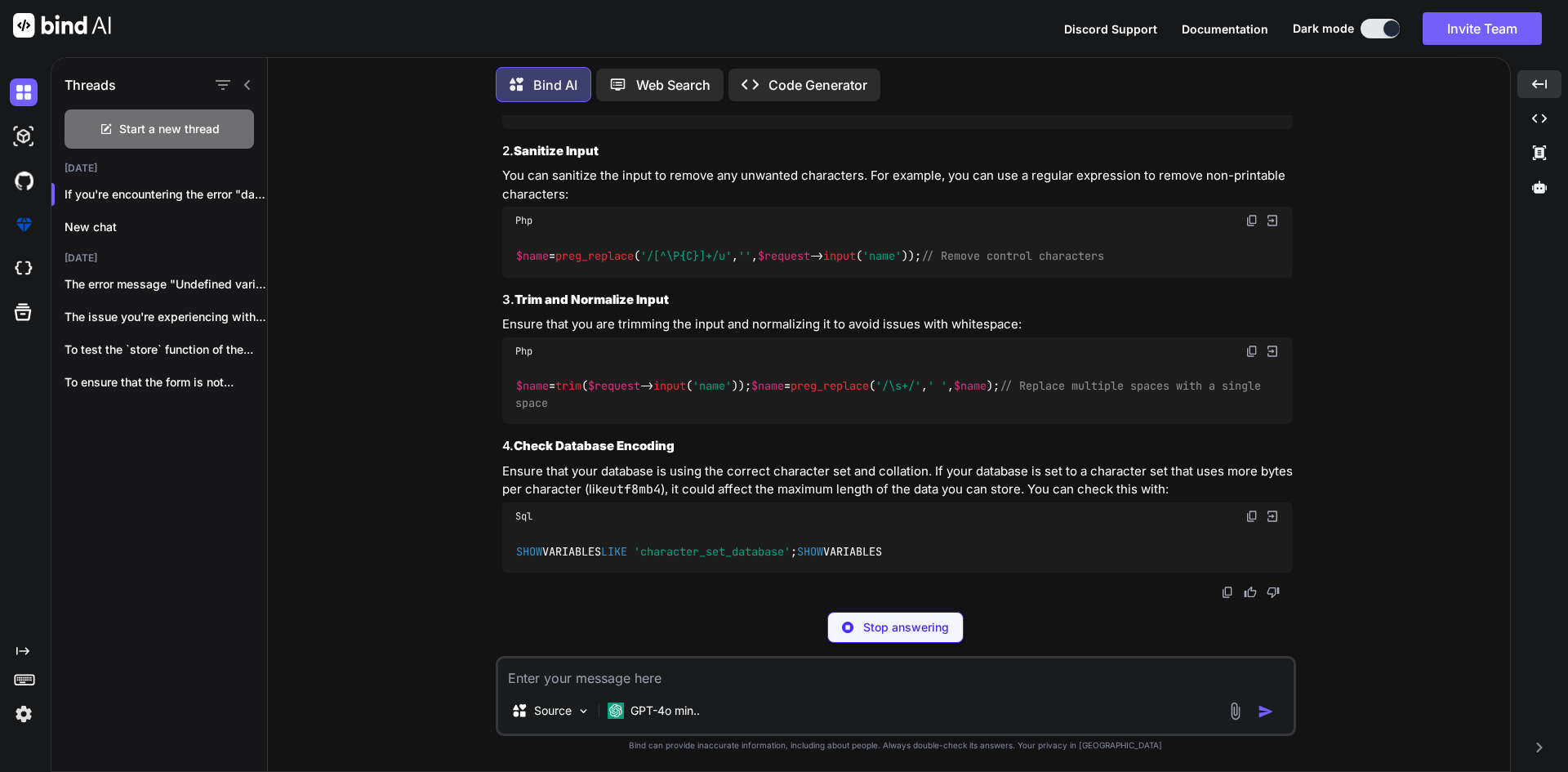
scroll to position [49517, 0]
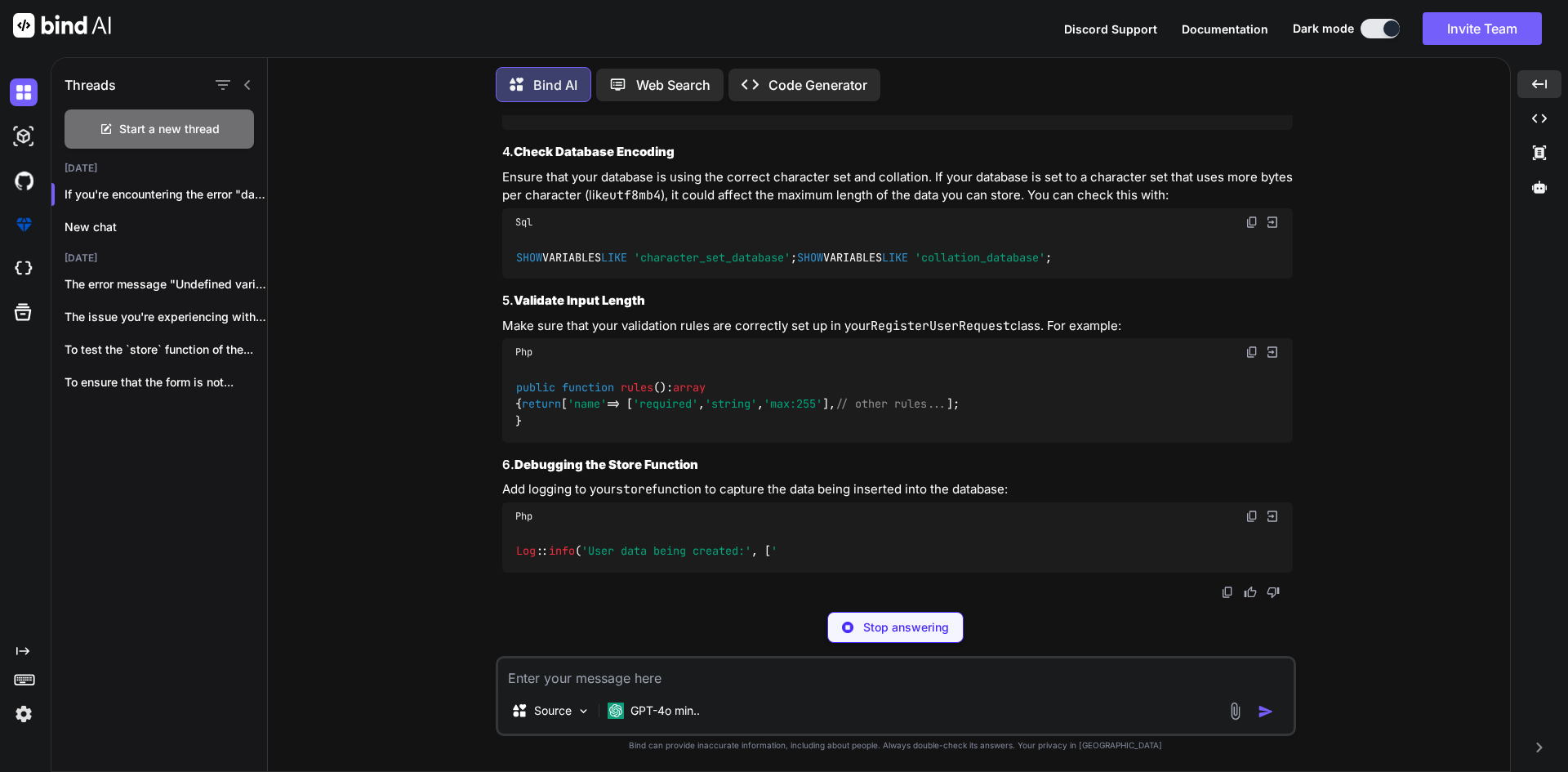
drag, startPoint x: 900, startPoint y: 264, endPoint x: 951, endPoint y: 260, distance: 51.2
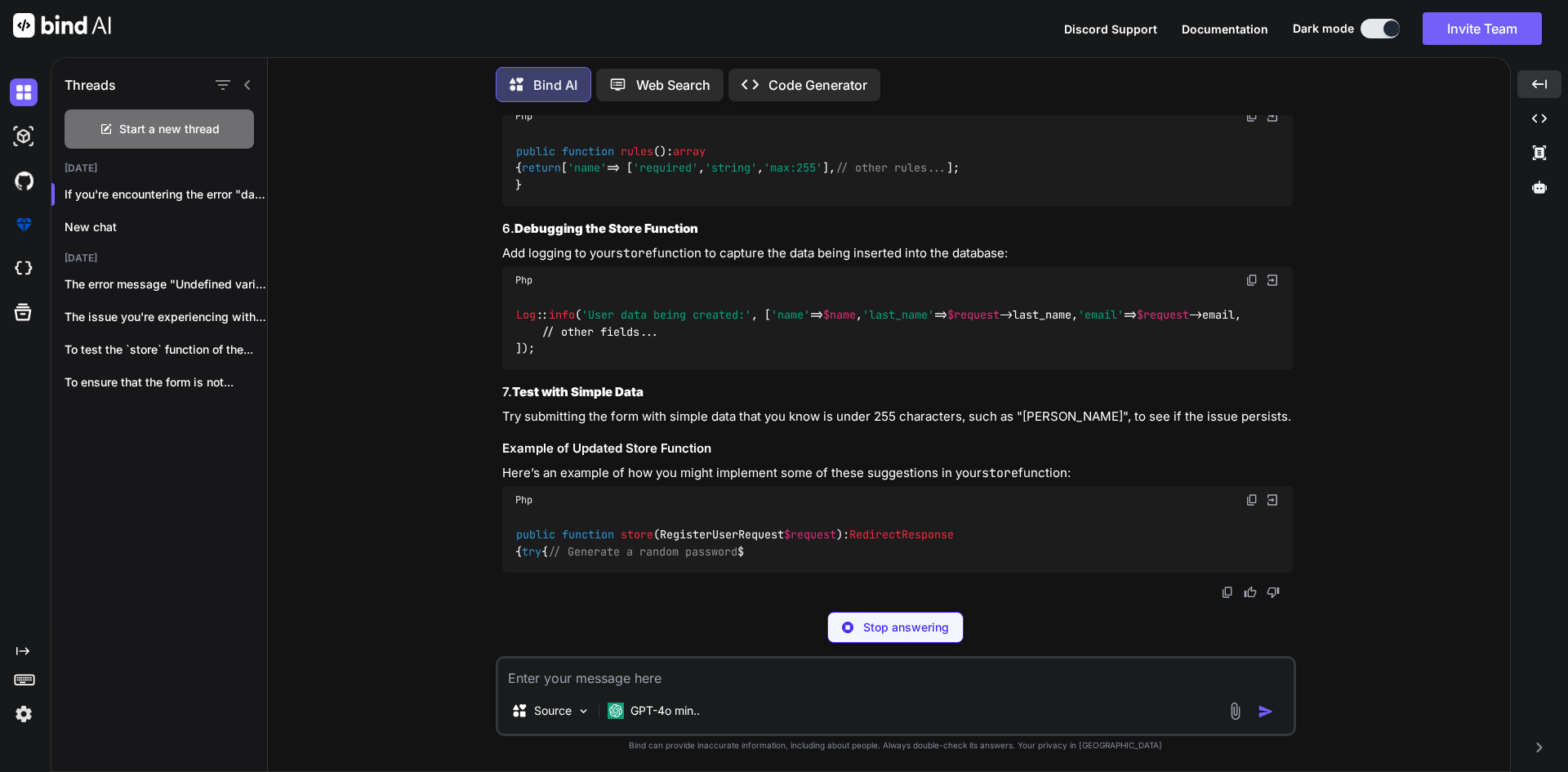
drag, startPoint x: 1039, startPoint y: 260, endPoint x: 1182, endPoint y: 283, distance: 144.8
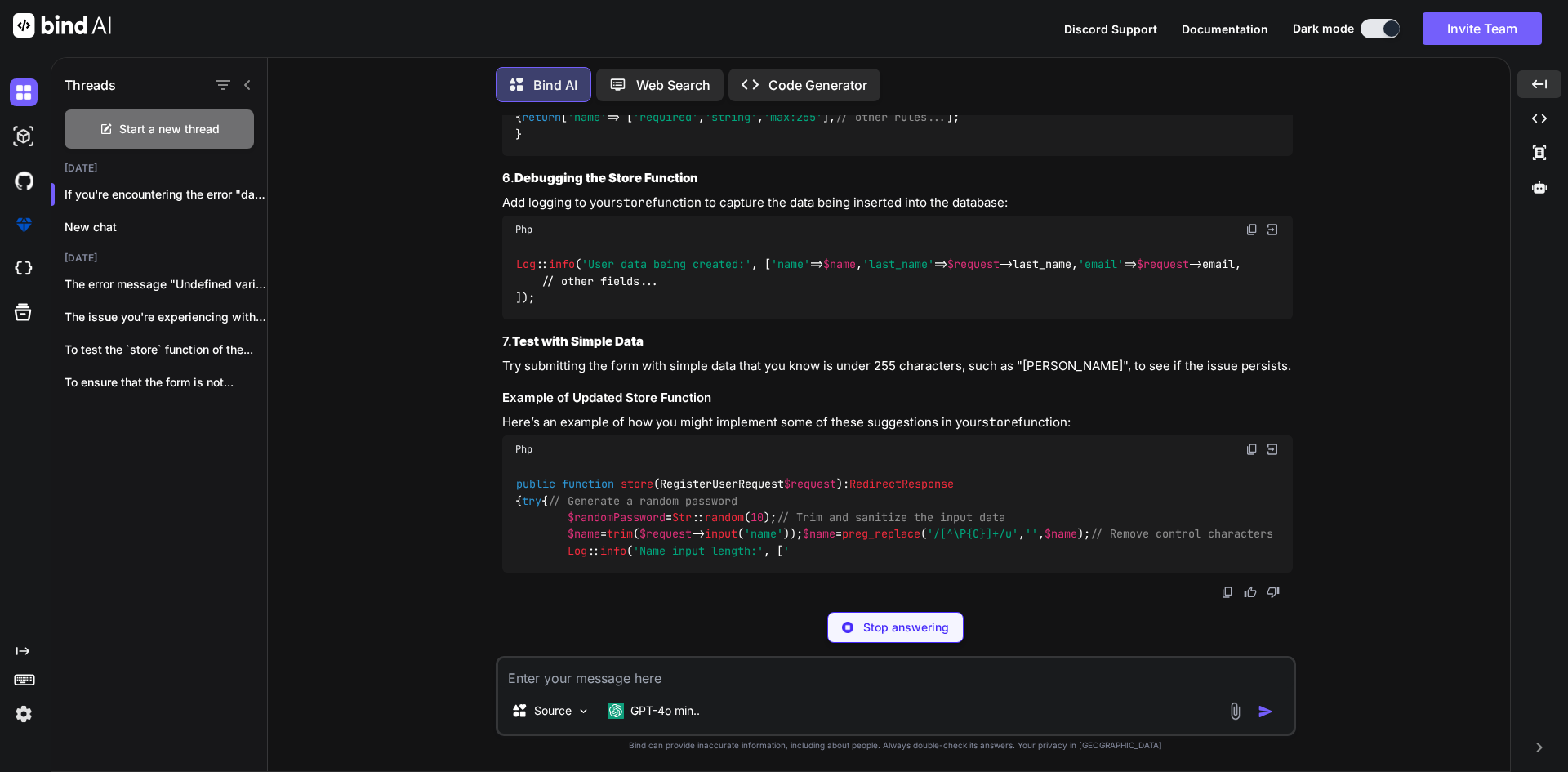
drag, startPoint x: 751, startPoint y: 289, endPoint x: 949, endPoint y: 303, distance: 198.5
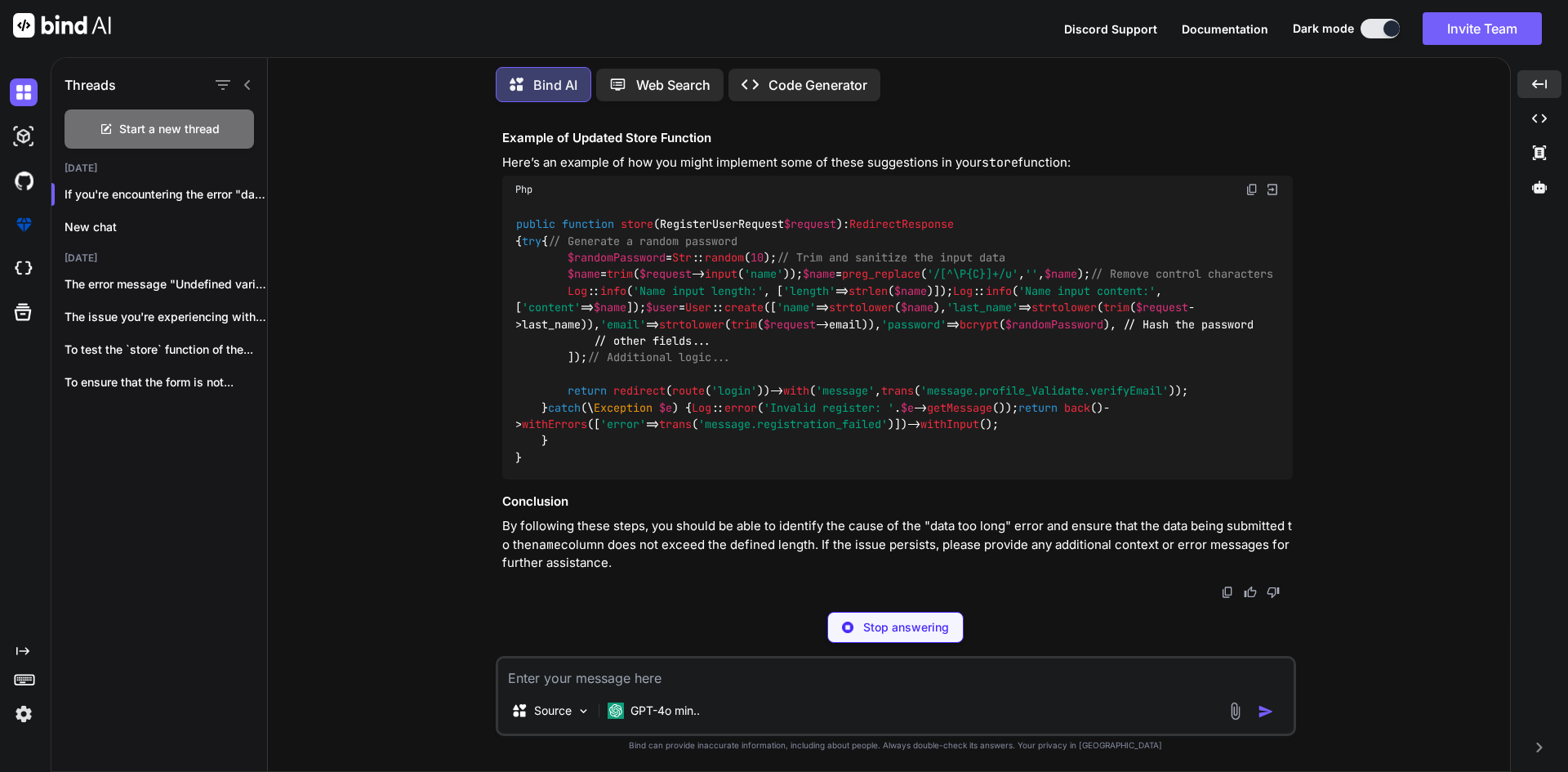
scroll to position [56850, 0]
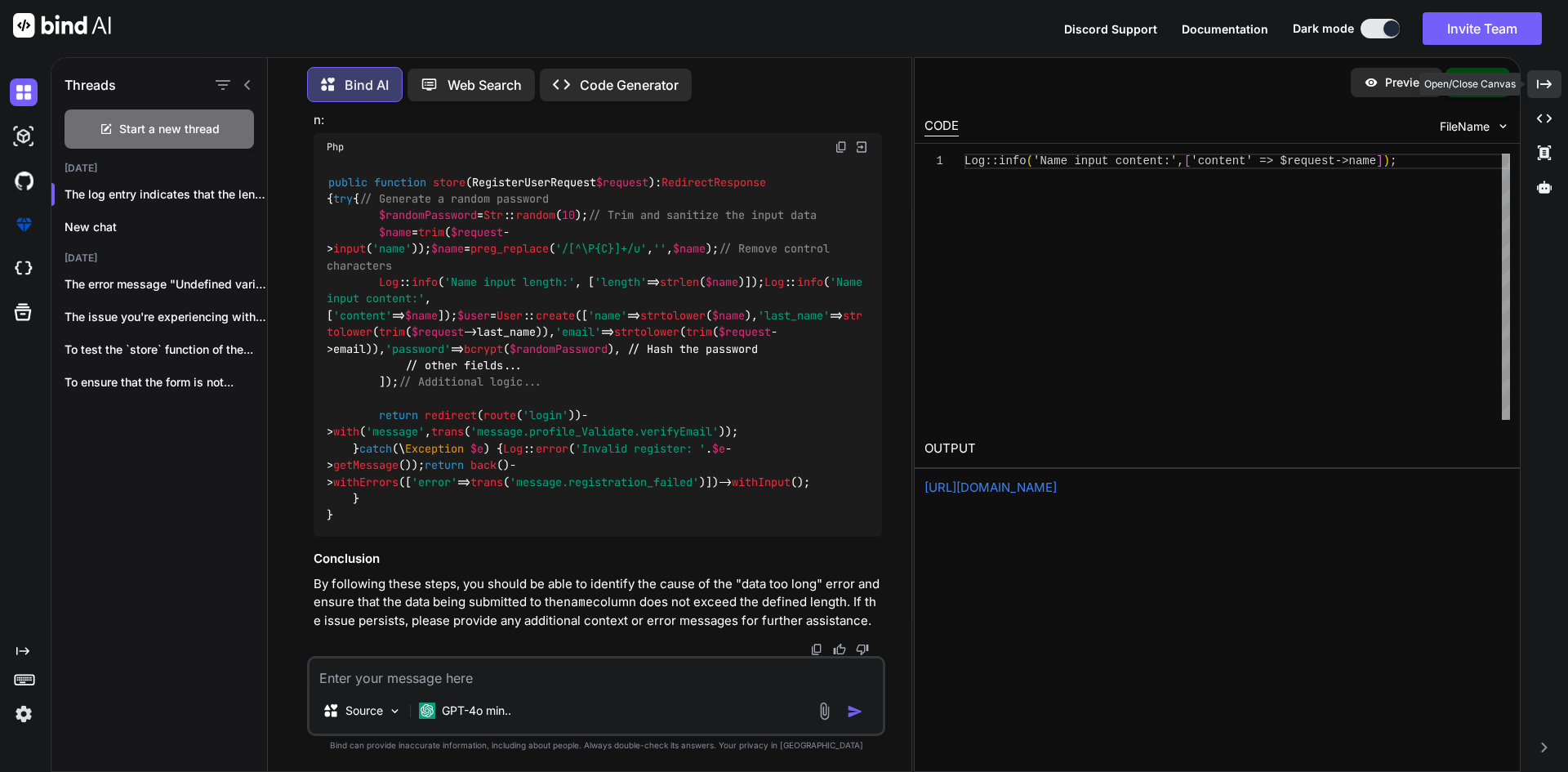
click at [1538, 79] on icon "Created with Pixso." at bounding box center [1544, 84] width 15 height 15
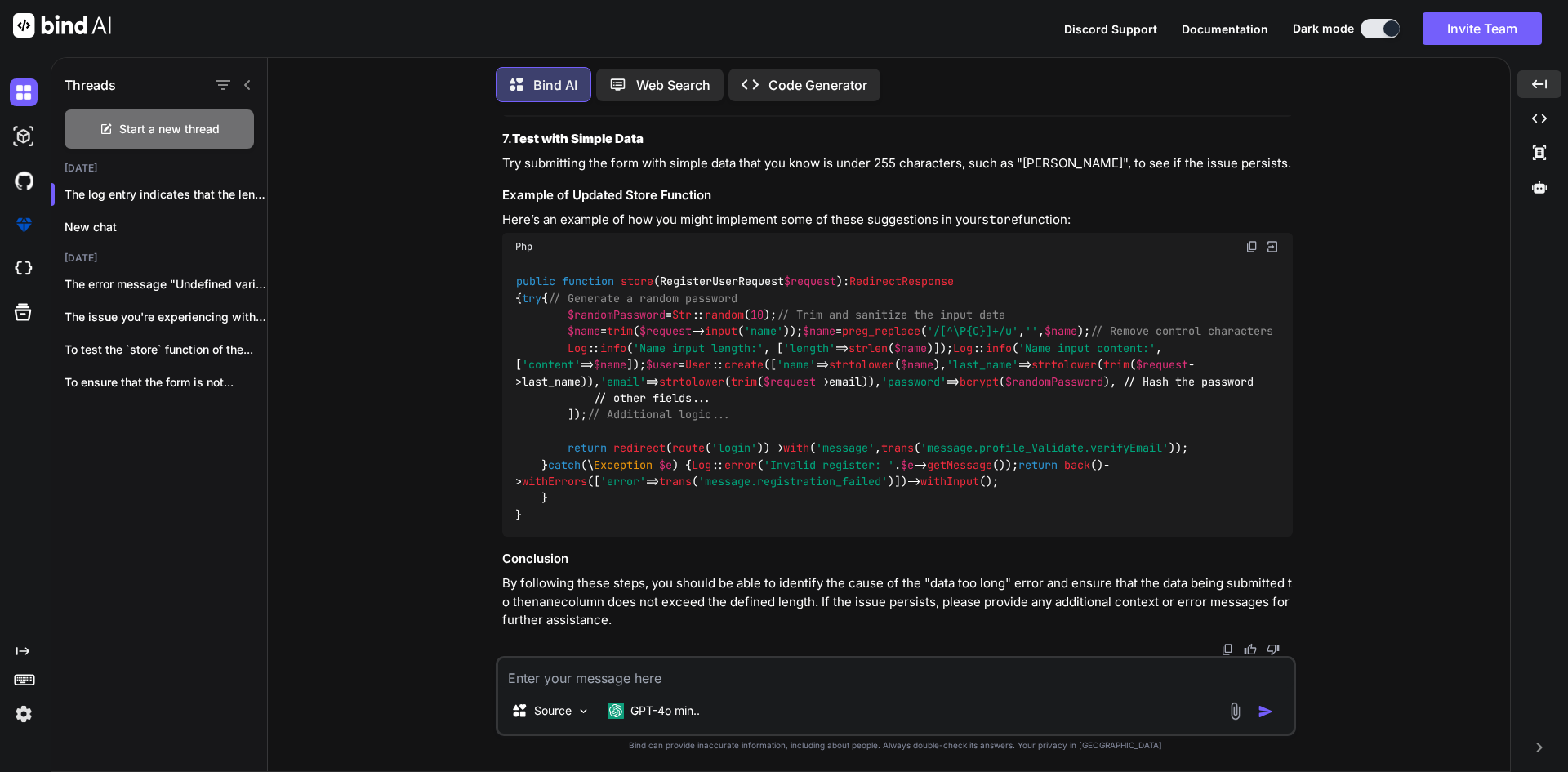
scroll to position [50824, 0]
click at [587, 339] on span "$name" at bounding box center [583, 331] width 33 height 15
click at [1255, 240] on img at bounding box center [1252, 246] width 13 height 13
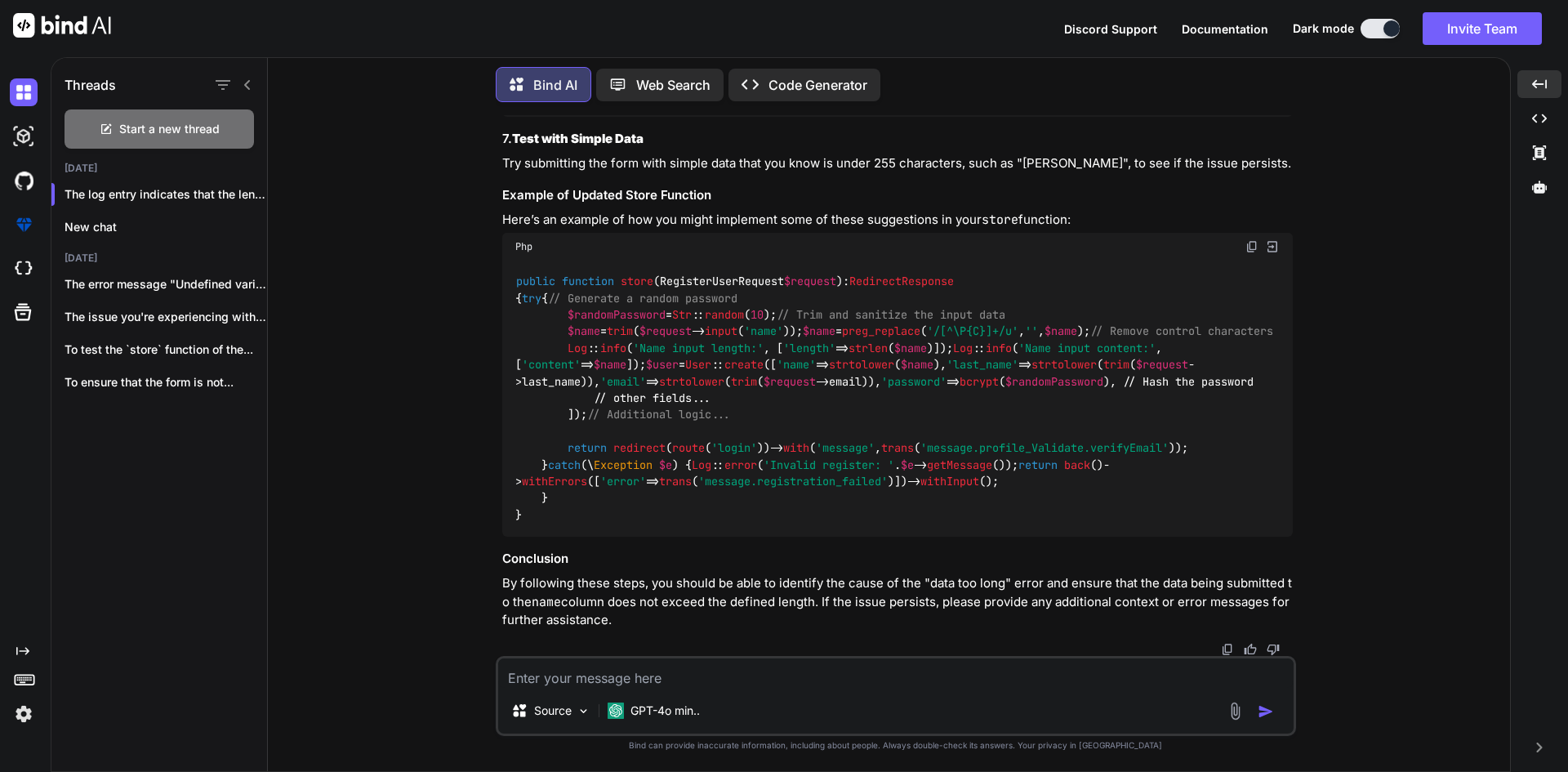
click at [725, 667] on textarea at bounding box center [896, 672] width 795 height 29
type textarea "how i show the meeror message theat [PERSON_NAME] is exceeed than enter leaass …"
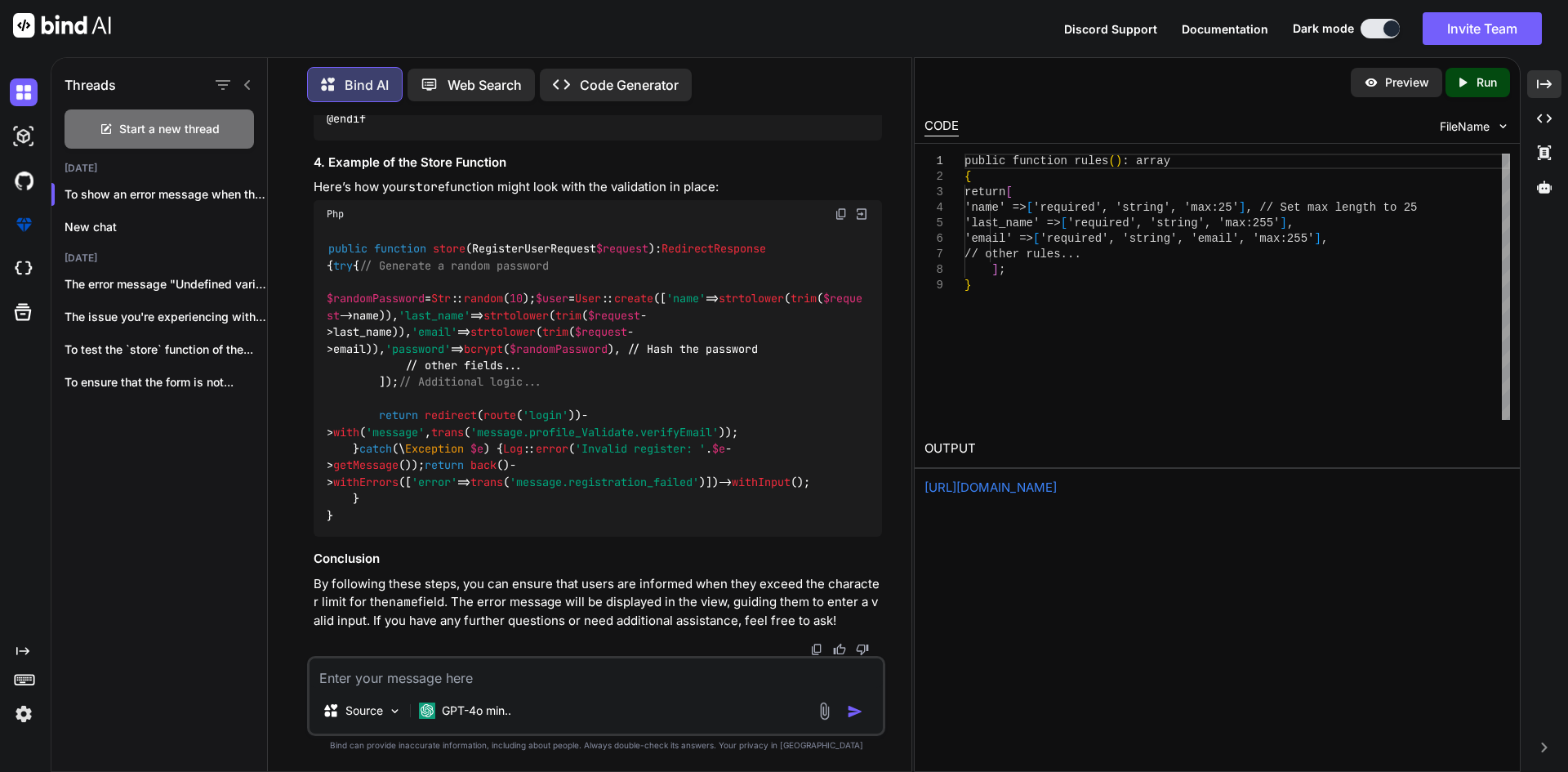
scroll to position [57986, 0]
click at [755, 667] on textarea at bounding box center [596, 672] width 573 height 29
click at [1540, 75] on div "Created with Pixso." at bounding box center [1544, 84] width 34 height 28
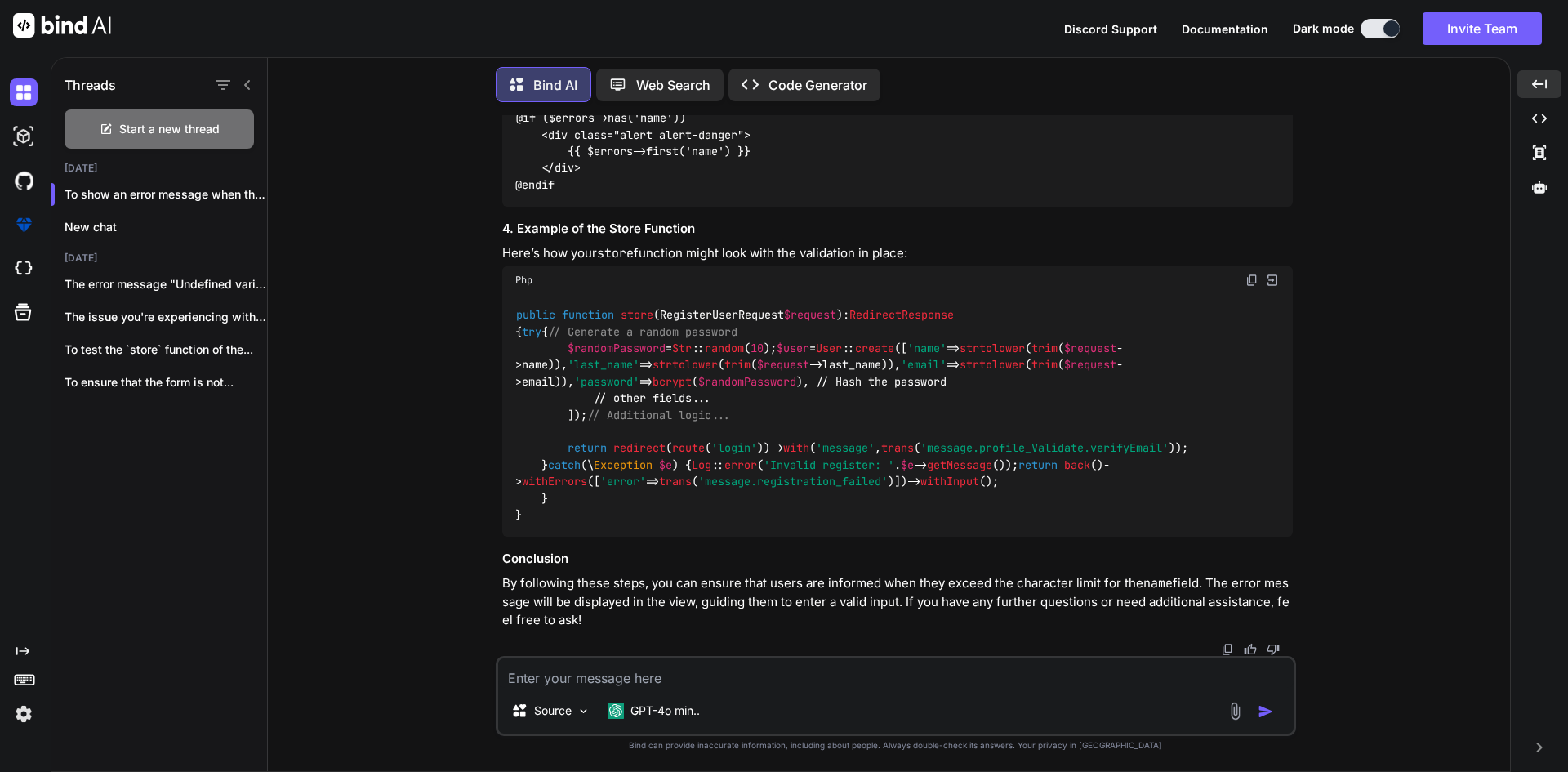
click at [788, 667] on textarea at bounding box center [896, 672] width 795 height 29
paste textarea "$(function () { $("#vitalsFrom").validate({ rules: { systolic: { required: true…"
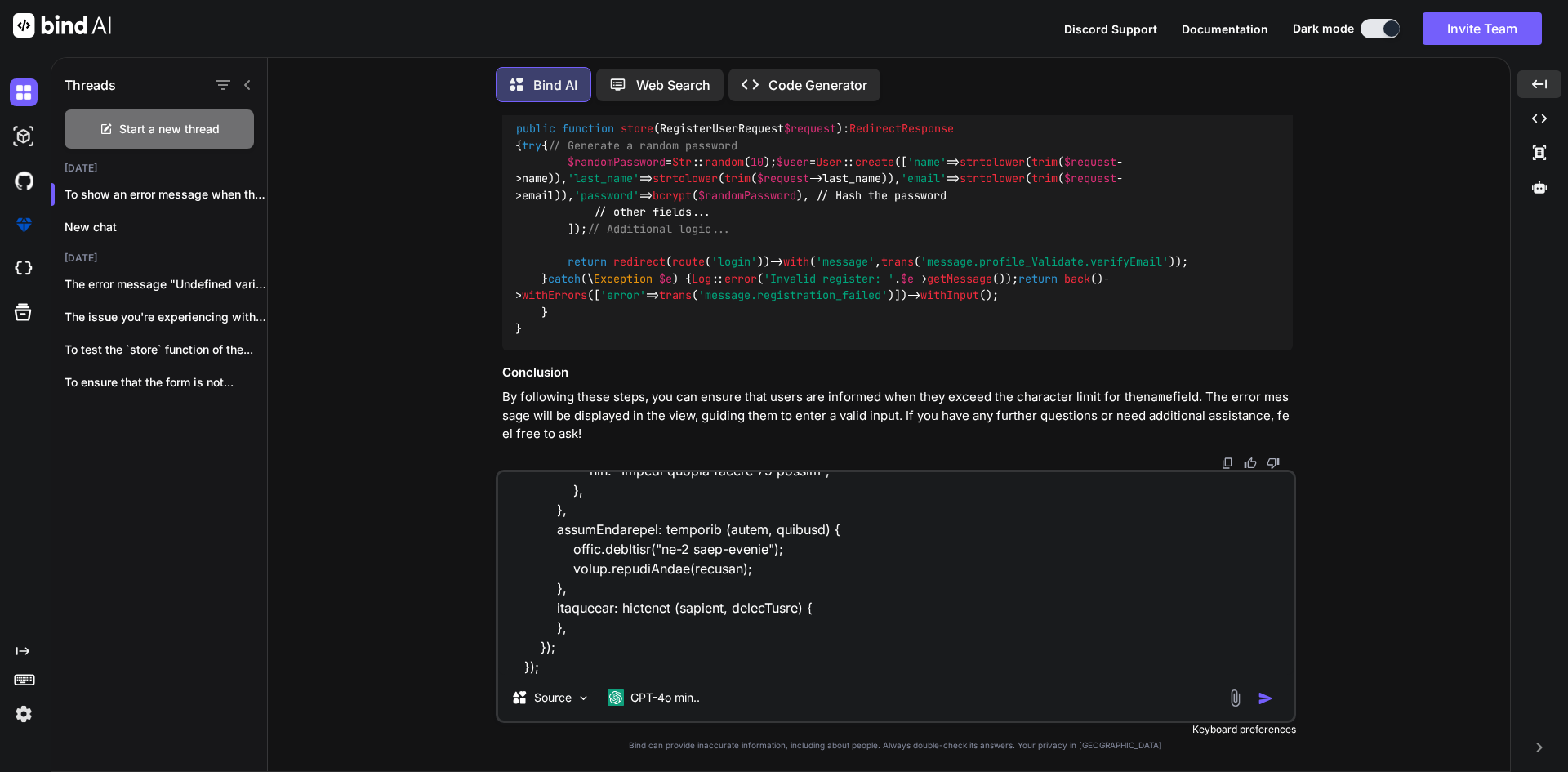
scroll to position [1806, 0]
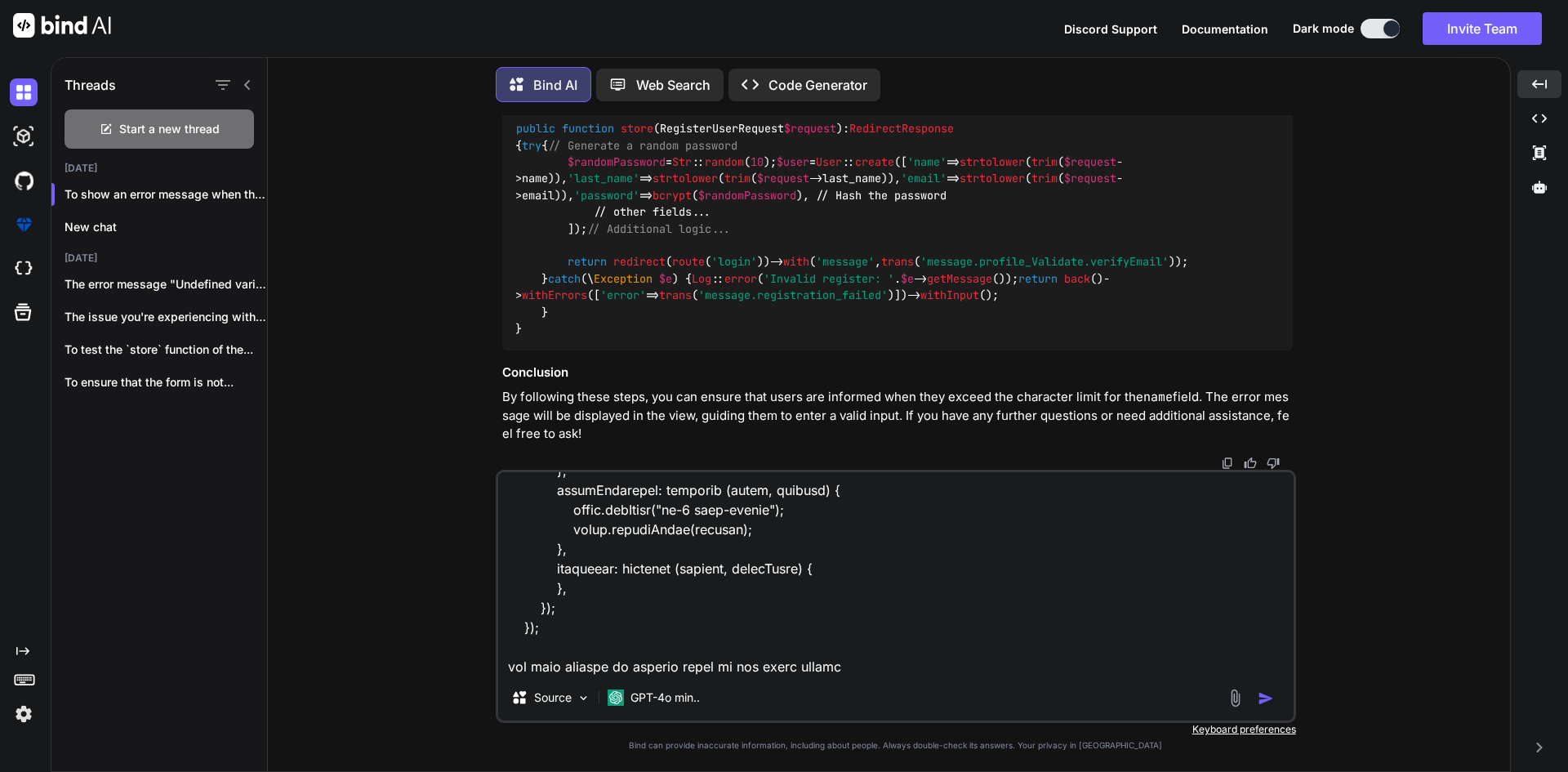
type textarea "$(function () { $("#vitalsFrom").validate({ rules: { systolic: { required: true…"
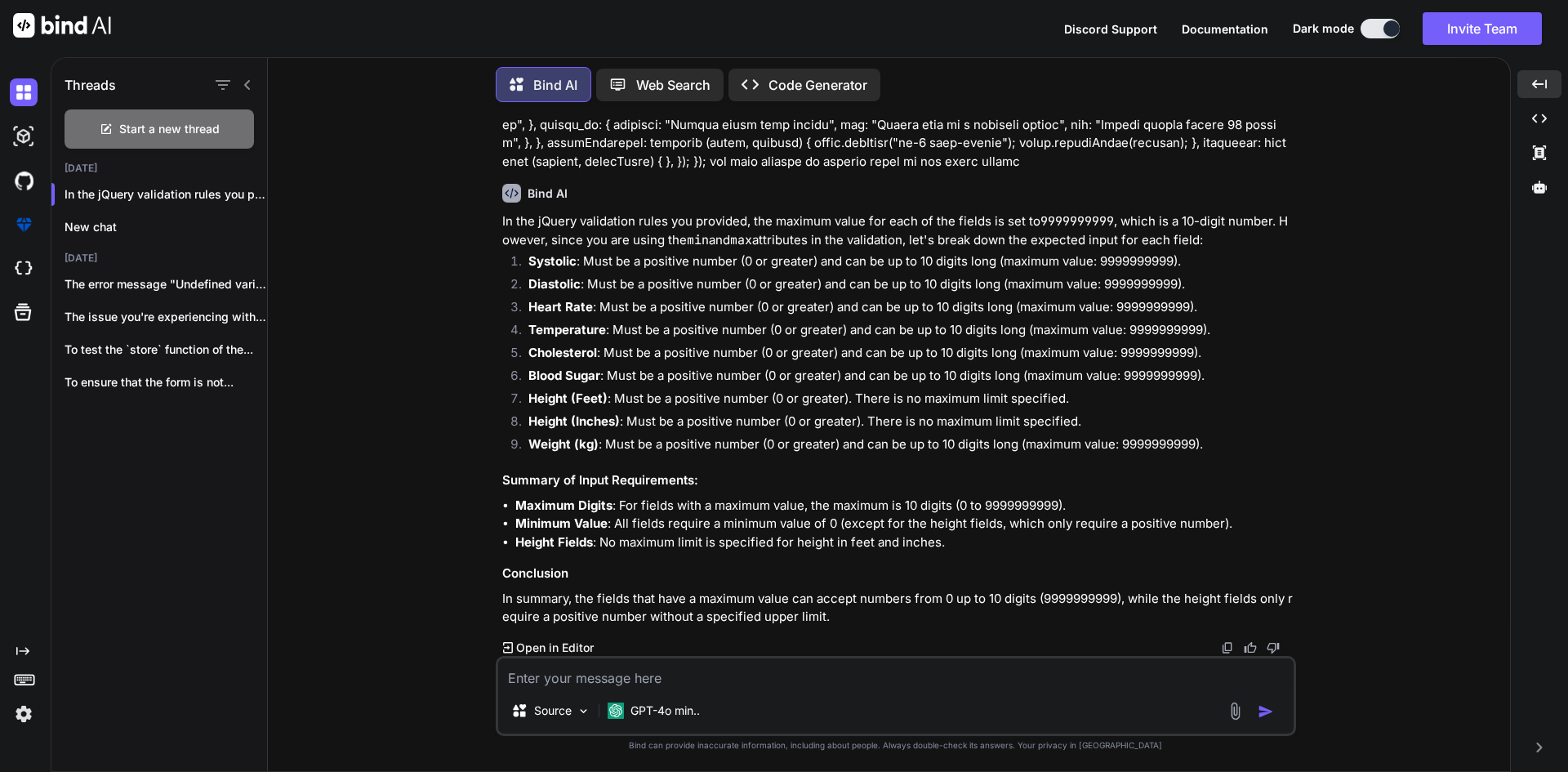
scroll to position [53233, 0]
click at [589, 667] on textarea at bounding box center [896, 672] width 795 height 29
type textarea "on real world"
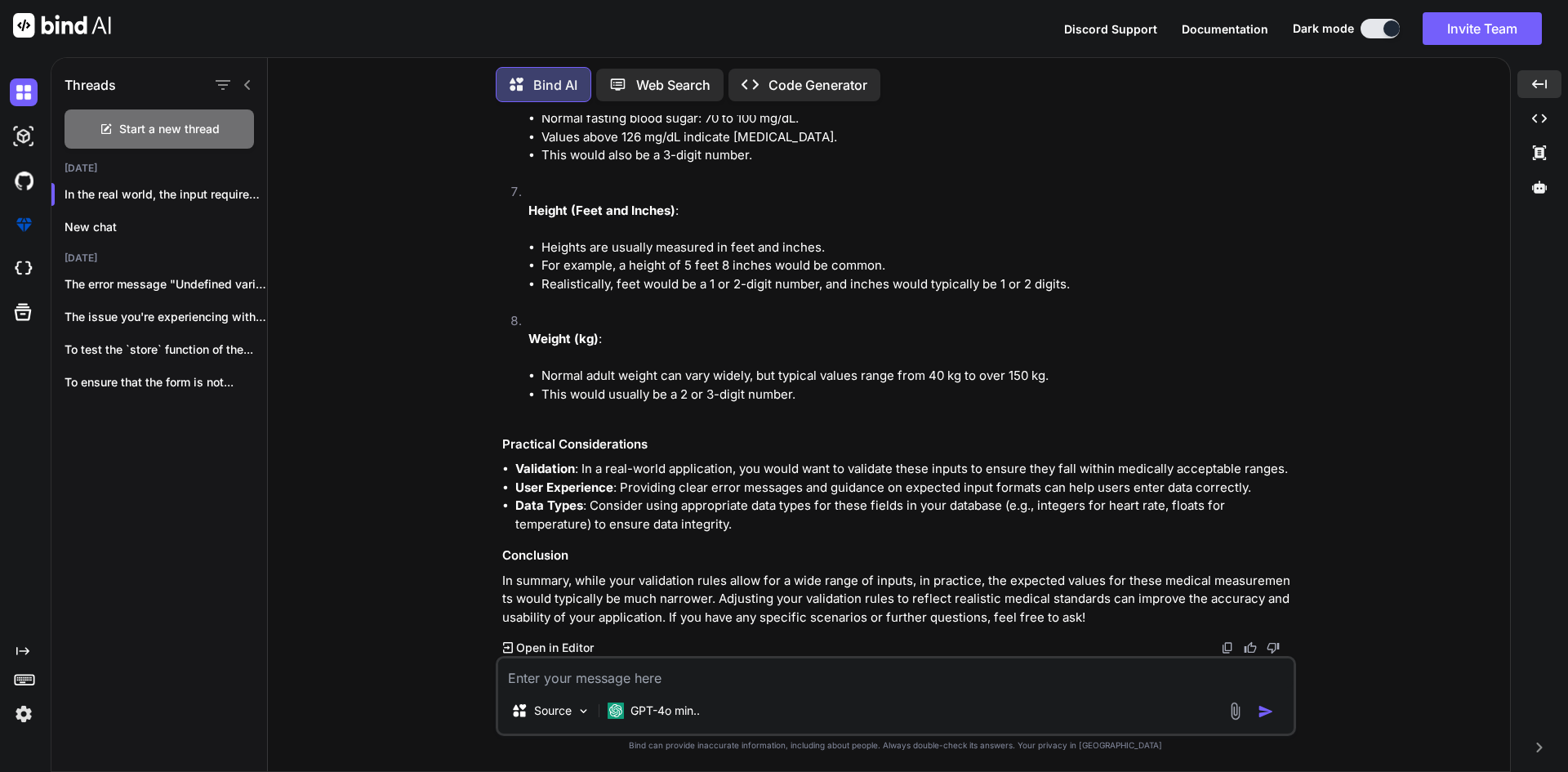
scroll to position [54619, 0]
click at [589, 667] on textarea at bounding box center [896, 672] width 795 height 29
type textarea "then fixc the validation"
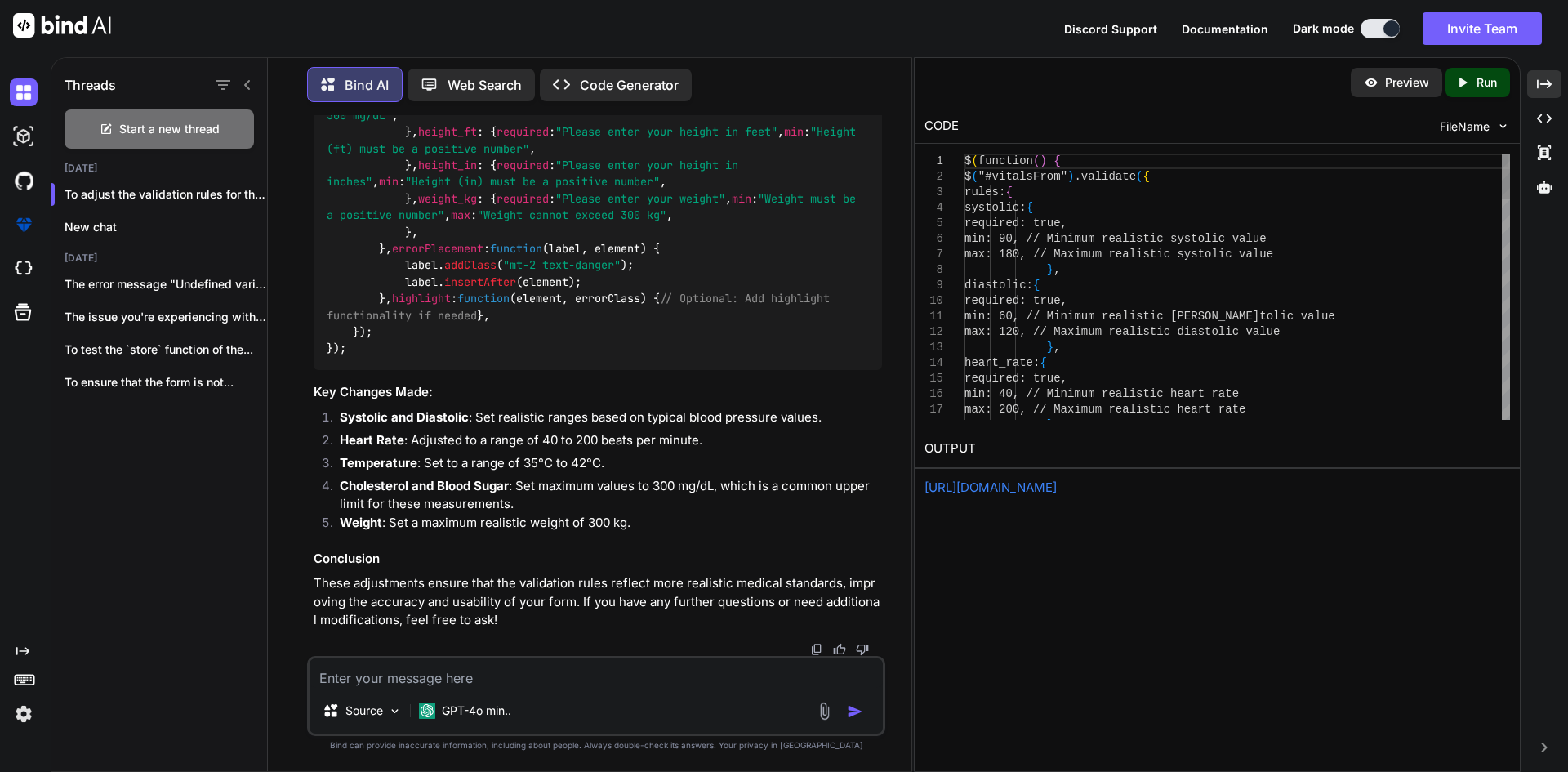
scroll to position [61465, 0]
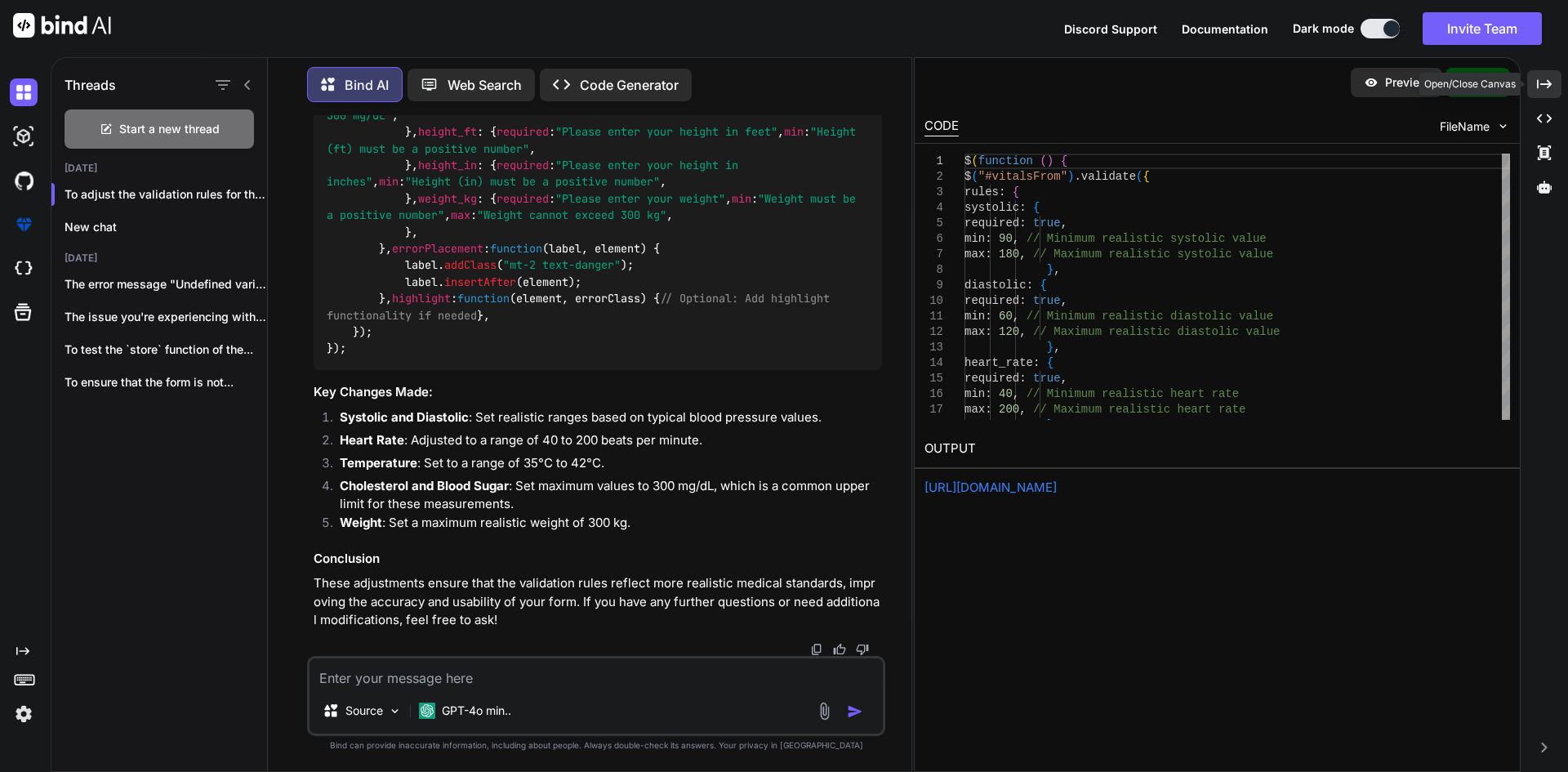
click at [1553, 75] on div "Created with Pixso." at bounding box center [1544, 84] width 34 height 28
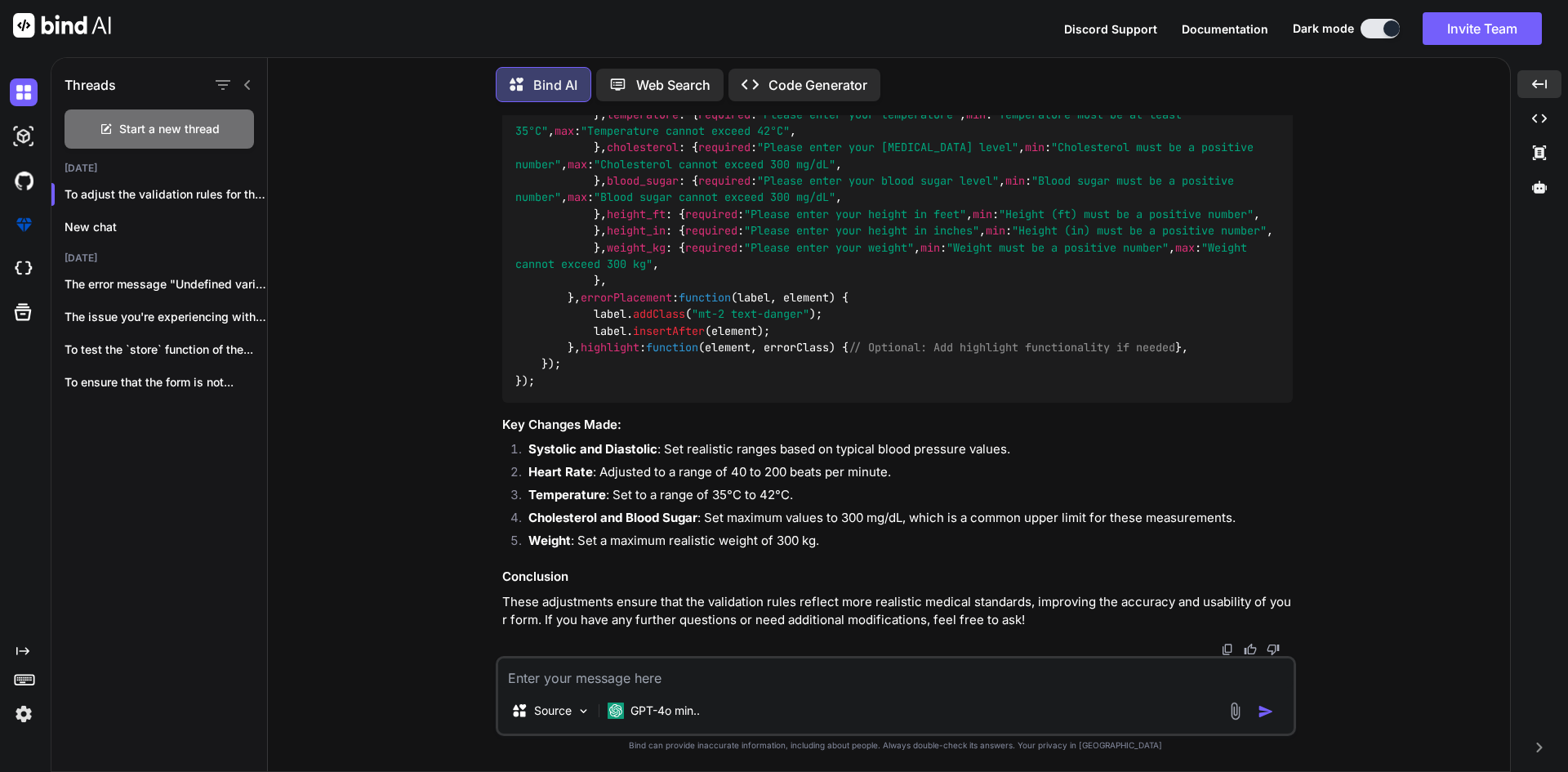
scroll to position [55133, 0]
